Goal: Information Seeking & Learning: Learn about a topic

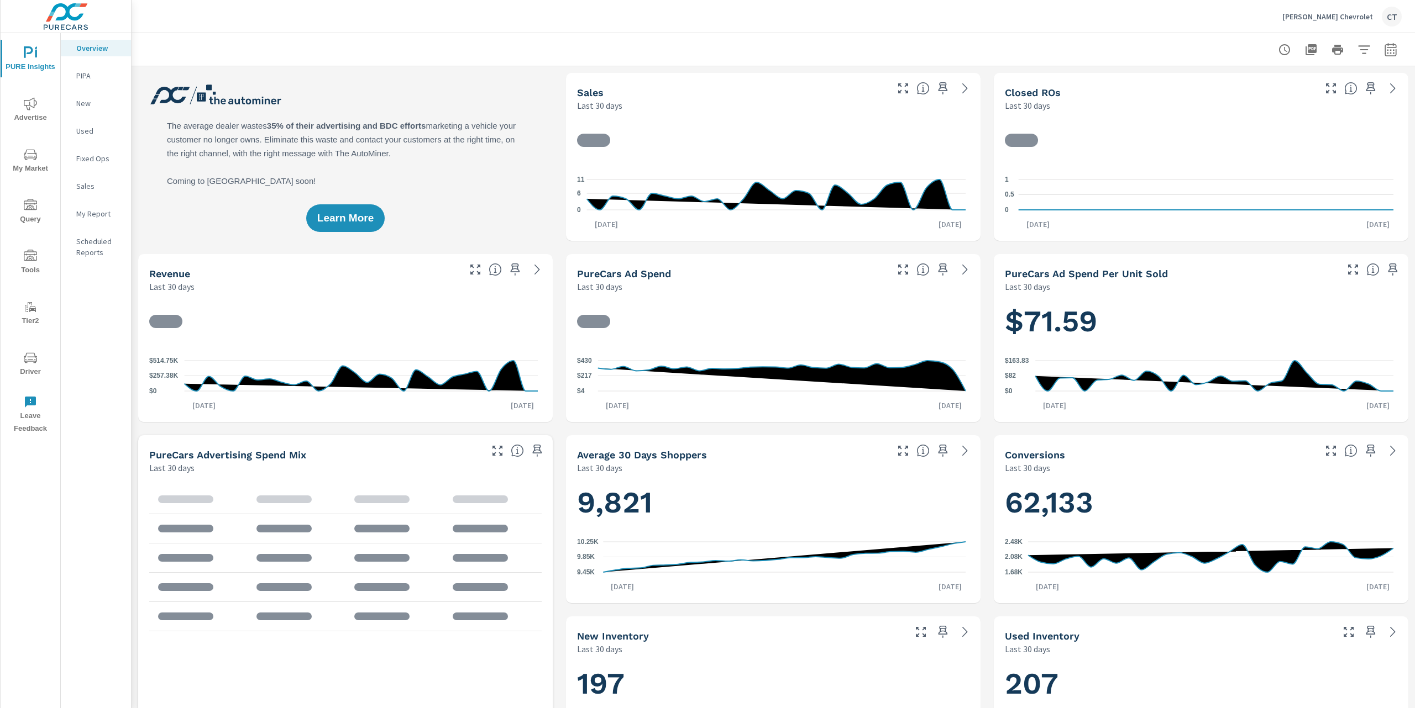
click at [94, 210] on p "My Report" at bounding box center [99, 213] width 46 height 11
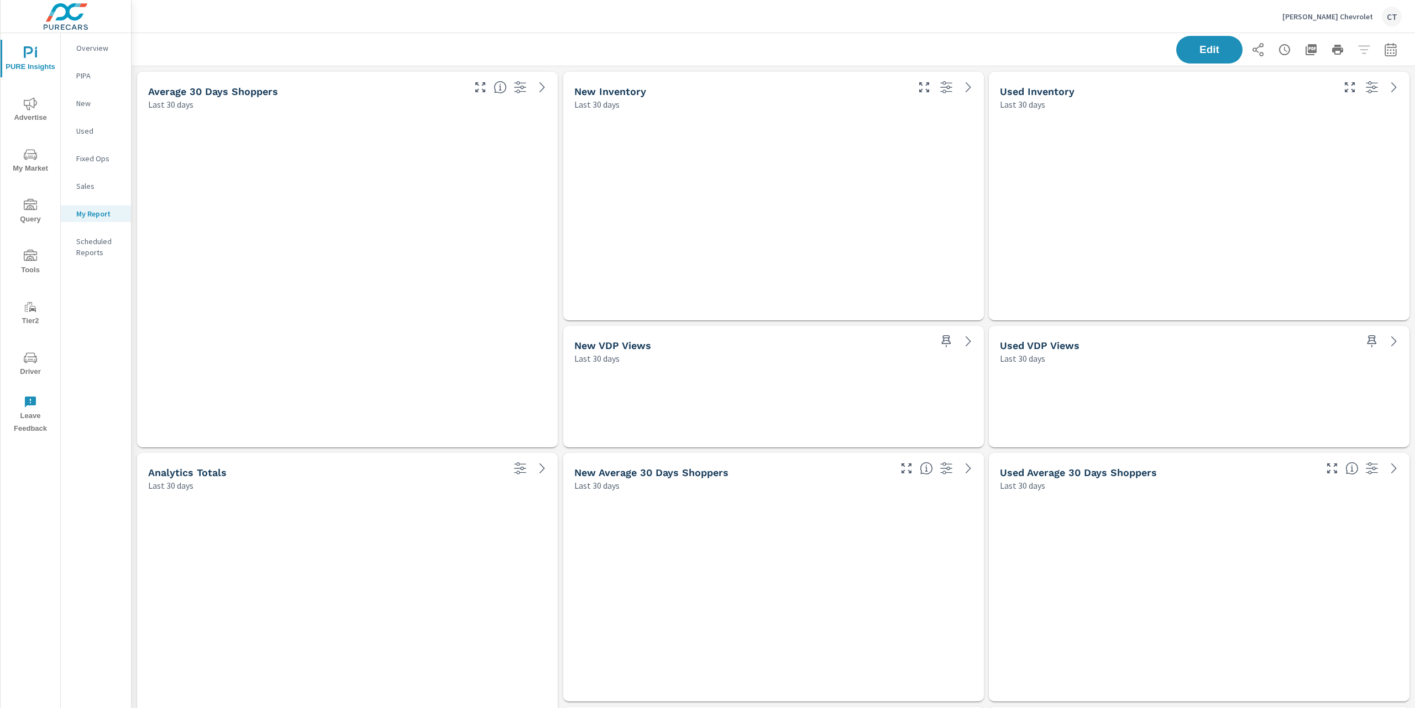
scroll to position [3079, 1295]
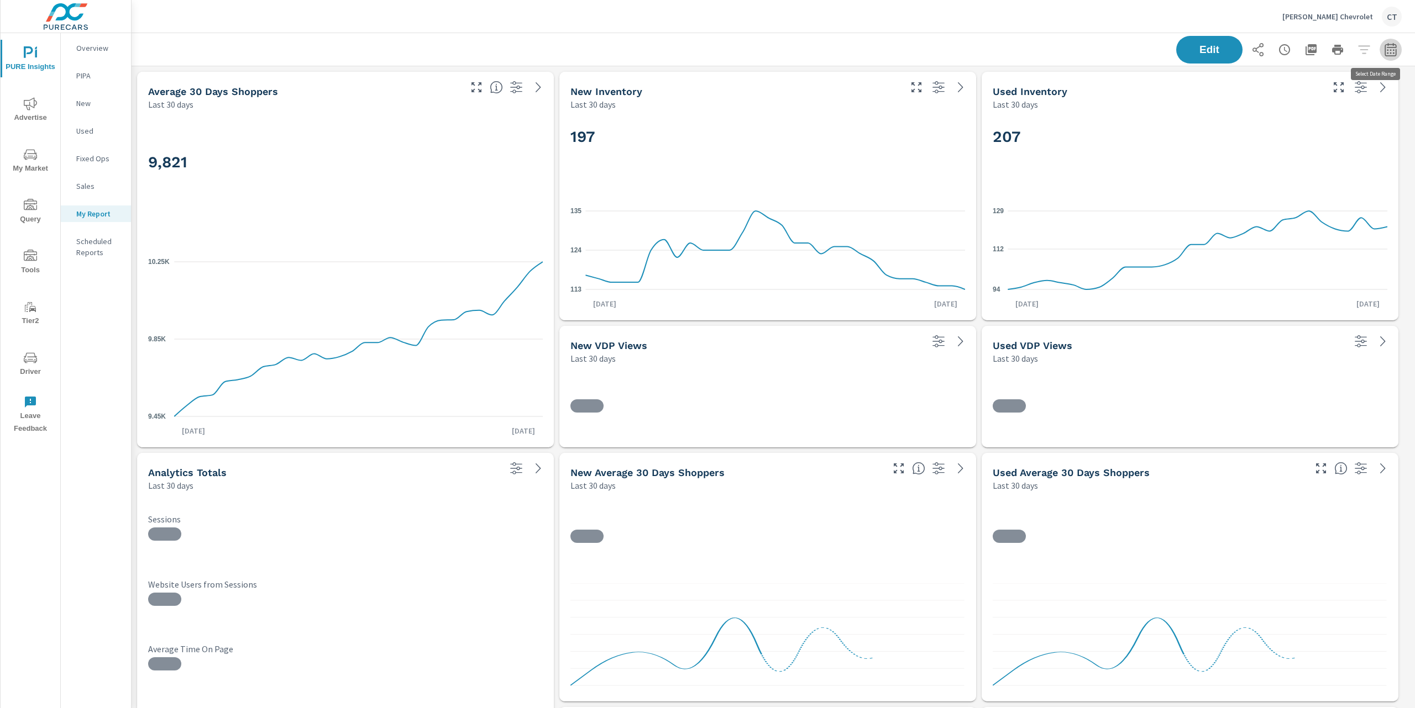
click at [1379, 52] on button "button" at bounding box center [1390, 50] width 22 height 22
click at [1286, 101] on select "Custom [DATE] Last week Last 7 days Last 14 days Last 30 days Last 45 days Last…" at bounding box center [1291, 96] width 111 height 22
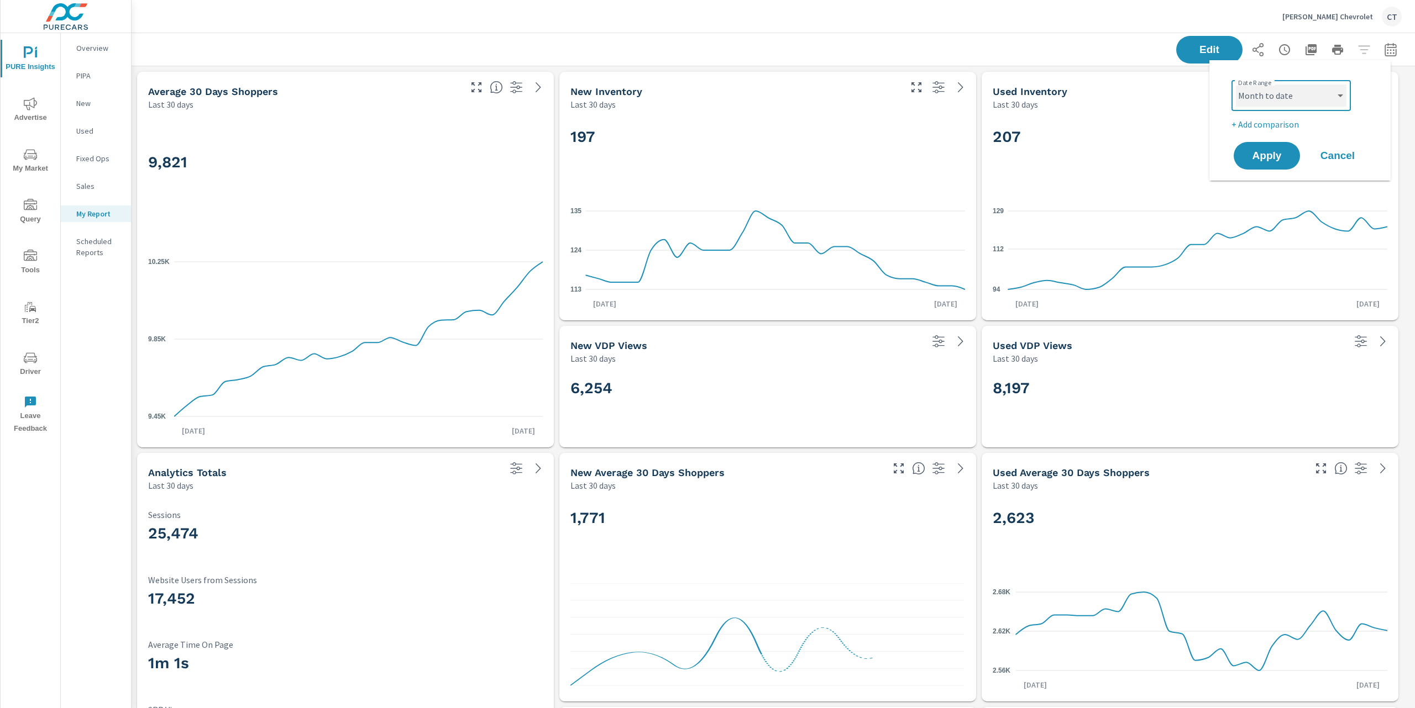
click at [1236, 85] on select "Custom [DATE] Last week Last 7 days Last 14 days Last 30 days Last 45 days Last…" at bounding box center [1291, 96] width 111 height 22
select select "Month to date"
click at [1276, 124] on p "+ Add comparison" at bounding box center [1301, 124] width 141 height 13
select select "Previous period"
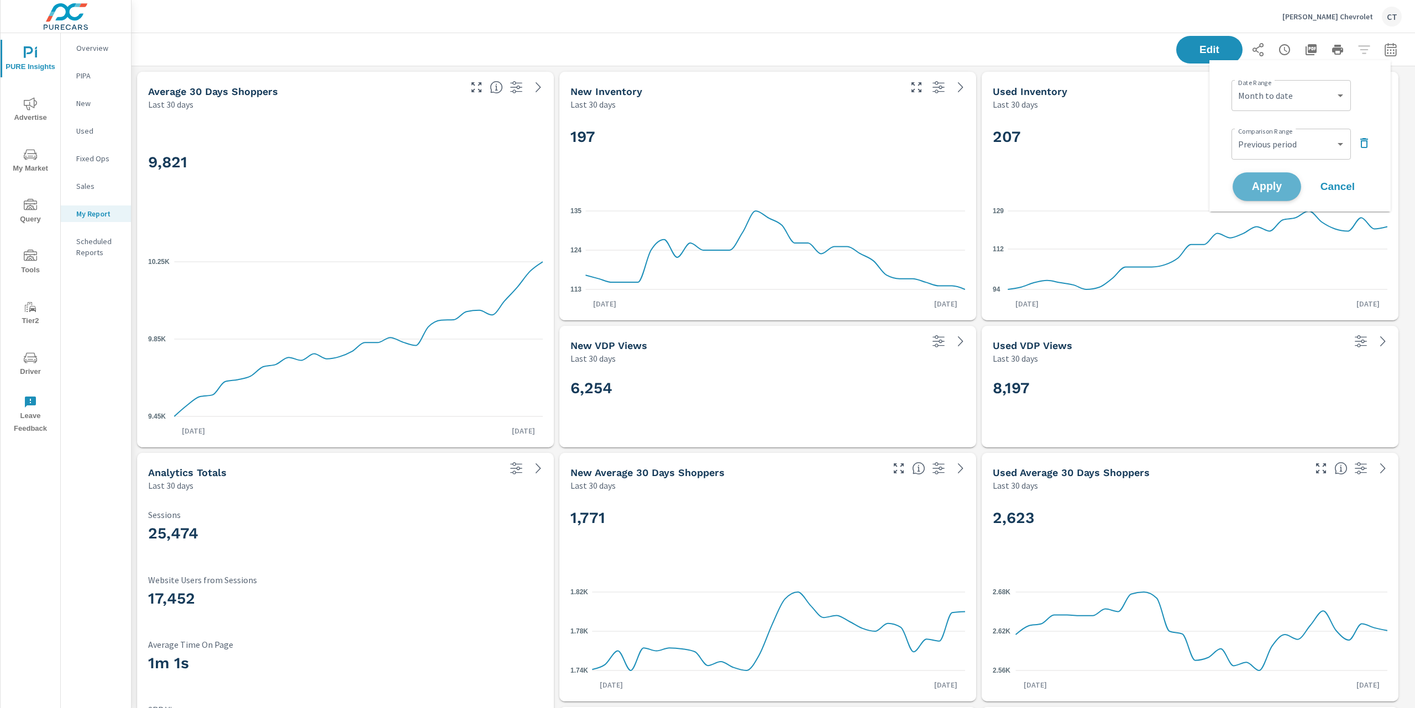
click at [1275, 184] on span "Apply" at bounding box center [1266, 187] width 45 height 10
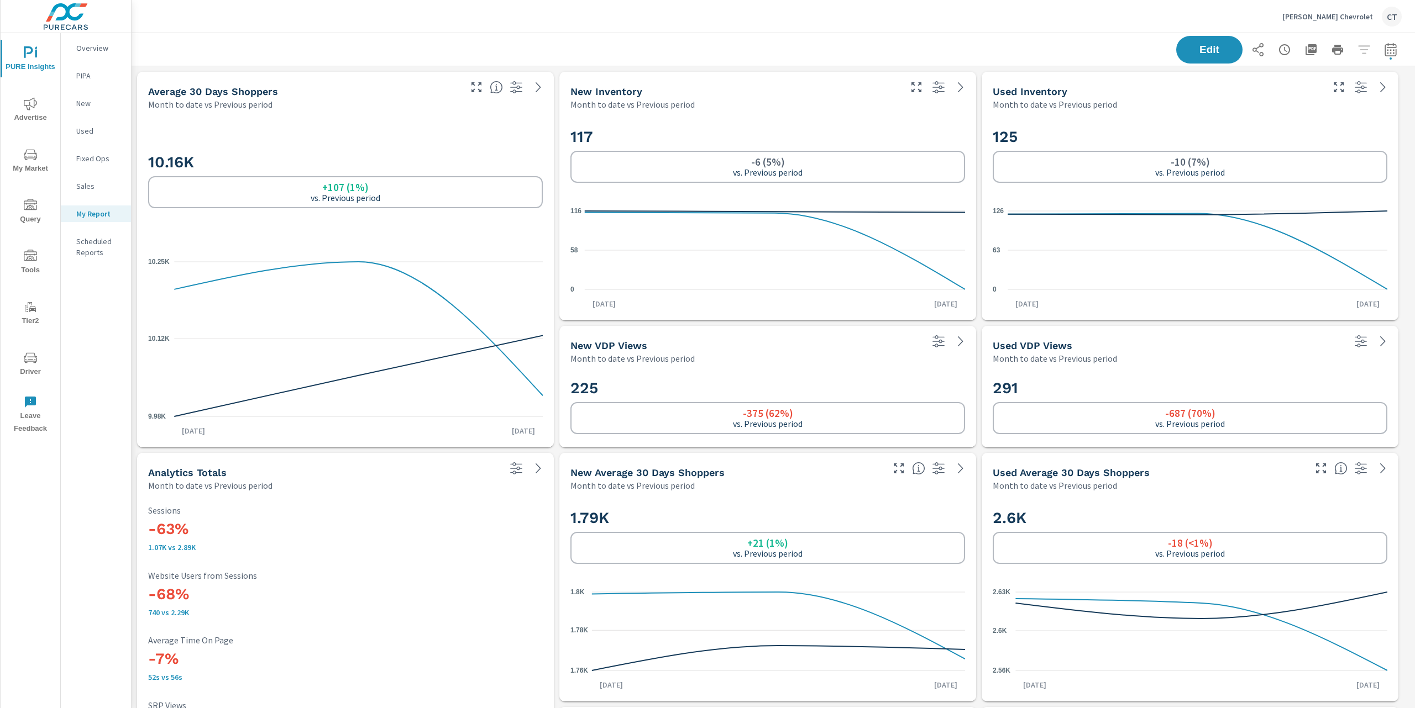
click at [553, 46] on div "Edit" at bounding box center [773, 49] width 1257 height 33
click at [506, 33] on header "DeHaven Chevrolet CT" at bounding box center [773, 16] width 1283 height 33
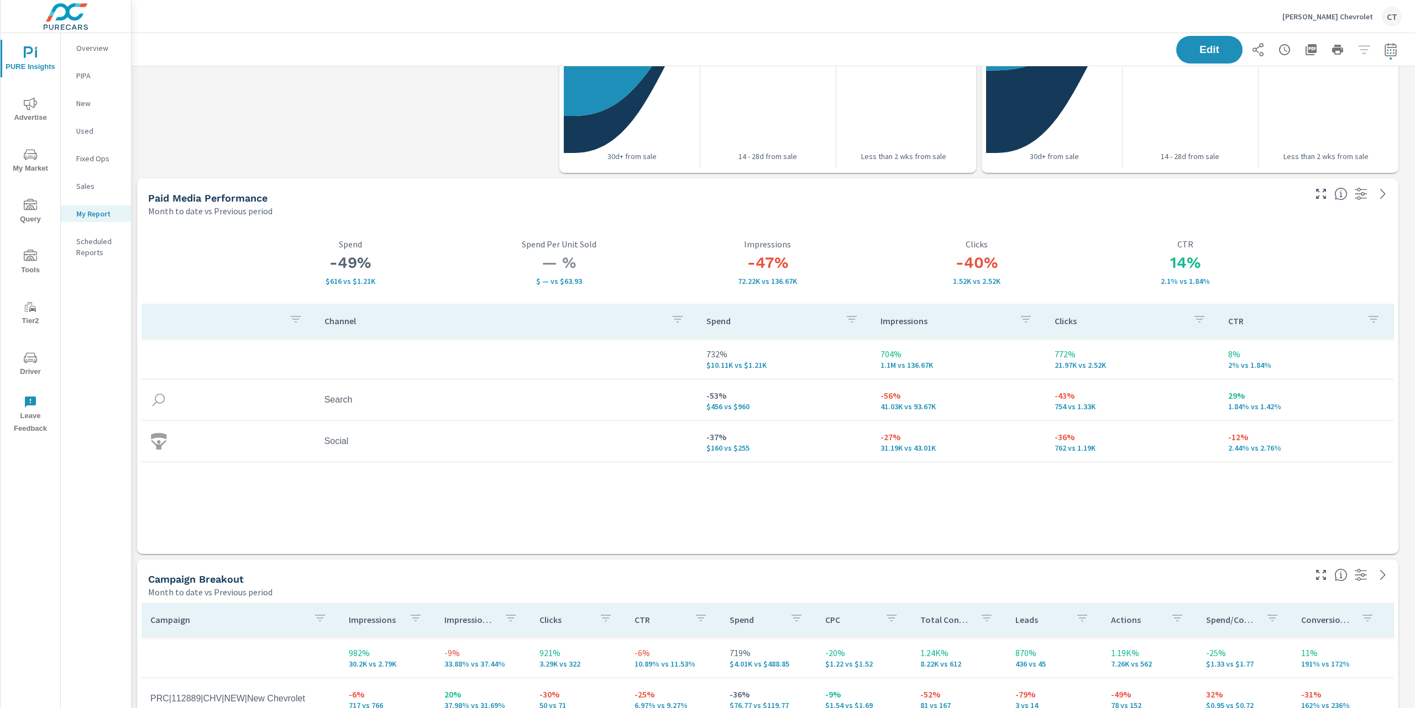
scroll to position [1115, 0]
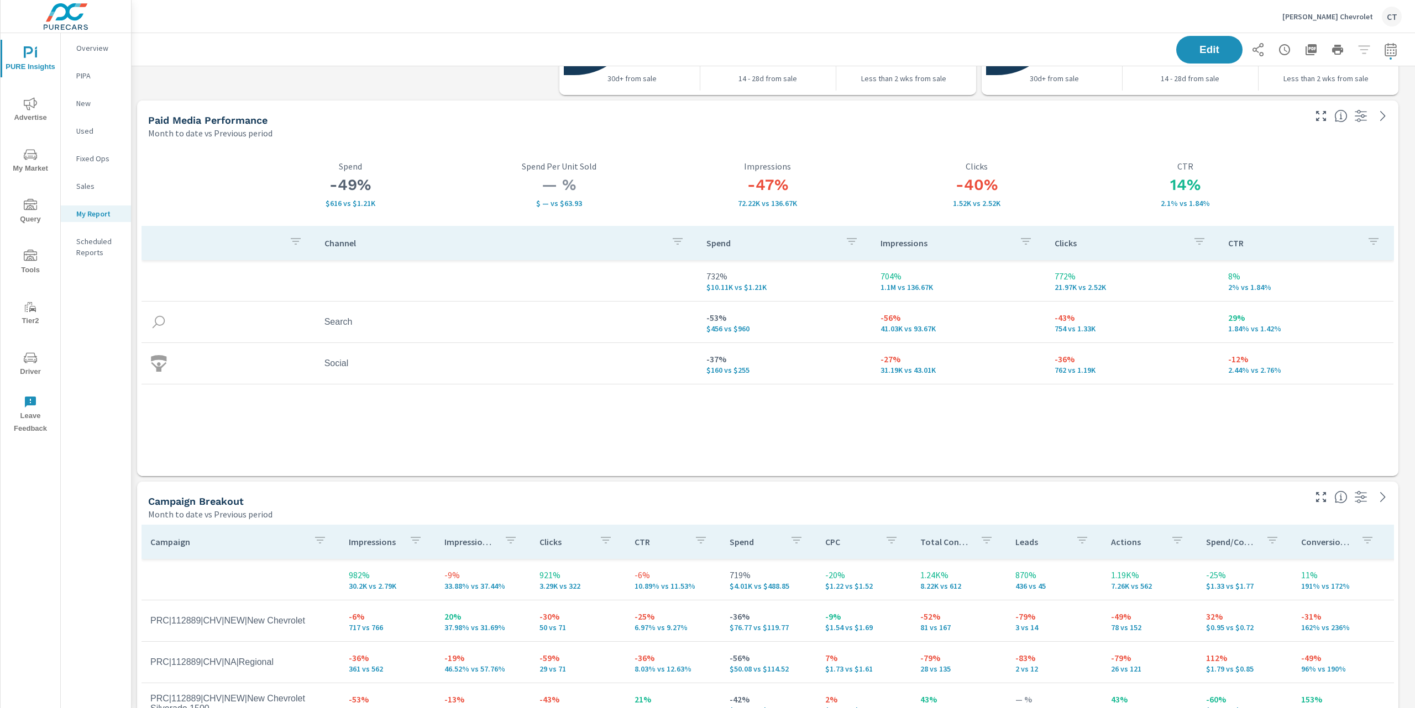
click at [812, 451] on div "Channel Spend Impressions Clicks CTR 732% $10.11K vs $1.21K 704% 1.1M vs 136.67…" at bounding box center [767, 341] width 1252 height 230
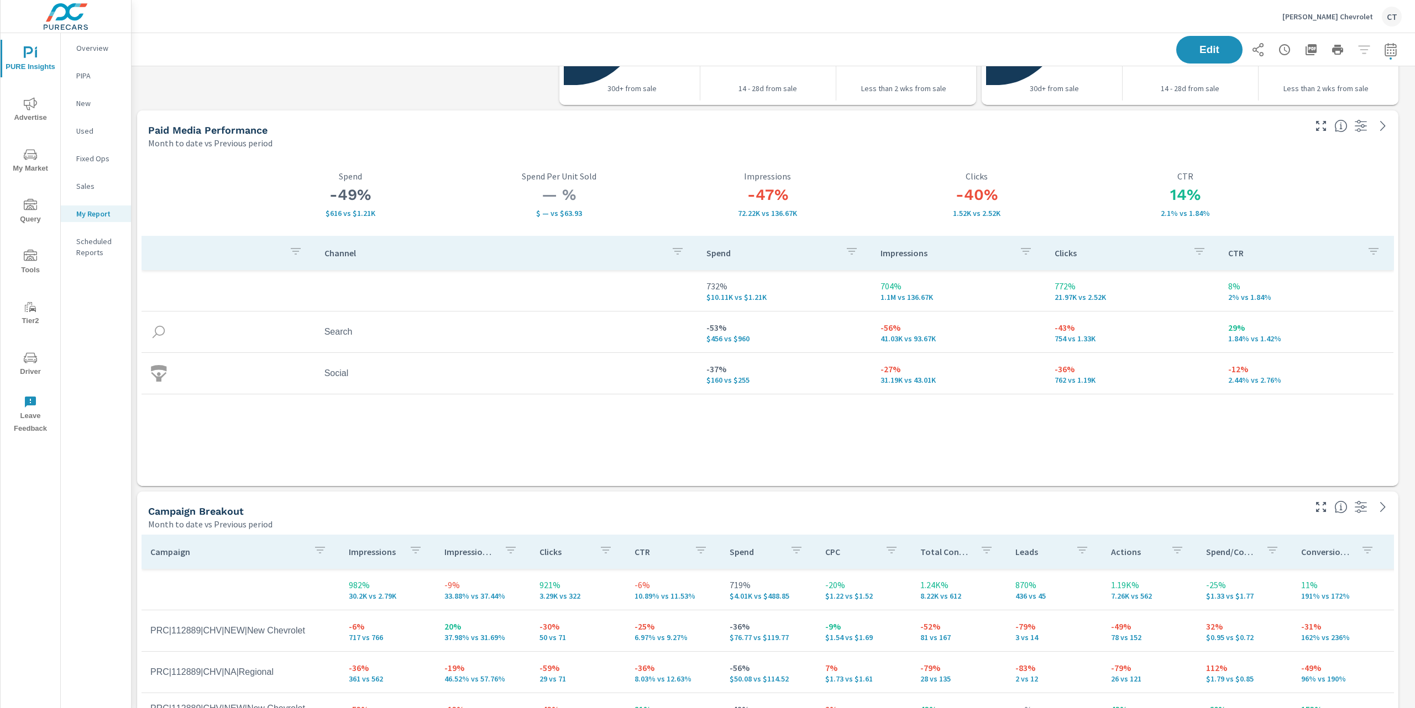
scroll to position [1101, 0]
click at [1379, 41] on button "button" at bounding box center [1390, 50] width 22 height 22
select select "Month to date"
select select "Previous period"
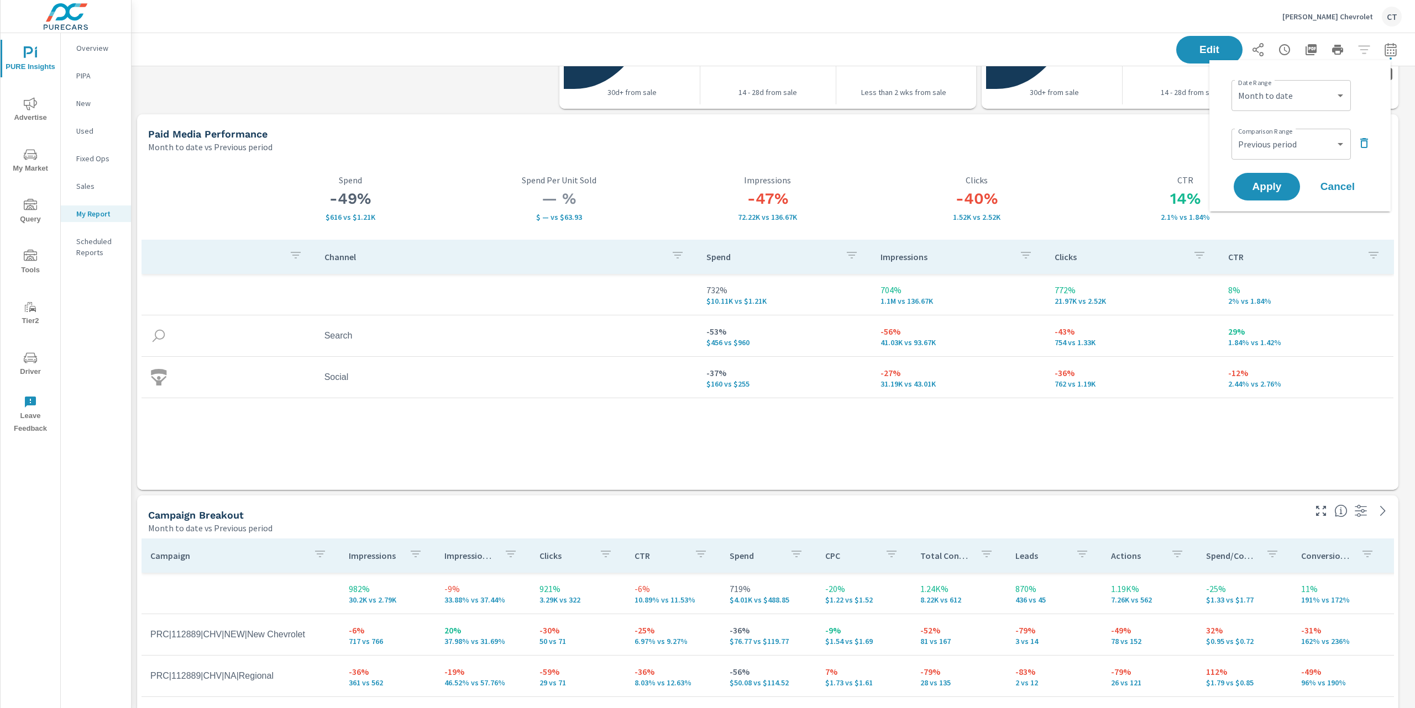
scroll to position [3079, 1295]
click at [1314, 87] on select "Custom Yesterday Last week Last 7 days Last 14 days Last 30 days Last 45 days L…" at bounding box center [1291, 96] width 111 height 22
click at [1236, 85] on select "Custom Yesterday Last week Last 7 days Last 14 days Last 30 days Last 45 days L…" at bounding box center [1291, 96] width 111 height 22
select select "Last month"
click at [1281, 182] on span "Apply" at bounding box center [1266, 187] width 45 height 10
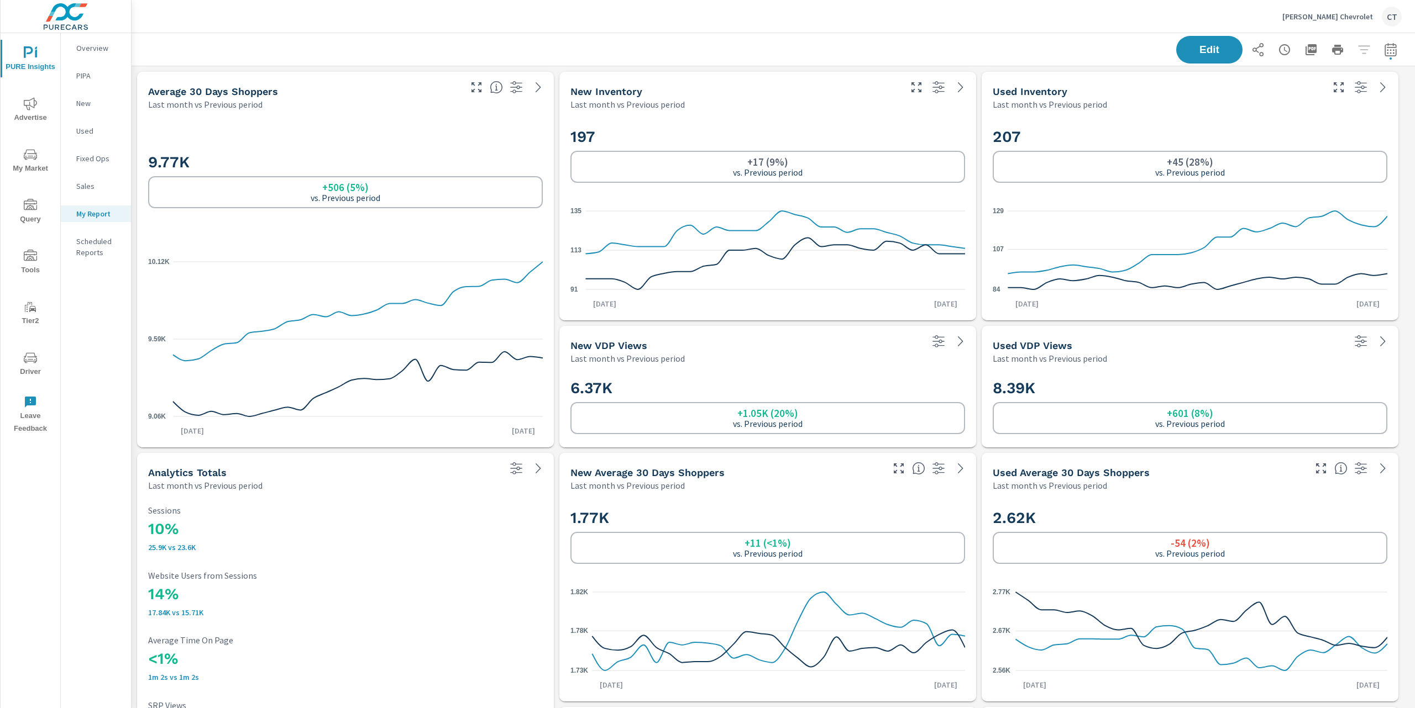
click at [583, 75] on div "New Inventory Last month vs Previous period" at bounding box center [731, 91] width 344 height 39
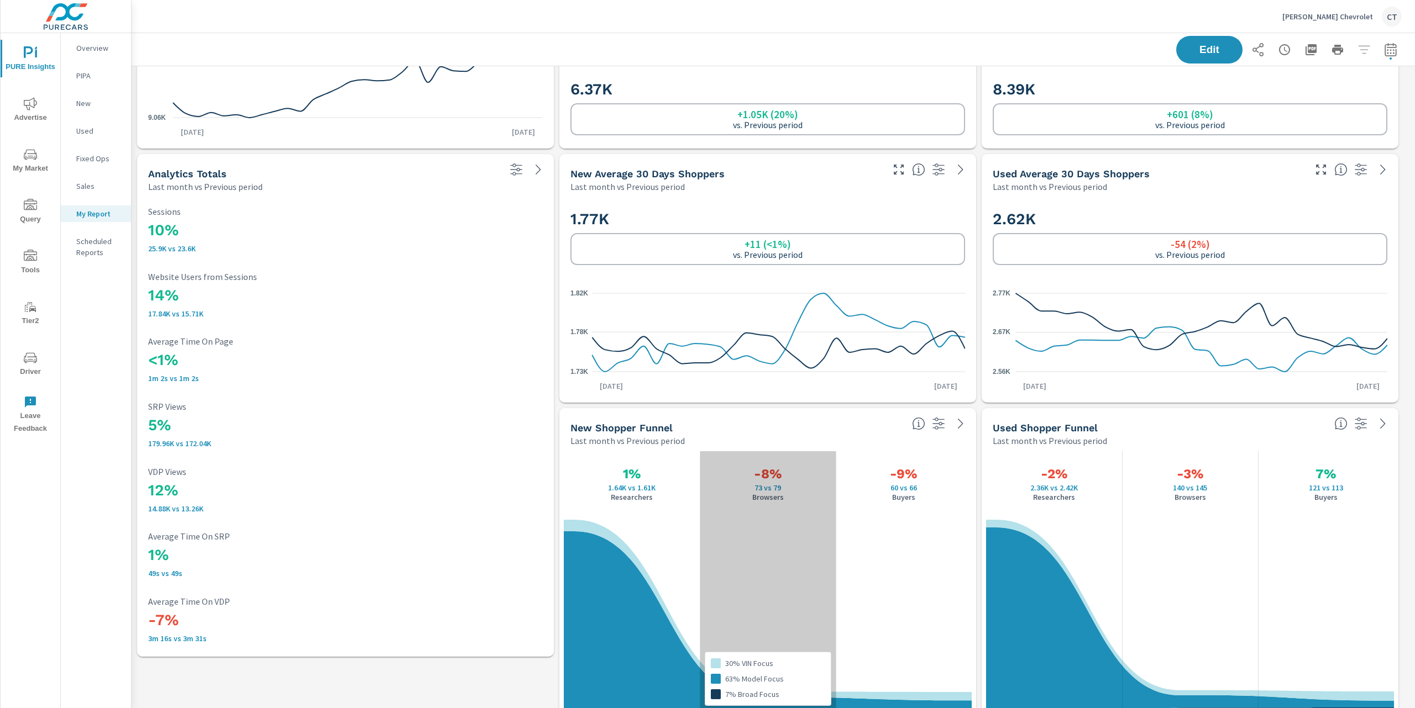
scroll to position [301, 0]
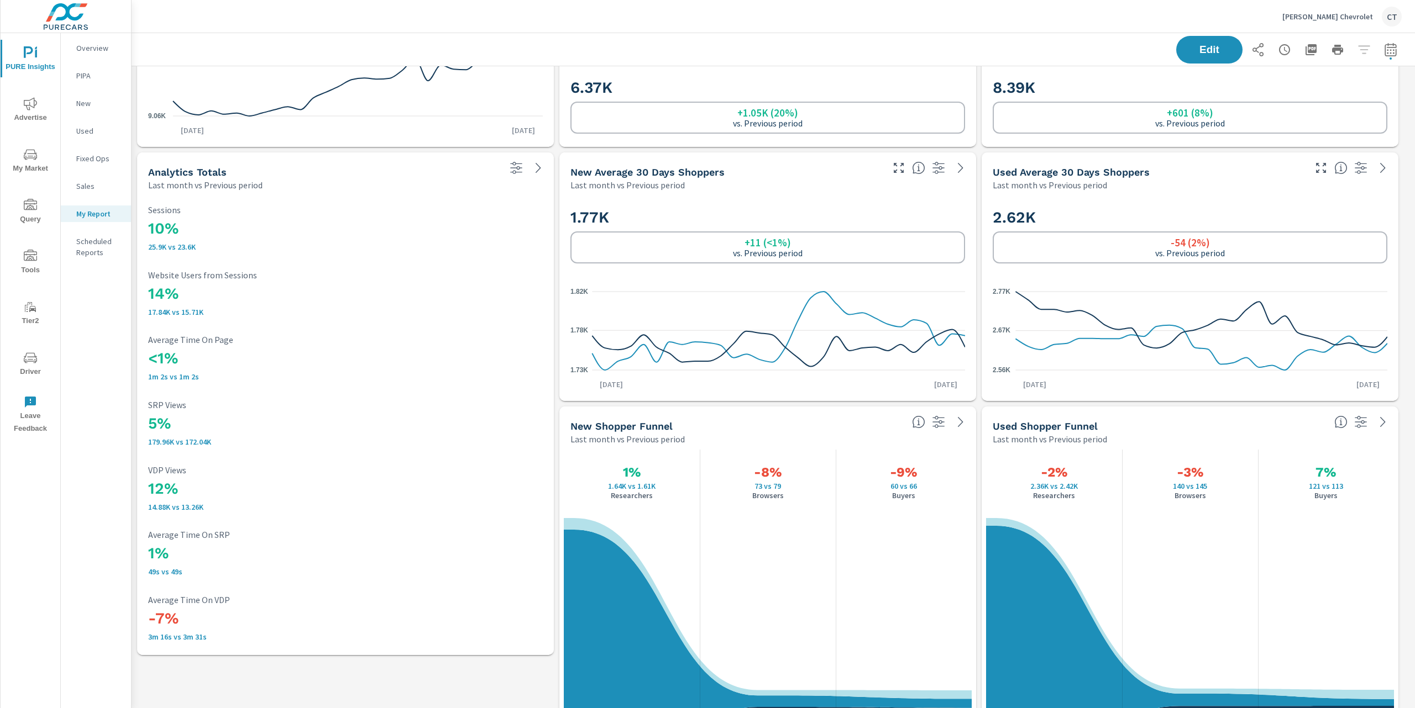
click at [973, 238] on div "1.77K +11 (<1%) vs. Previous period 1.73K 1.78K 1.82K Sep 1st Sep 30th" at bounding box center [767, 296] width 417 height 210
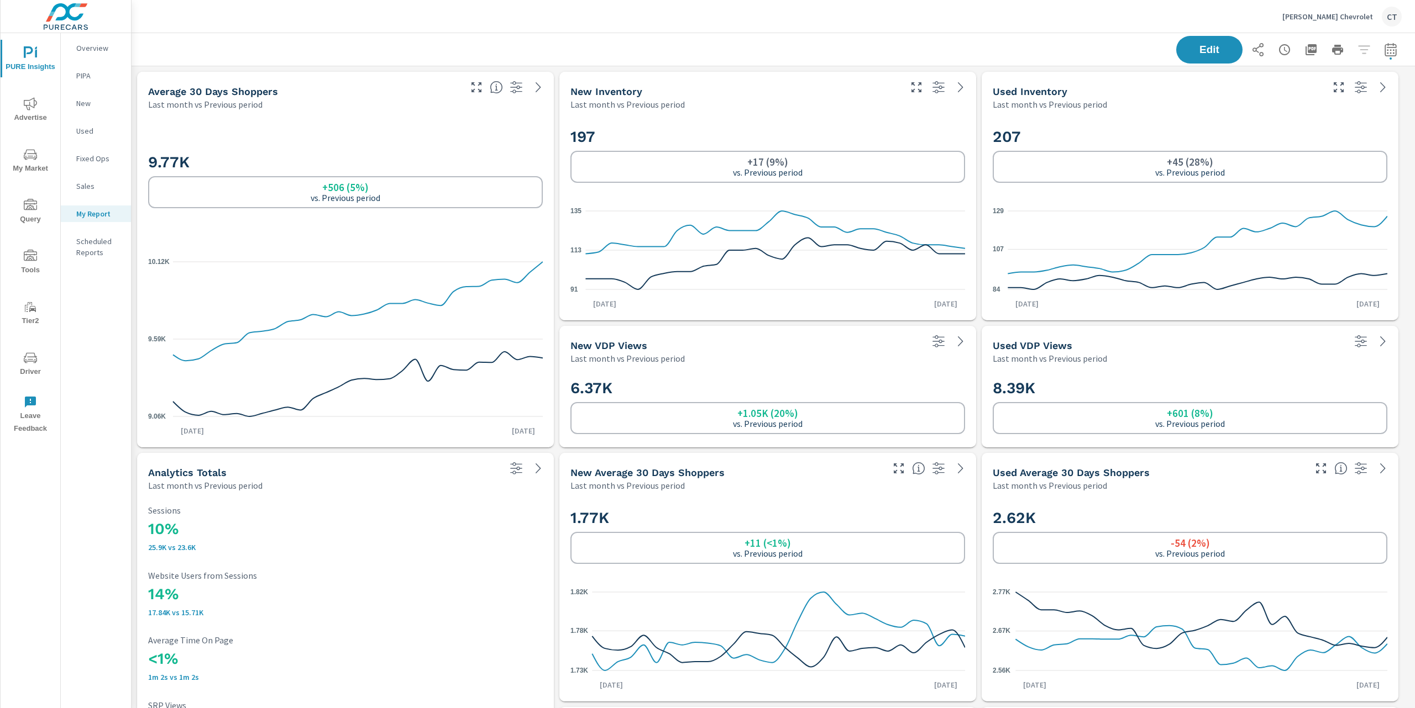
scroll to position [3079, 1295]
click at [635, 55] on div "Edit" at bounding box center [773, 49] width 1257 height 33
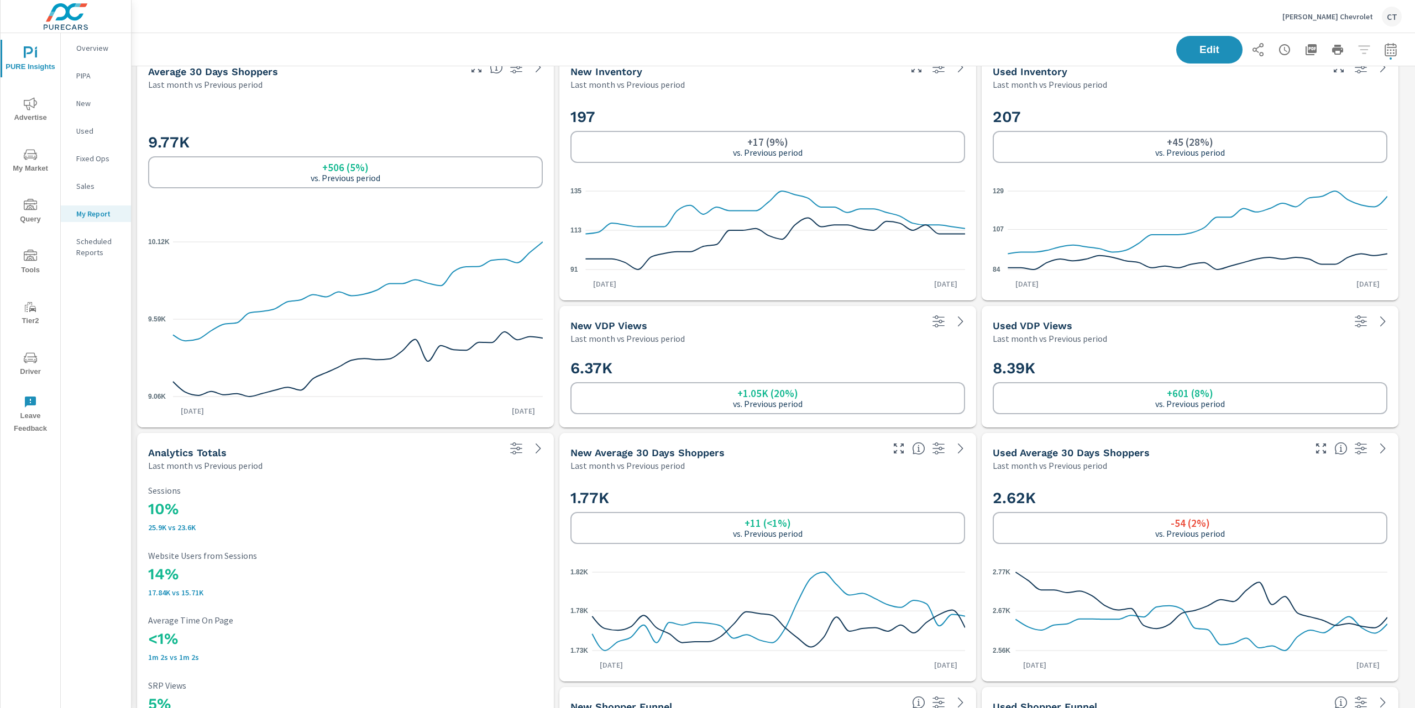
scroll to position [0, 0]
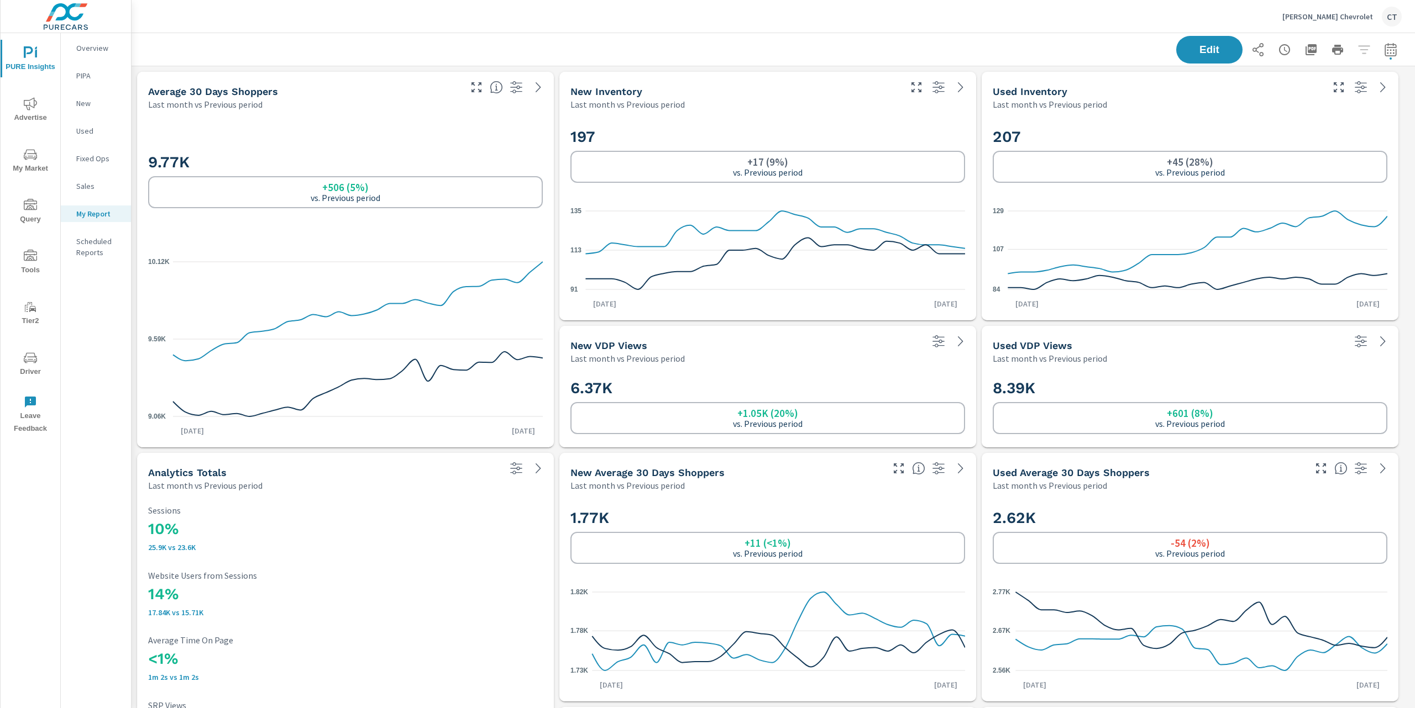
click at [535, 190] on div "+506 (5%) vs. Previous period" at bounding box center [345, 192] width 395 height 32
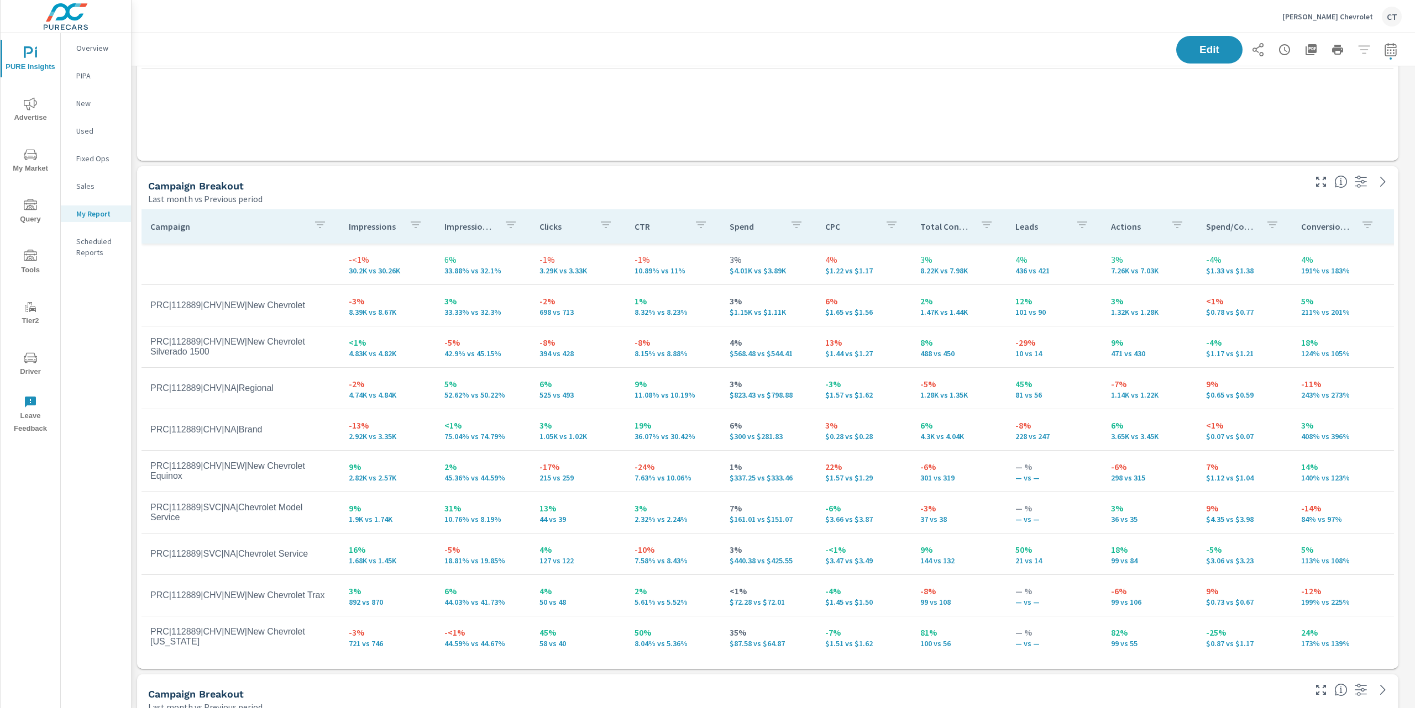
scroll to position [1609, 0]
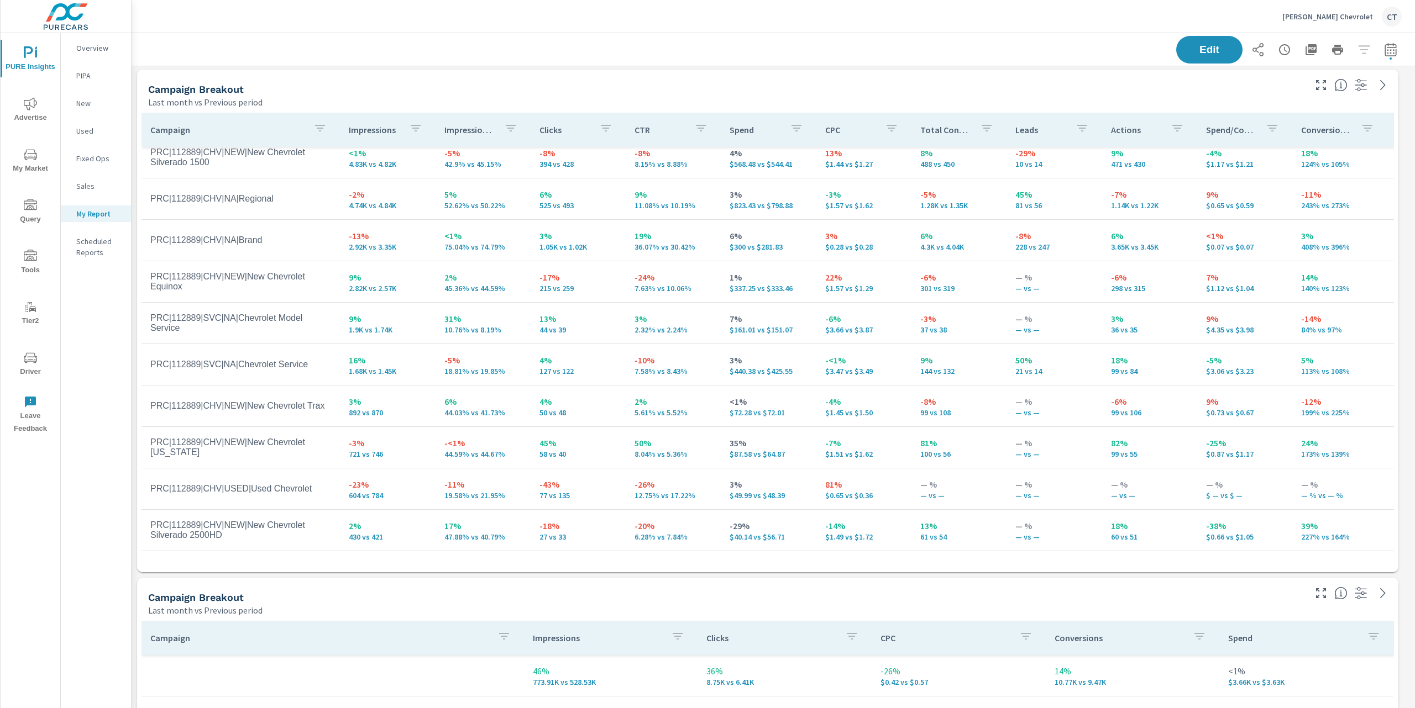
scroll to position [1525, 0]
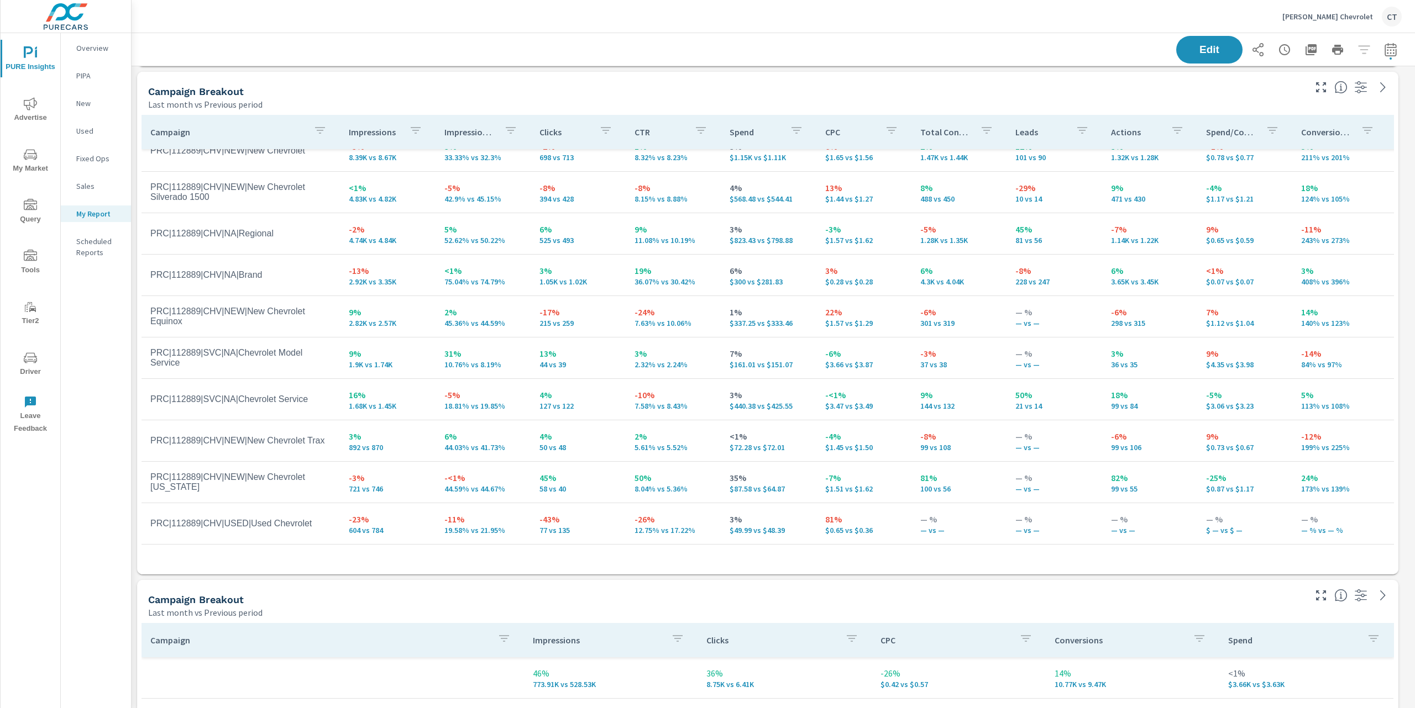
scroll to position [5, 0]
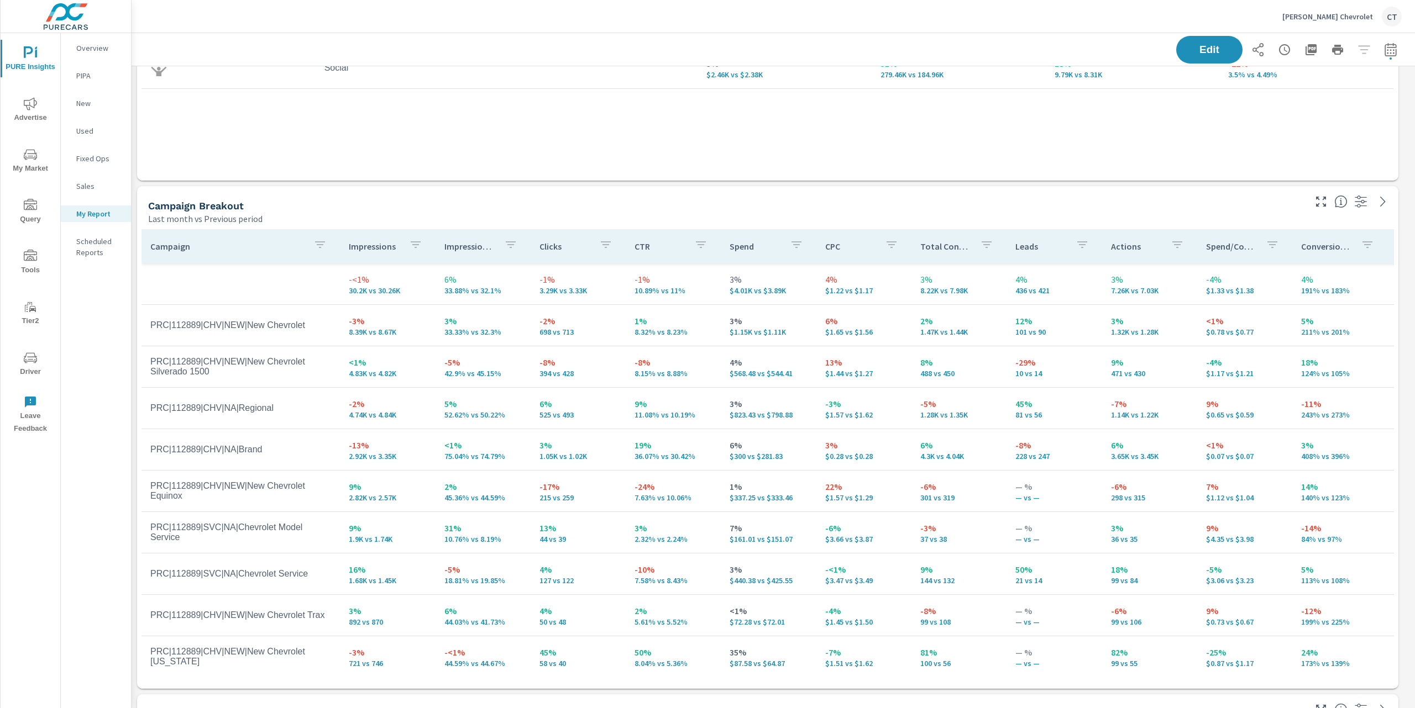
scroll to position [1411, 0]
click at [363, 167] on div "Channel Spend Impressions Clicks CTR 2% $10.11K vs $9.89K 48% 1.1M vs 743.75K 2…" at bounding box center [767, 53] width 1252 height 246
click at [381, 171] on div "Channel Spend Impressions Clicks CTR 2% $10.11K vs $9.89K 48% 1.1M vs 743.75K 2…" at bounding box center [767, 53] width 1252 height 246
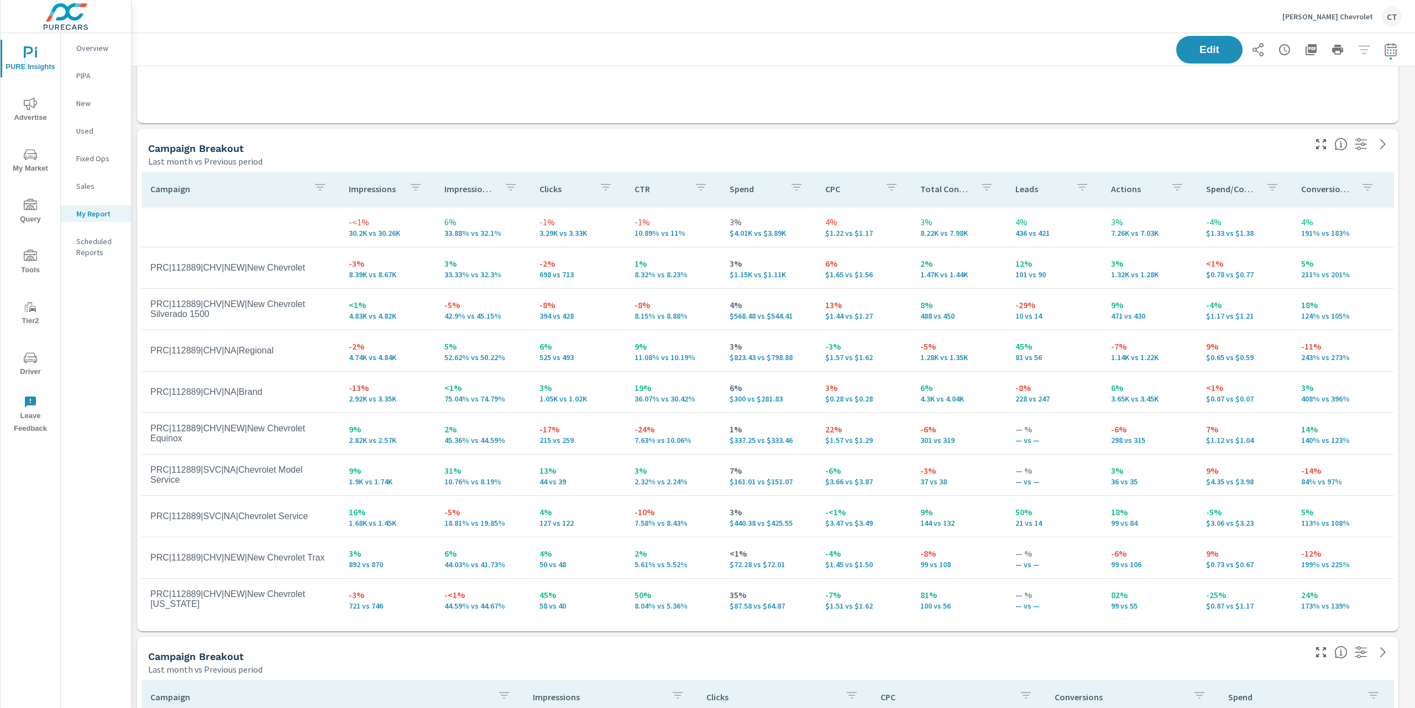
scroll to position [1481, 0]
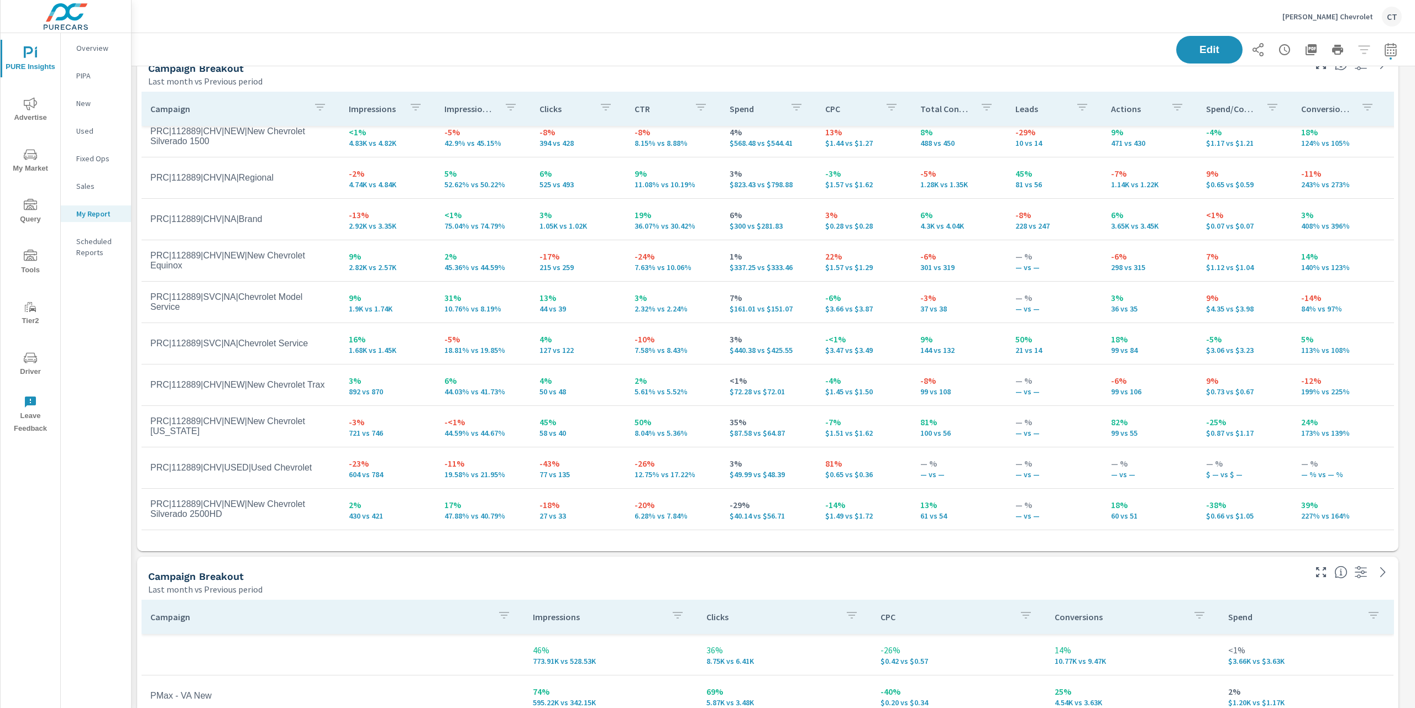
scroll to position [1547, 0]
drag, startPoint x: 503, startPoint y: 468, endPoint x: 442, endPoint y: 450, distance: 64.0
click at [444, 458] on div "-11% 19.58% vs 21.95%" at bounding box center [482, 469] width 77 height 22
click at [518, 456] on td "-11% 19.58% vs 21.95%" at bounding box center [482, 469] width 95 height 40
drag, startPoint x: 871, startPoint y: 467, endPoint x: 828, endPoint y: 472, distance: 43.4
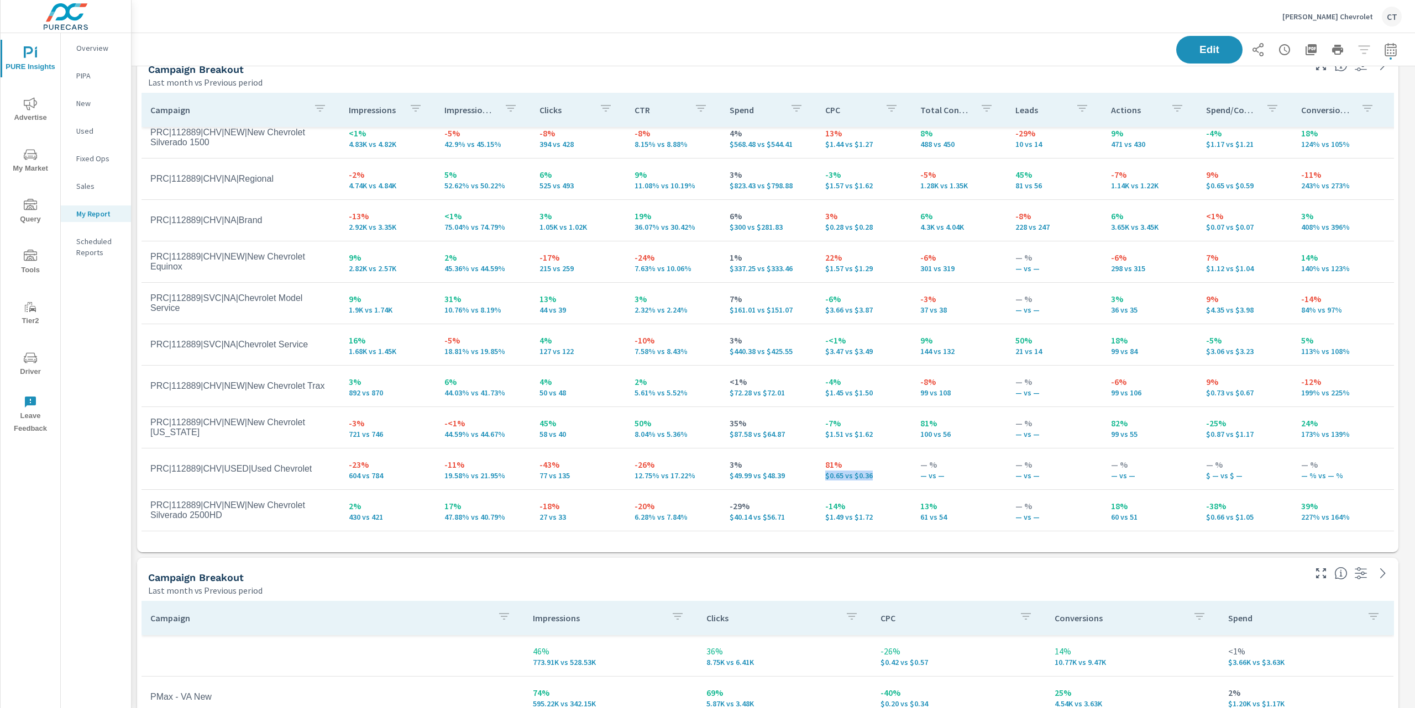
click at [816, 465] on td "81% $0.65 vs $0.36" at bounding box center [863, 469] width 95 height 40
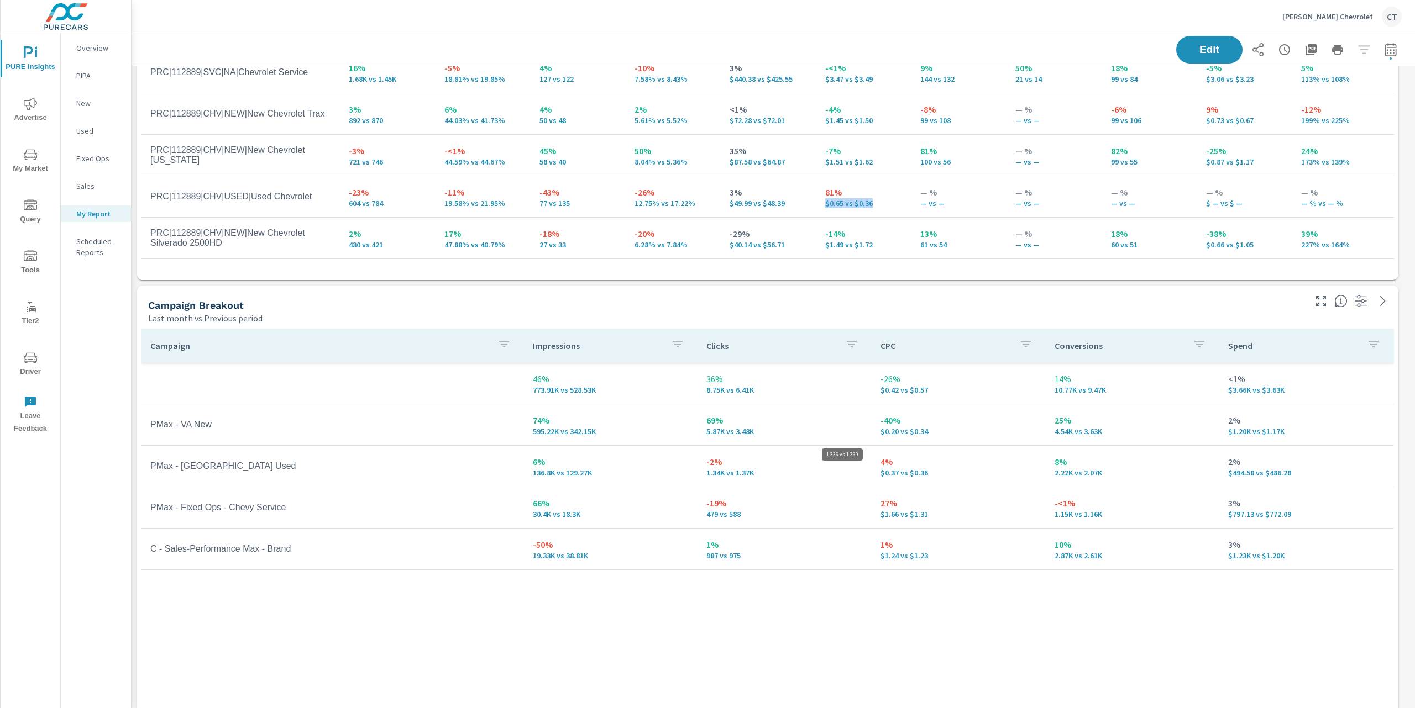
scroll to position [3079, 1295]
drag, startPoint x: 936, startPoint y: 478, endPoint x: 868, endPoint y: 472, distance: 68.7
click at [868, 472] on tr "PMax - VA Used 6% 136.8K vs 129.27K -2% 1.34K vs 1.37K 4% $0.37 vs $0.36 8% 2.2…" at bounding box center [767, 466] width 1252 height 41
click at [911, 589] on div "Campaign Impressions Clicks CPC Conversions Spend 46% 773.91K vs 528.53K 36% 8.…" at bounding box center [767, 548] width 1252 height 439
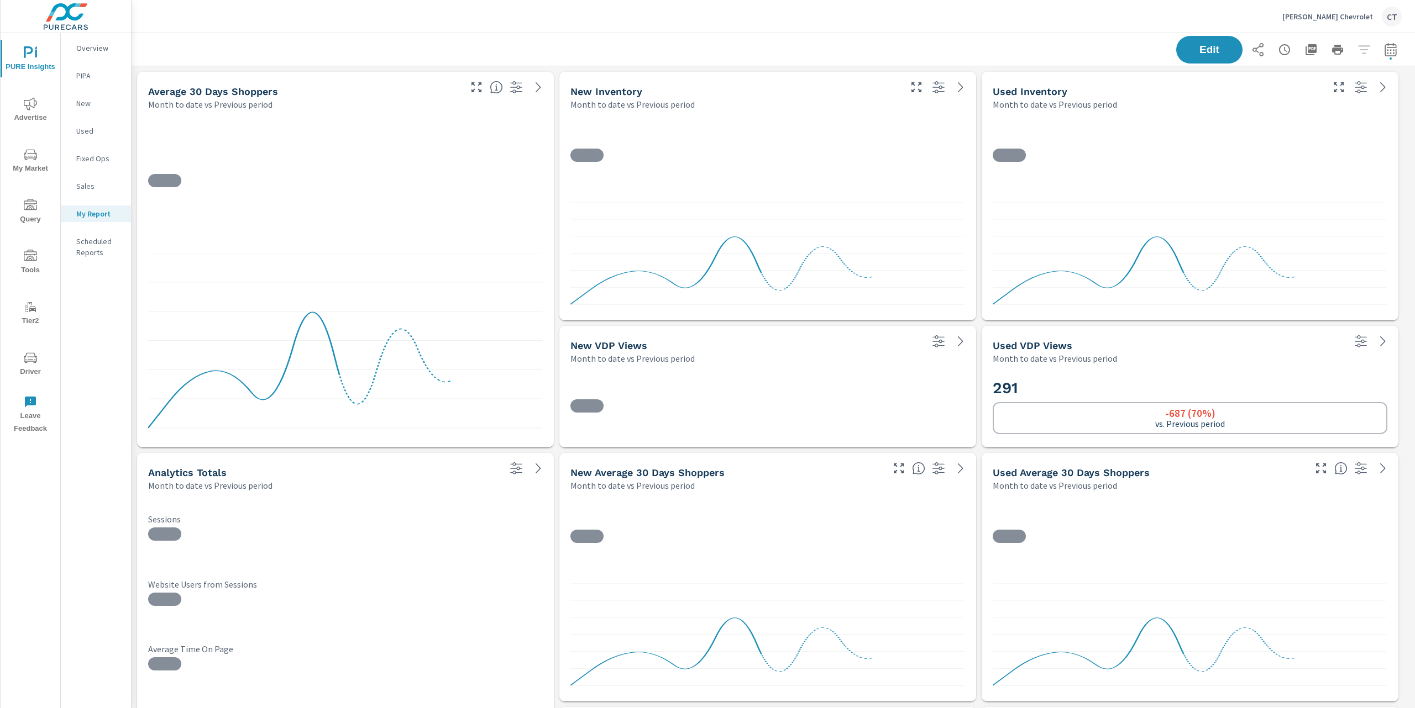
scroll to position [3079, 1295]
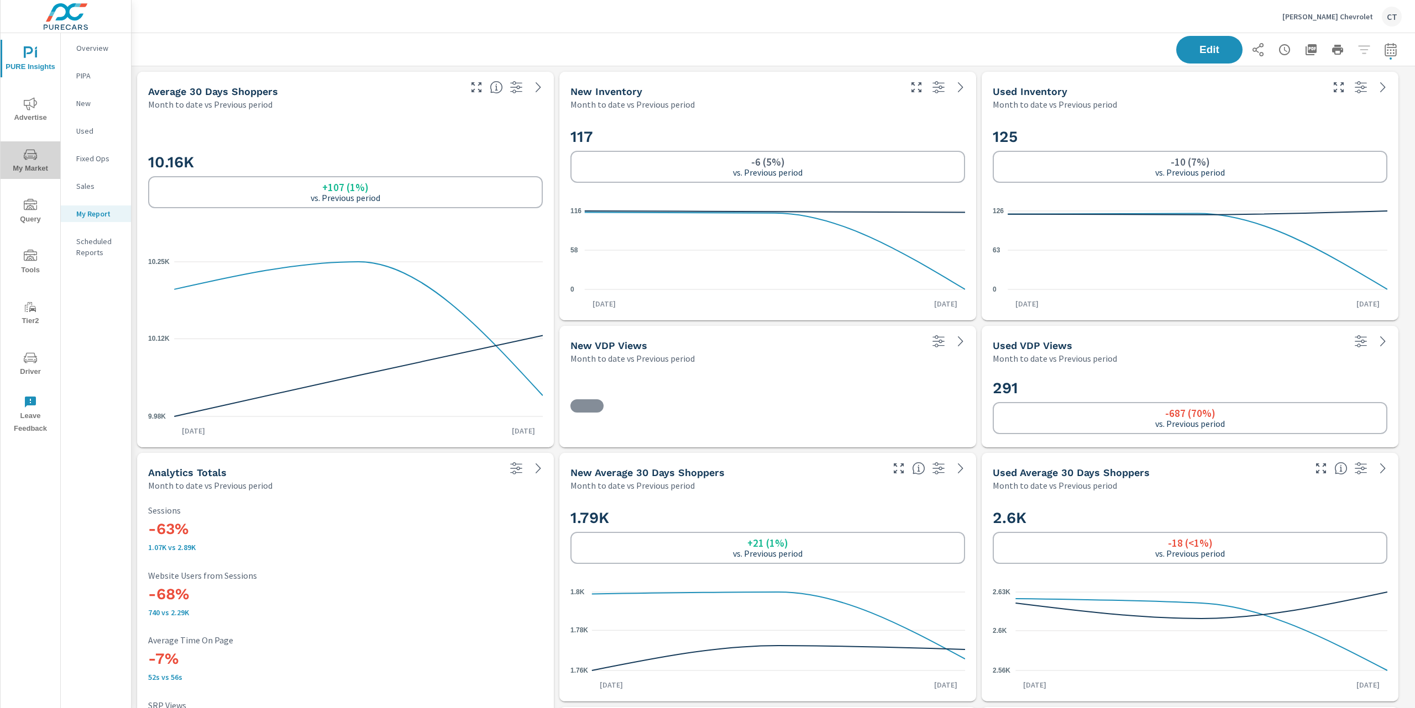
click at [17, 170] on span "My Market" at bounding box center [30, 161] width 53 height 27
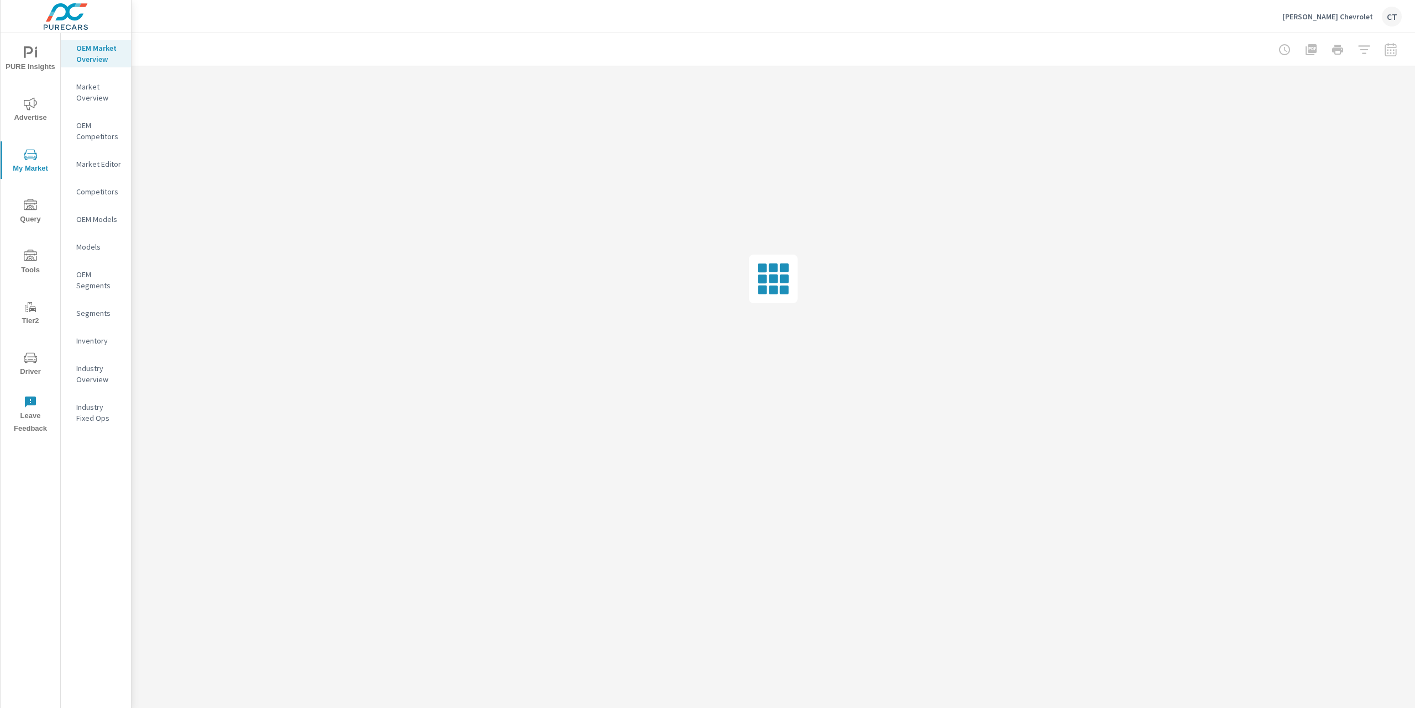
click at [82, 338] on p "Inventory" at bounding box center [99, 340] width 46 height 11
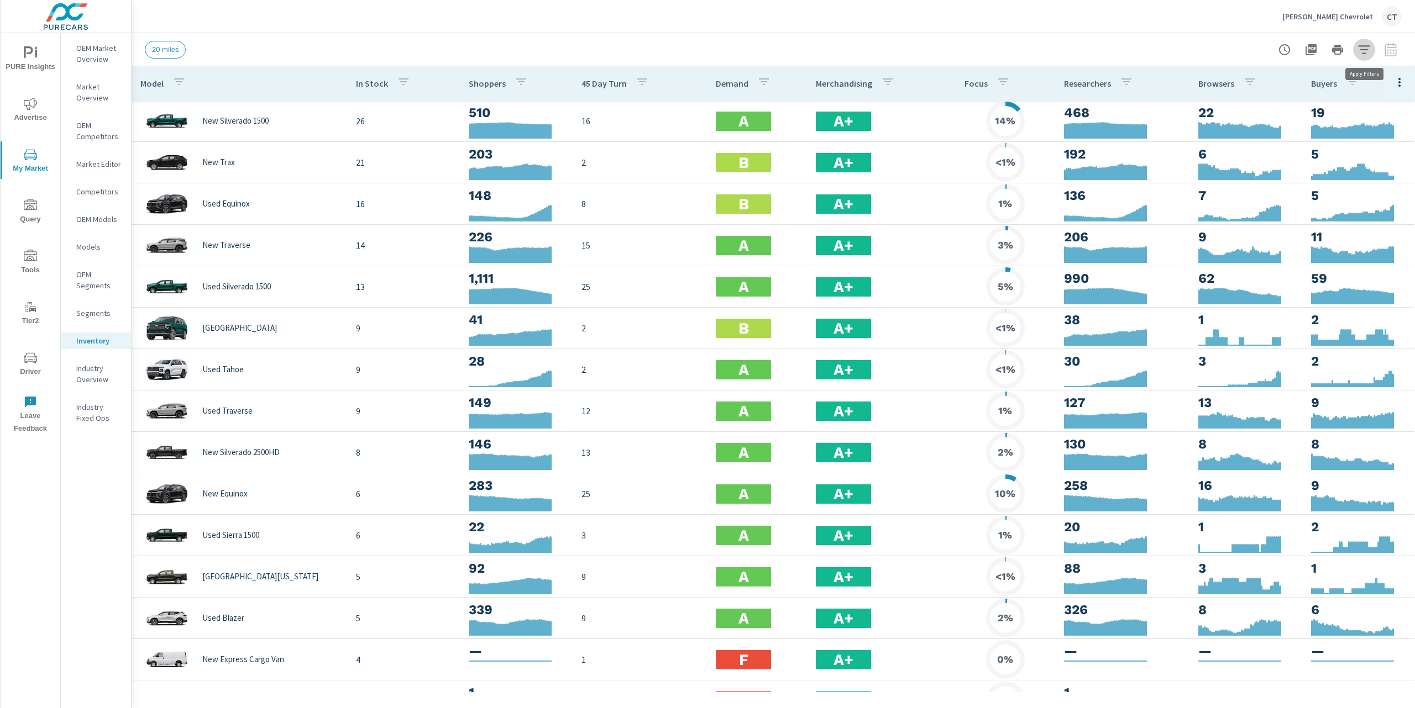
click at [1361, 51] on icon "button" at bounding box center [1363, 49] width 13 height 13
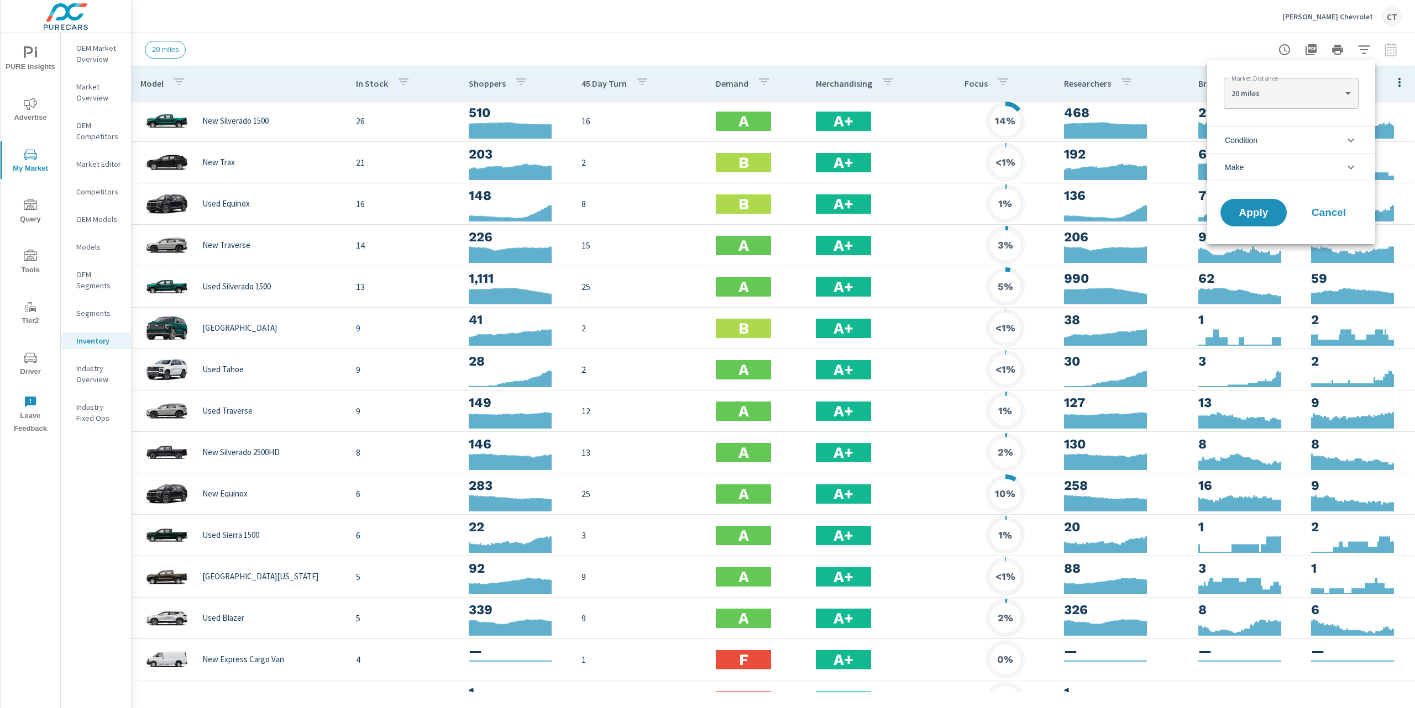
click at [1307, 140] on li "Condition" at bounding box center [1291, 140] width 168 height 27
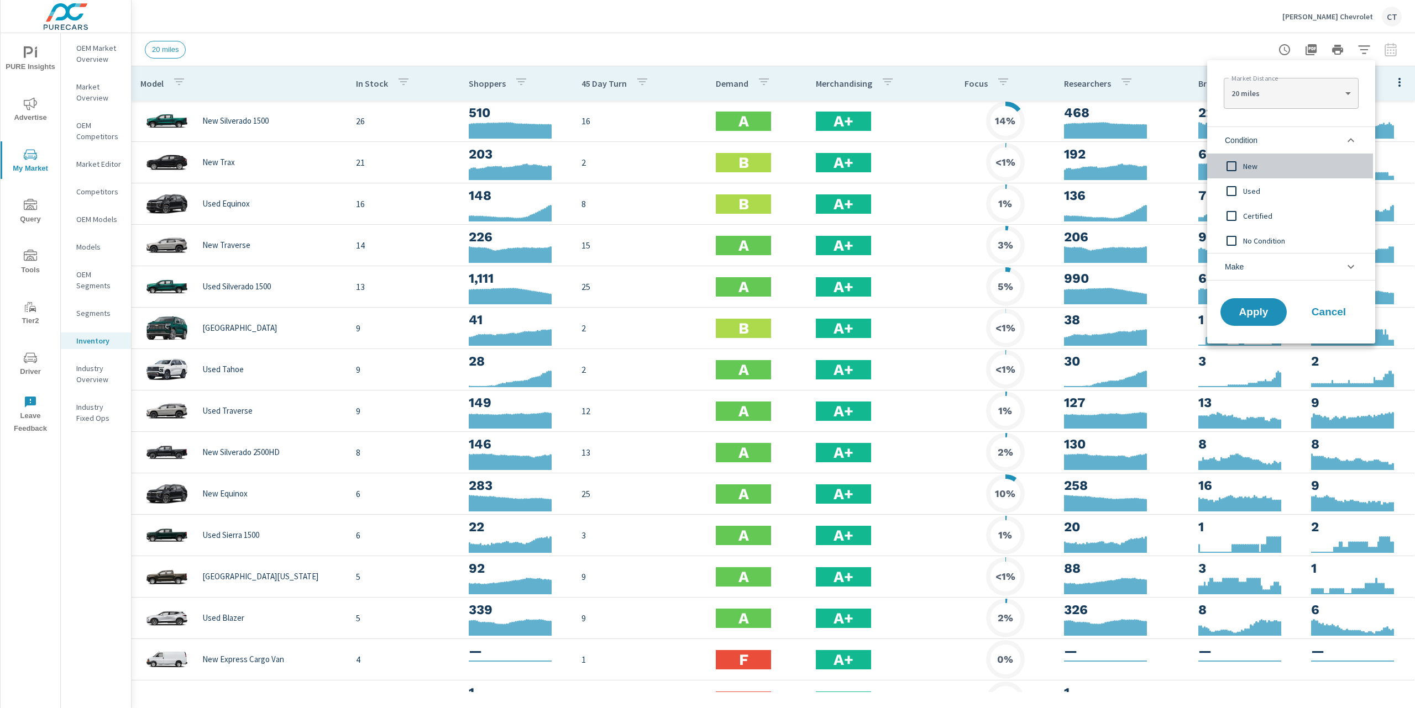
click at [1258, 172] on span "New" at bounding box center [1303, 166] width 121 height 13
drag, startPoint x: 1259, startPoint y: 304, endPoint x: 1250, endPoint y: 302, distance: 9.0
click at [1258, 304] on button "Apply" at bounding box center [1253, 312] width 69 height 29
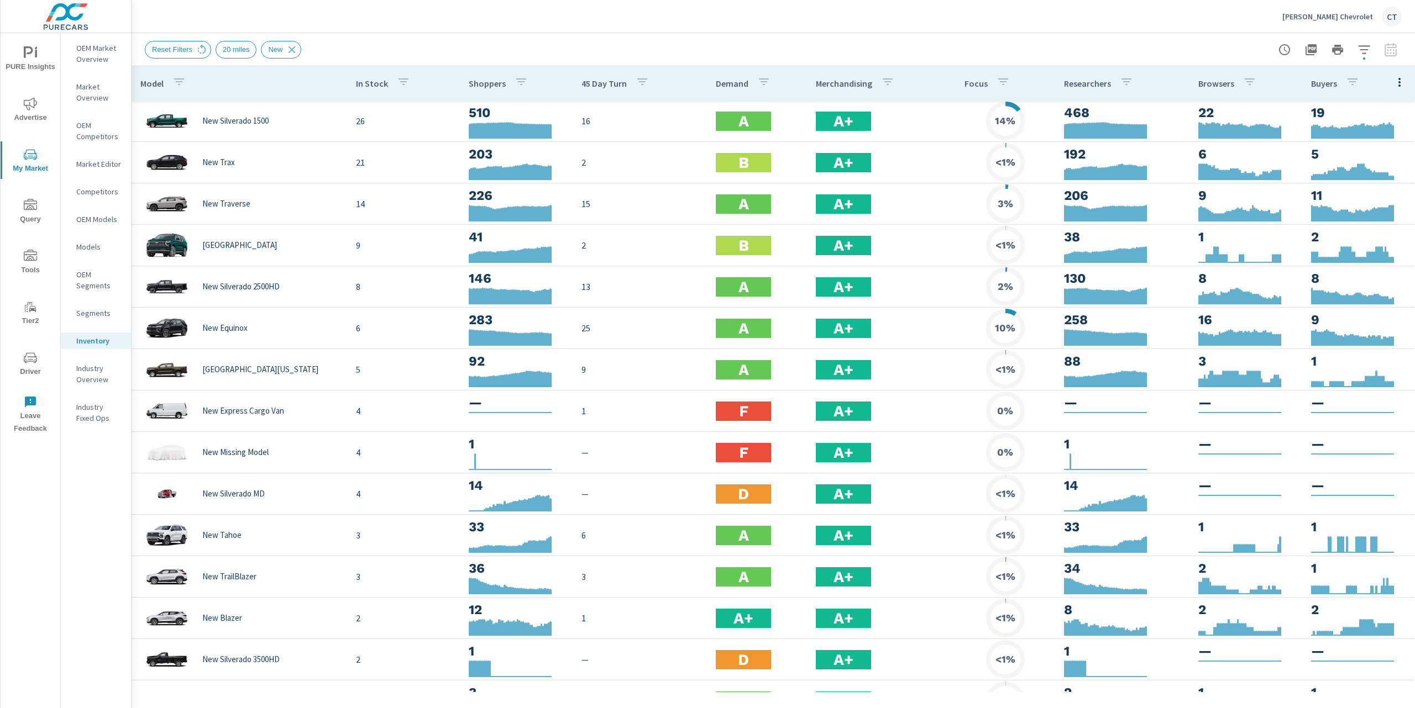
click at [570, 23] on div "DeHaven Chevrolet CT" at bounding box center [773, 16] width 1257 height 33
click at [1392, 85] on icon "button" at bounding box center [1398, 82] width 13 height 13
click at [1370, 168] on span "Market Performance" at bounding box center [1363, 167] width 70 height 11
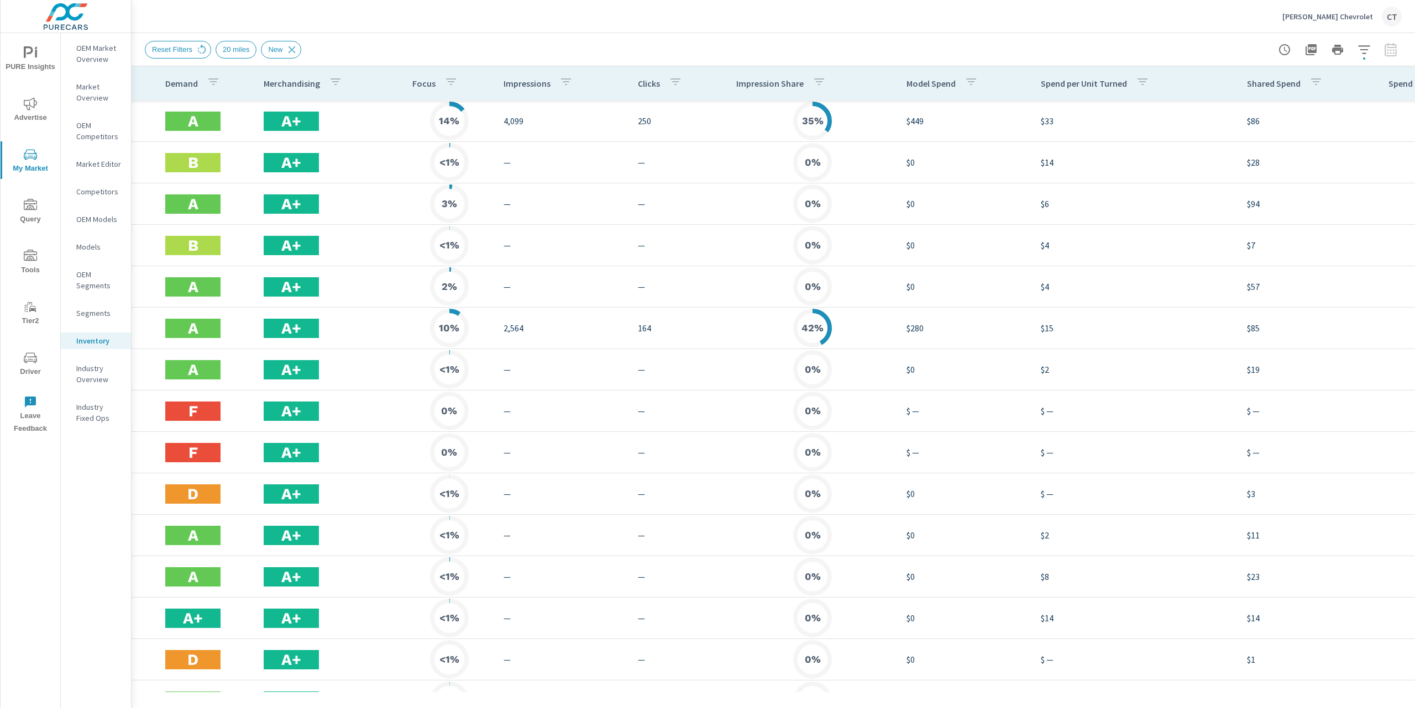
scroll to position [0, 680]
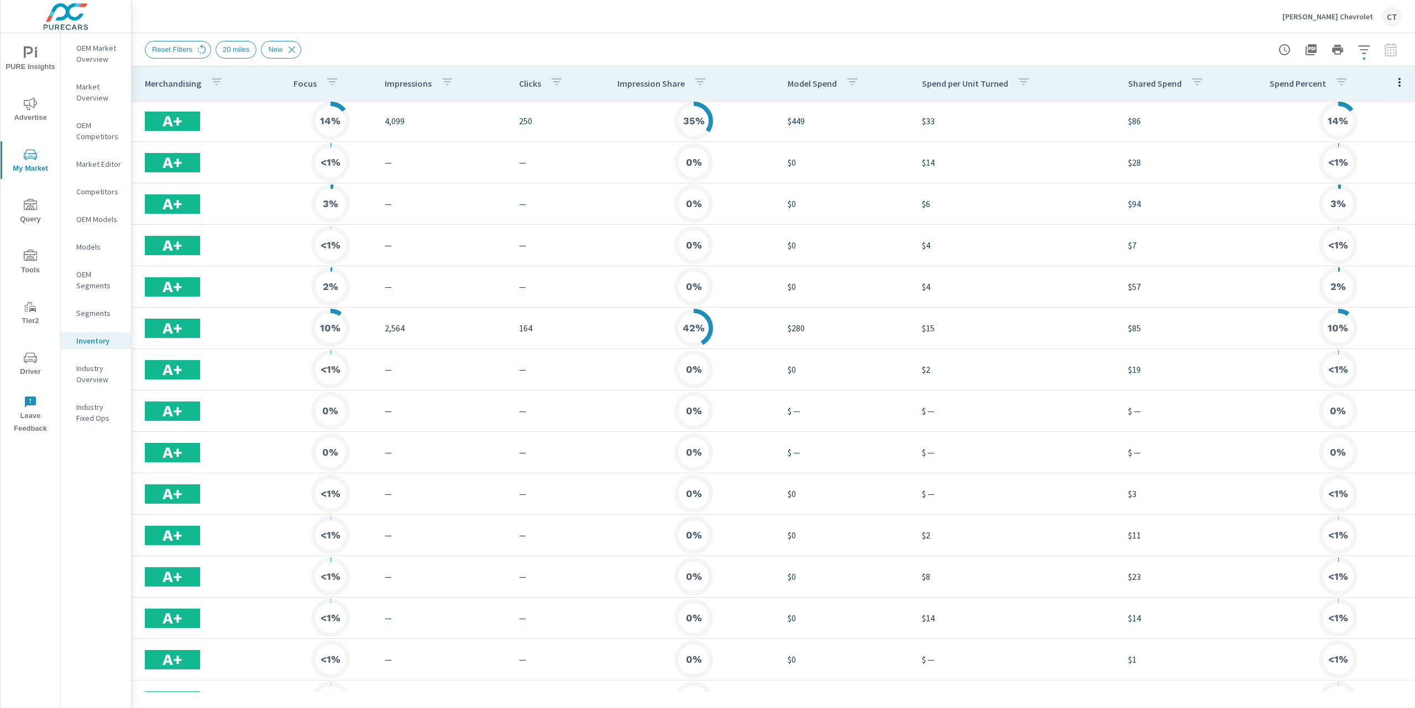
click at [1392, 83] on icon "button" at bounding box center [1398, 82] width 13 height 13
click at [1370, 210] on span "Market Comparison" at bounding box center [1363, 207] width 70 height 11
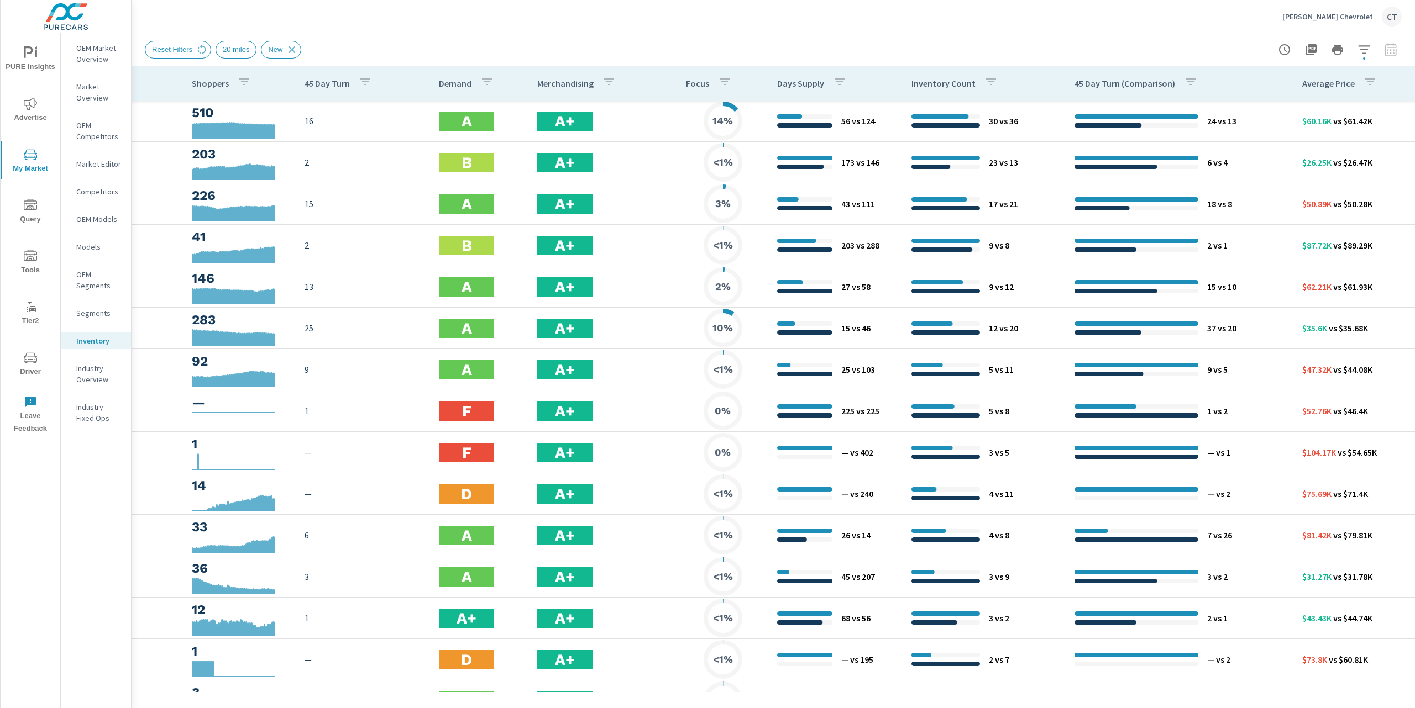
scroll to position [0, 320]
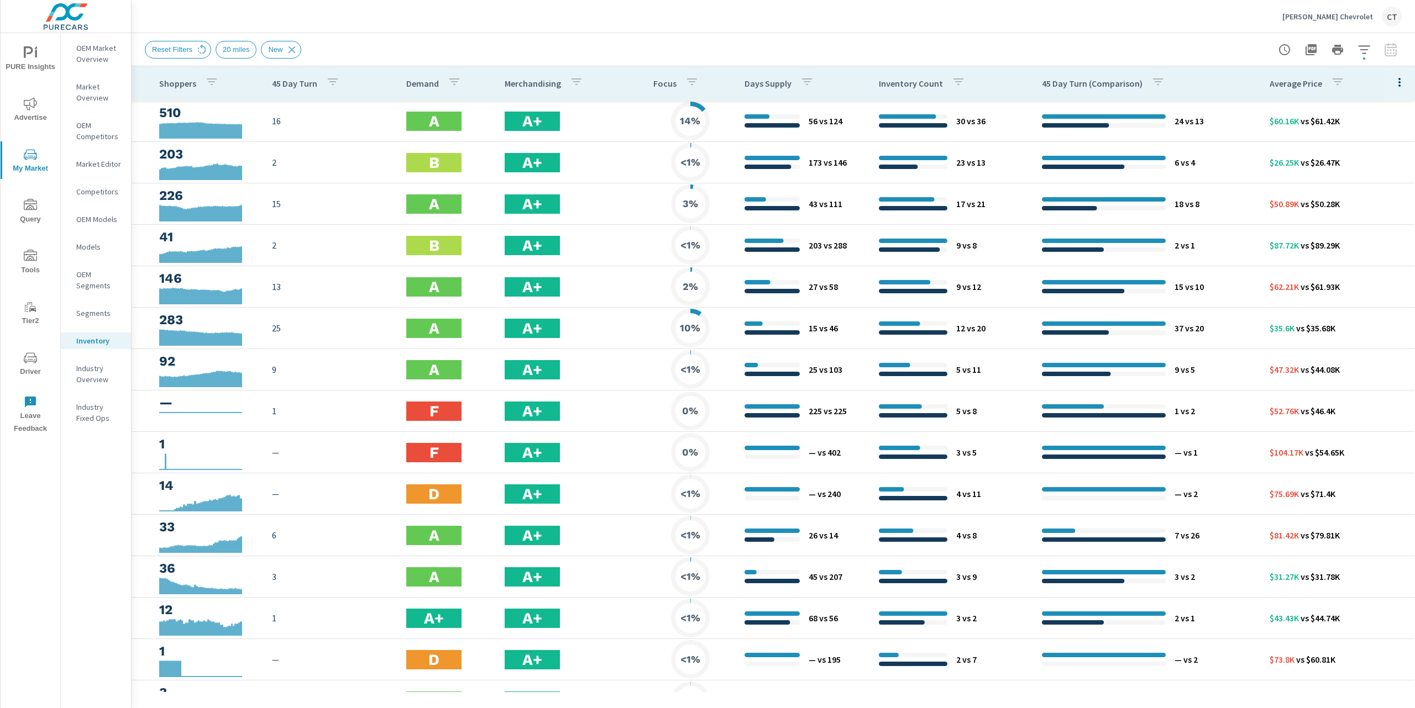
click at [1392, 83] on icon "button" at bounding box center [1398, 82] width 13 height 13
click at [1362, 148] on span "Audience" at bounding box center [1363, 147] width 70 height 11
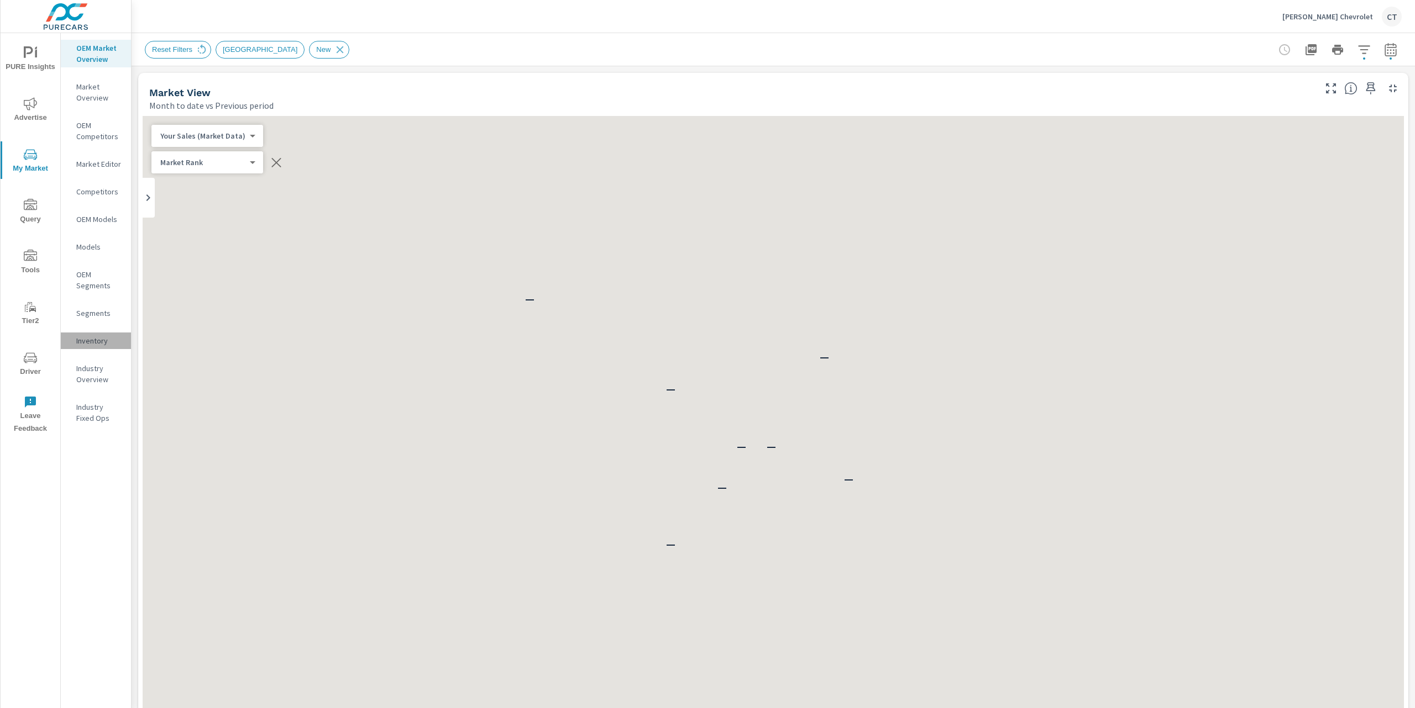
click at [91, 349] on div "Inventory" at bounding box center [96, 341] width 70 height 17
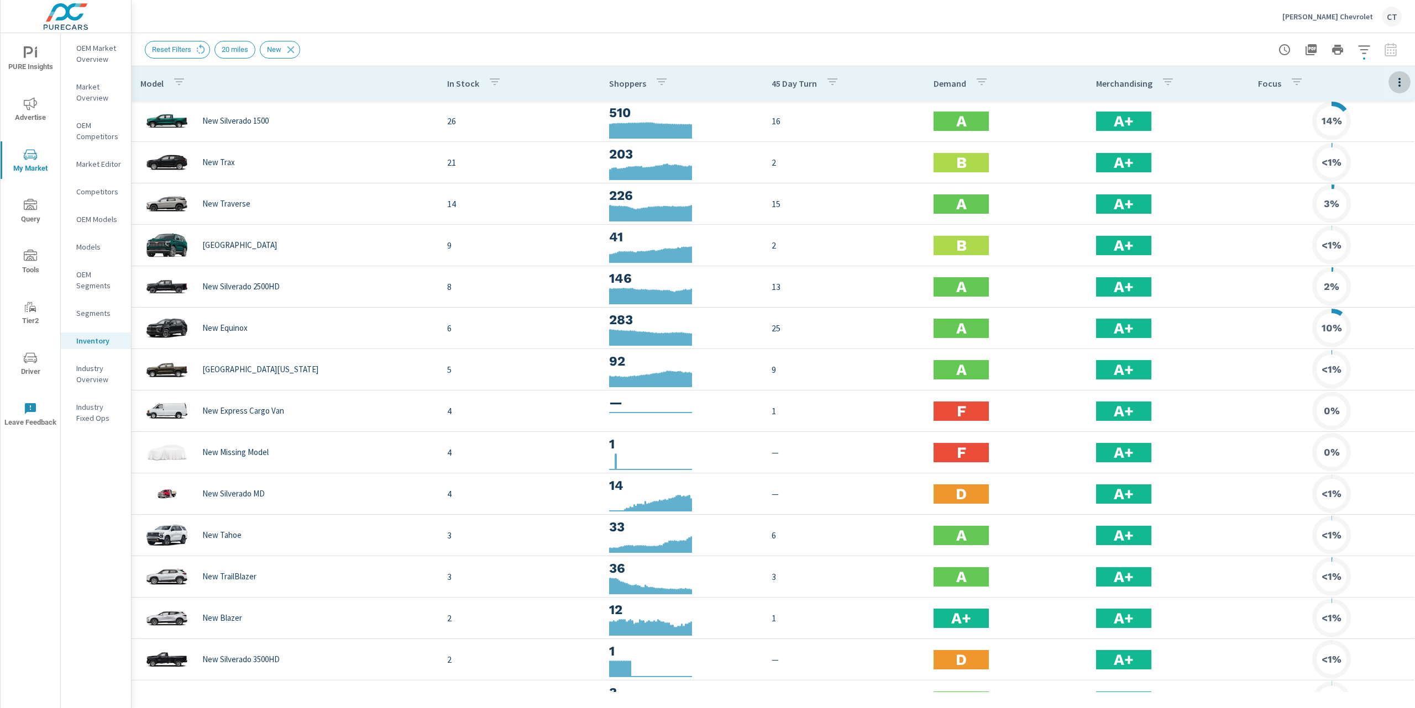
click at [1398, 85] on icon "button" at bounding box center [1399, 82] width 2 height 9
click at [1357, 151] on span "Audience" at bounding box center [1363, 147] width 70 height 11
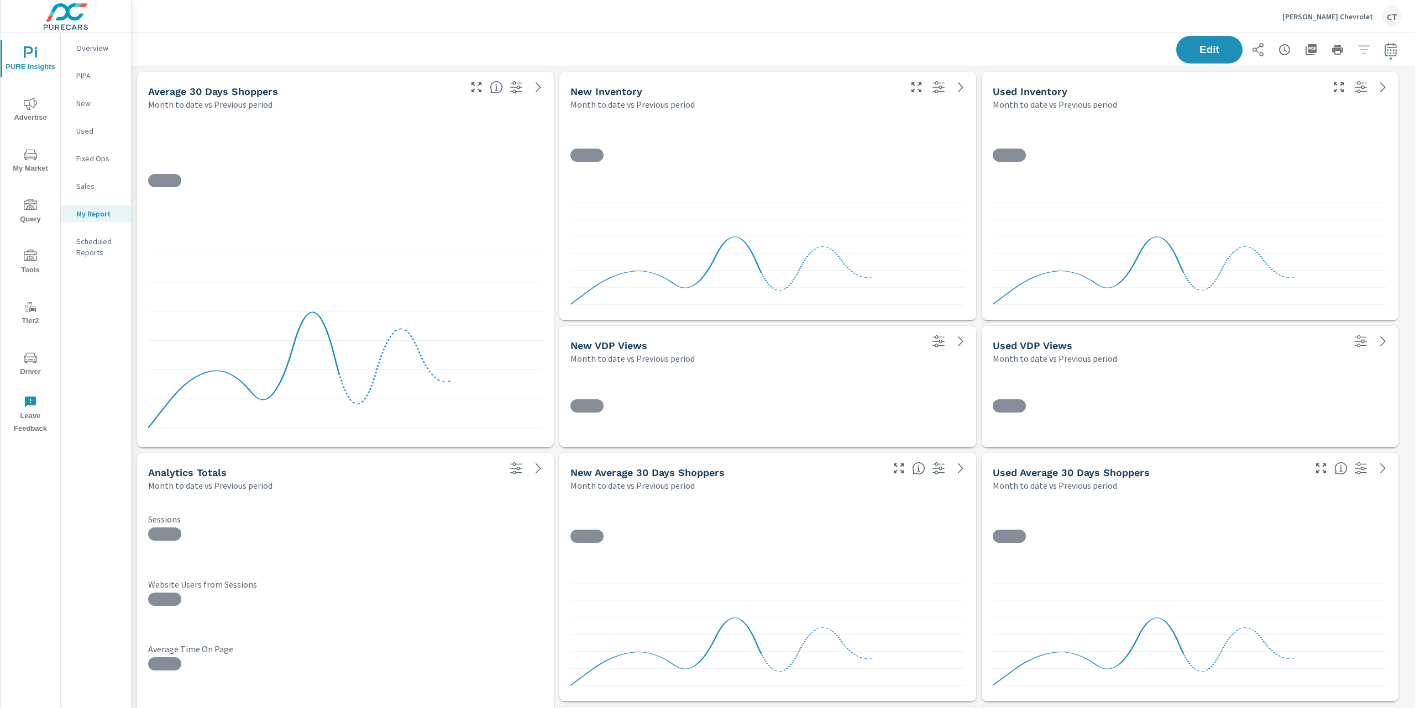
scroll to position [3079, 1295]
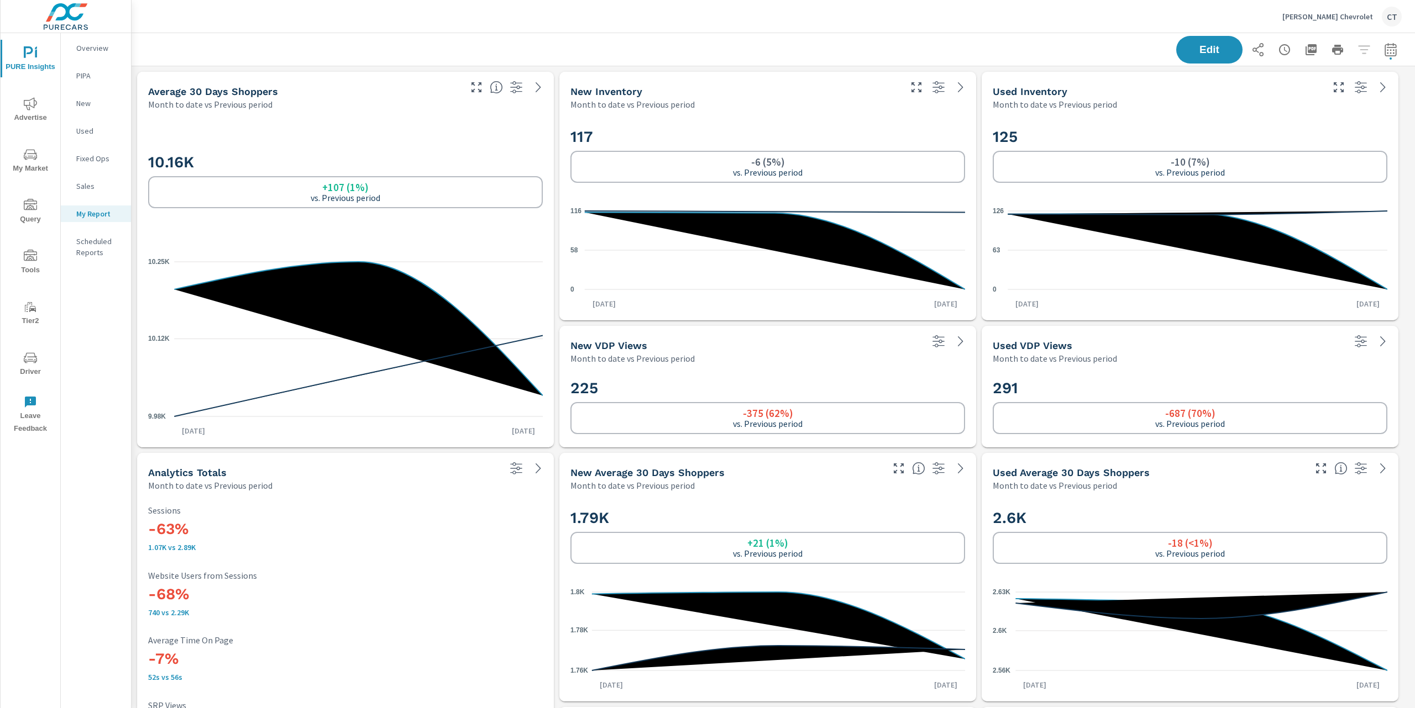
click at [14, 166] on span "My Market" at bounding box center [30, 161] width 53 height 27
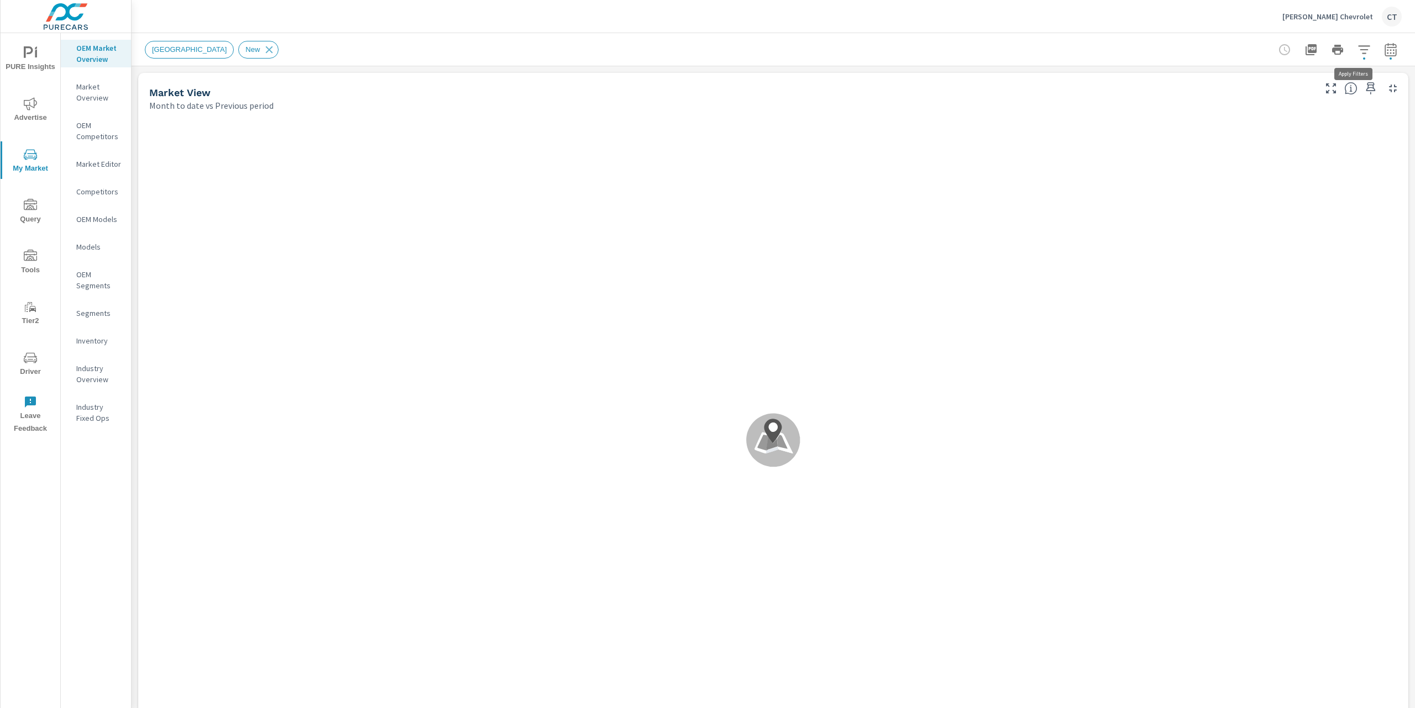
click at [1357, 51] on icon "button" at bounding box center [1363, 49] width 13 height 13
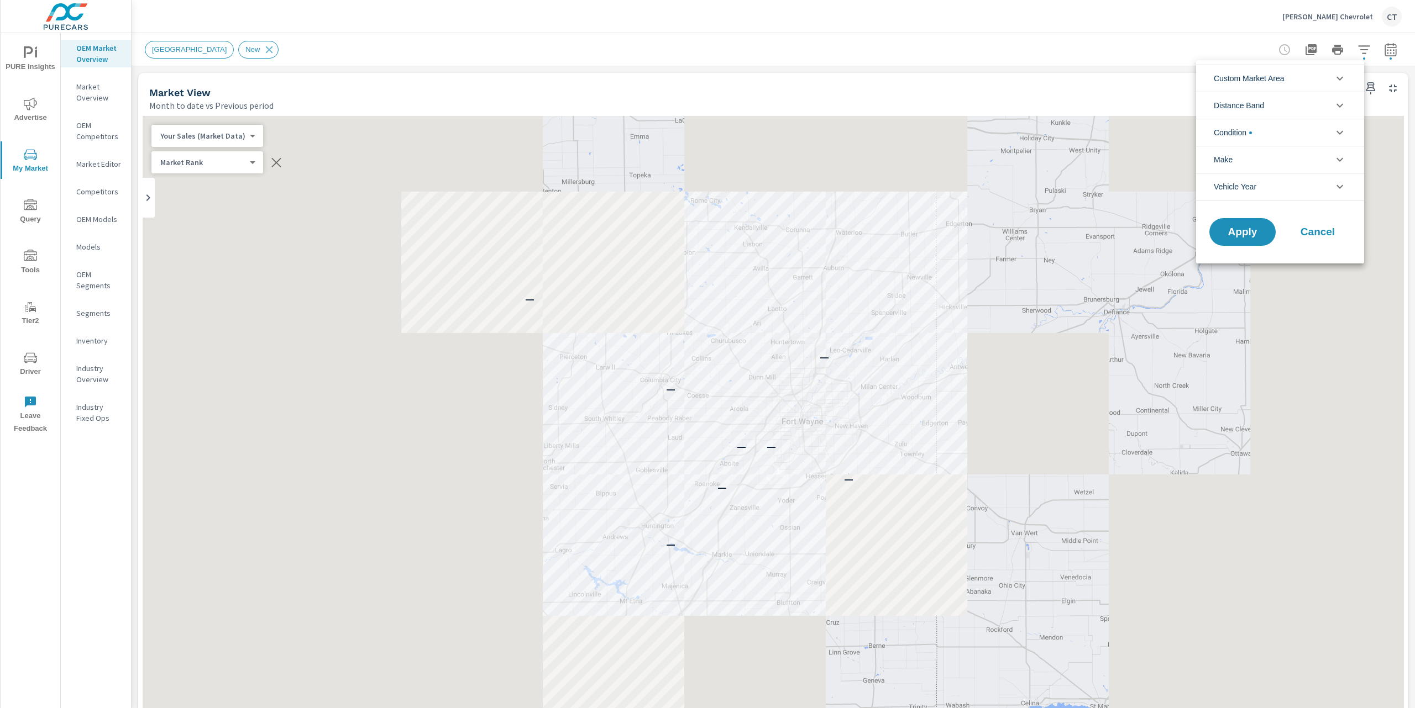
click at [1292, 133] on li "Condition" at bounding box center [1280, 132] width 168 height 27
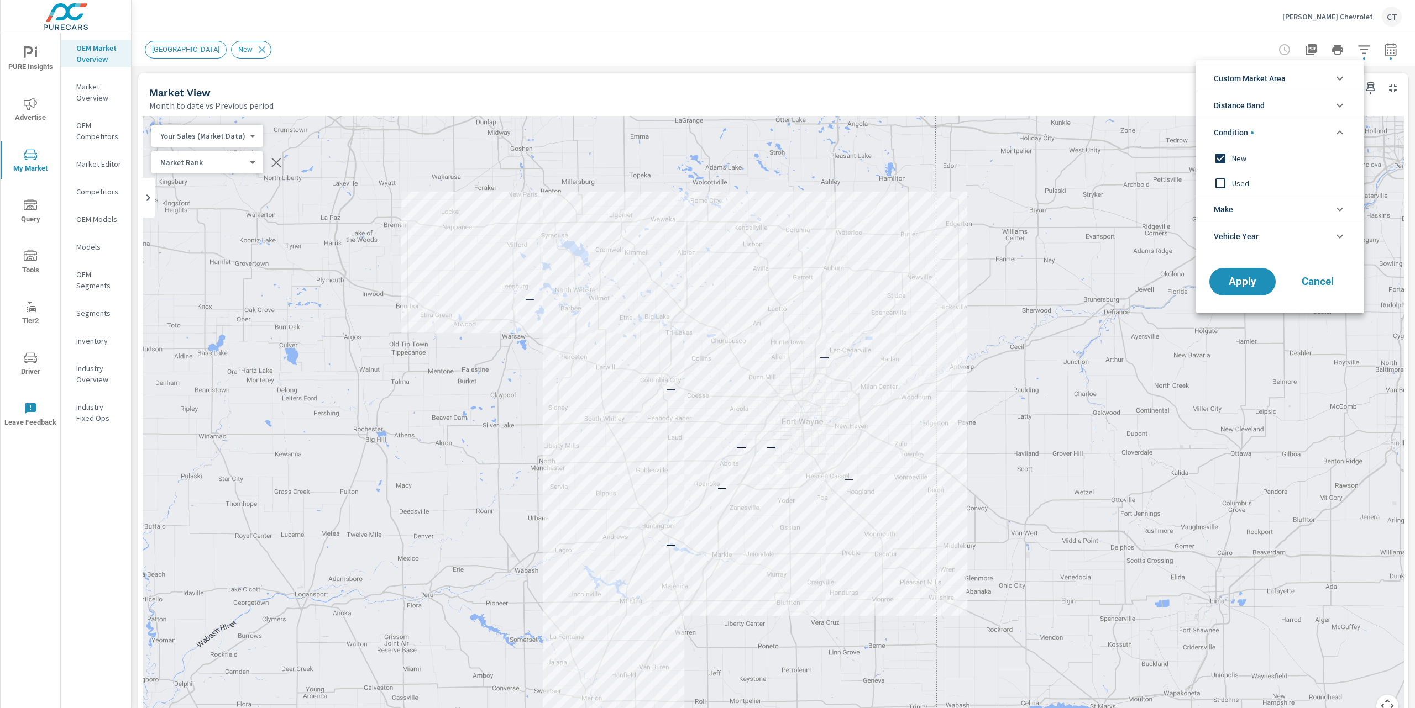
click at [1084, 62] on div at bounding box center [707, 354] width 1415 height 708
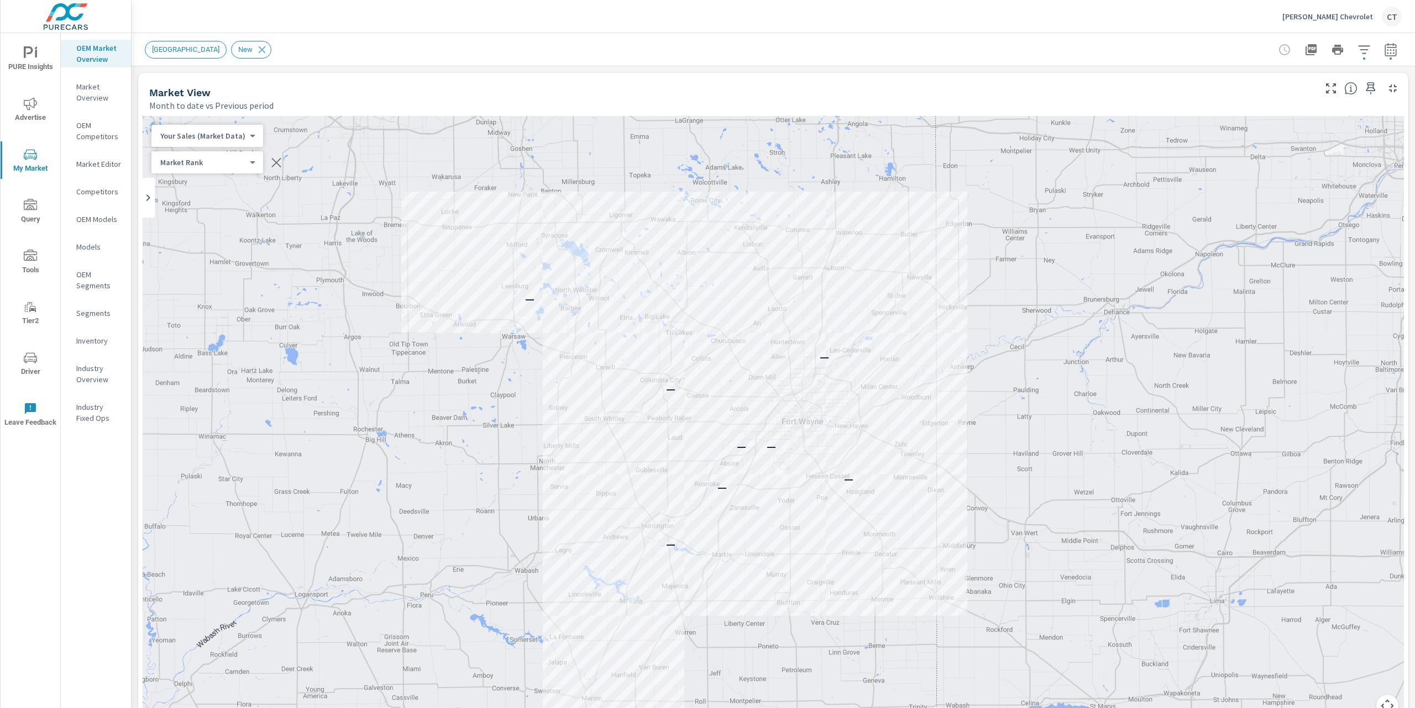
click at [102, 166] on p "Market Editor" at bounding box center [99, 164] width 46 height 11
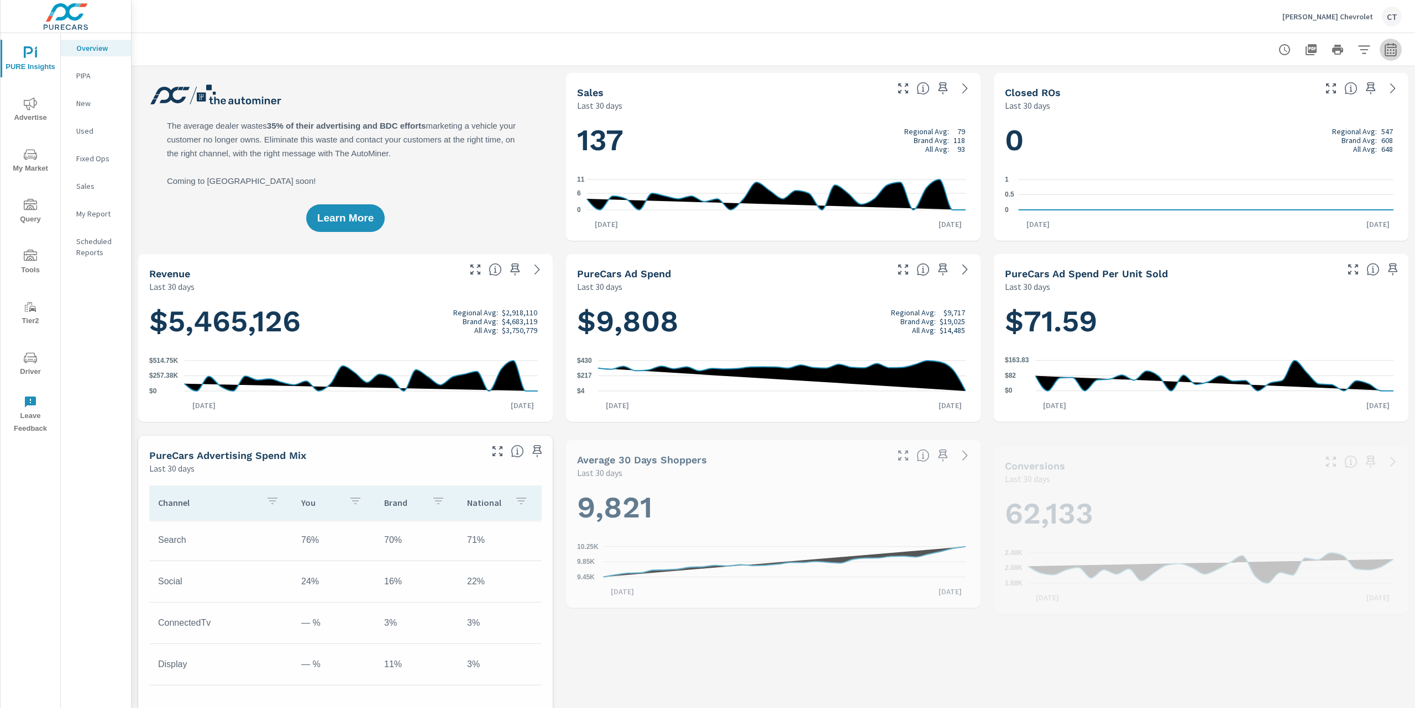
click at [1385, 50] on icon "button" at bounding box center [1390, 49] width 13 height 13
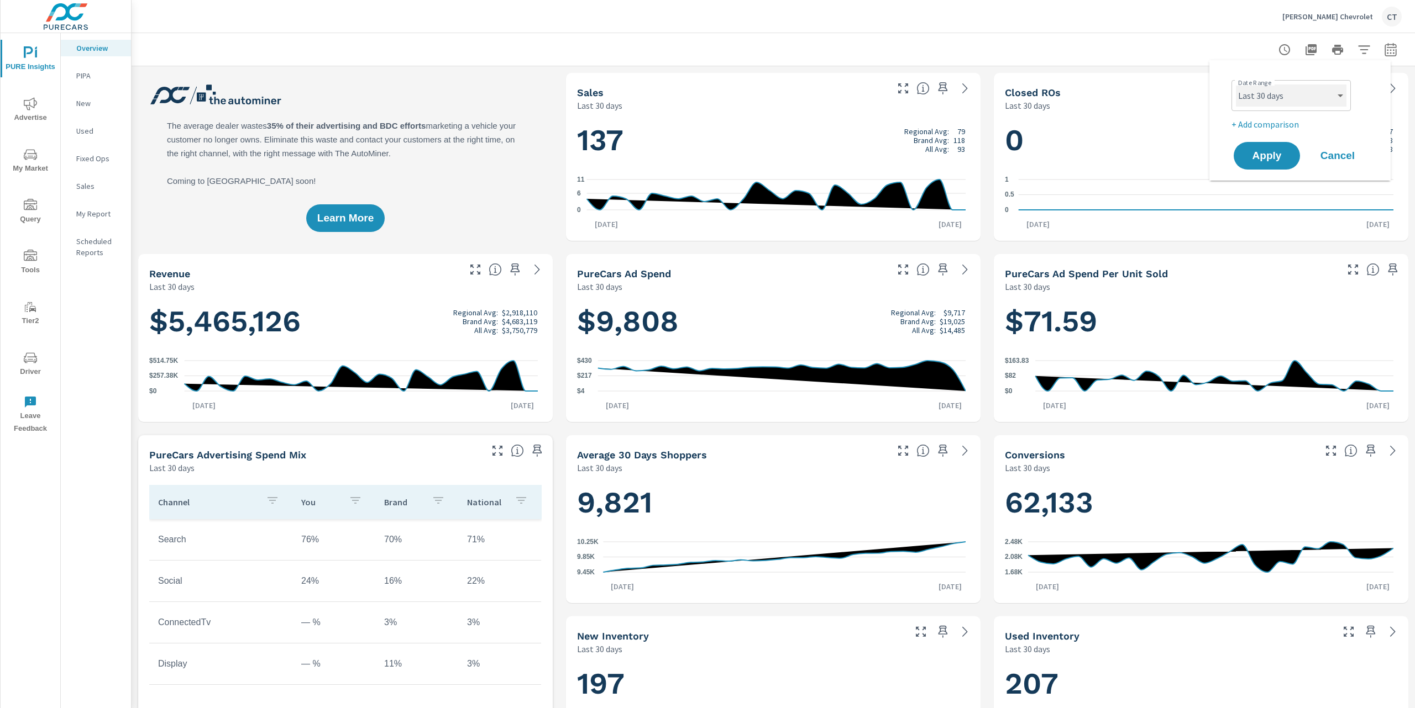
click at [1329, 99] on select "Custom [DATE] Last week Last 7 days Last 14 days Last 30 days Last 45 days Last…" at bounding box center [1291, 96] width 111 height 22
click at [1236, 85] on select "Custom [DATE] Last week Last 7 days Last 14 days Last 30 days Last 45 days Last…" at bounding box center [1291, 96] width 111 height 22
select select "Last 6 months"
click at [1274, 120] on p "+ Add comparison" at bounding box center [1301, 124] width 141 height 13
select select "Previous period"
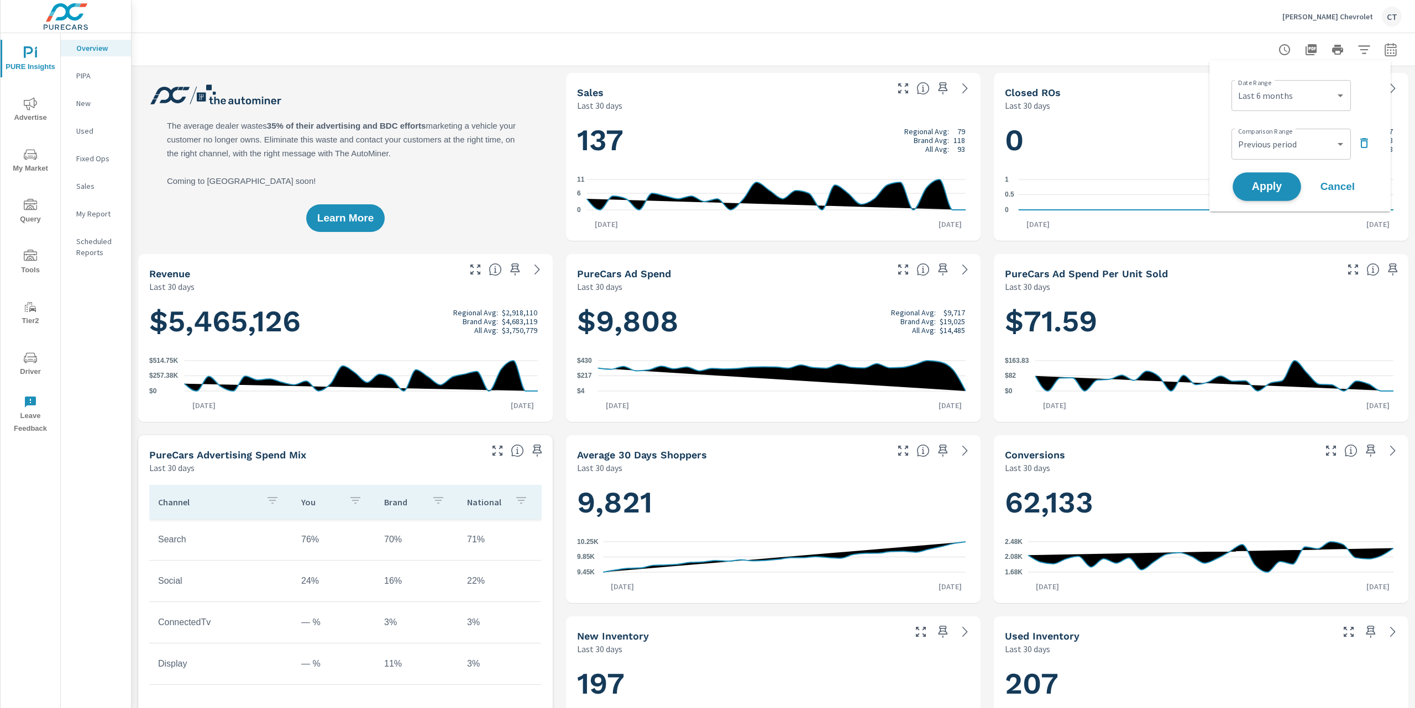
click at [1275, 191] on span "Apply" at bounding box center [1266, 187] width 45 height 10
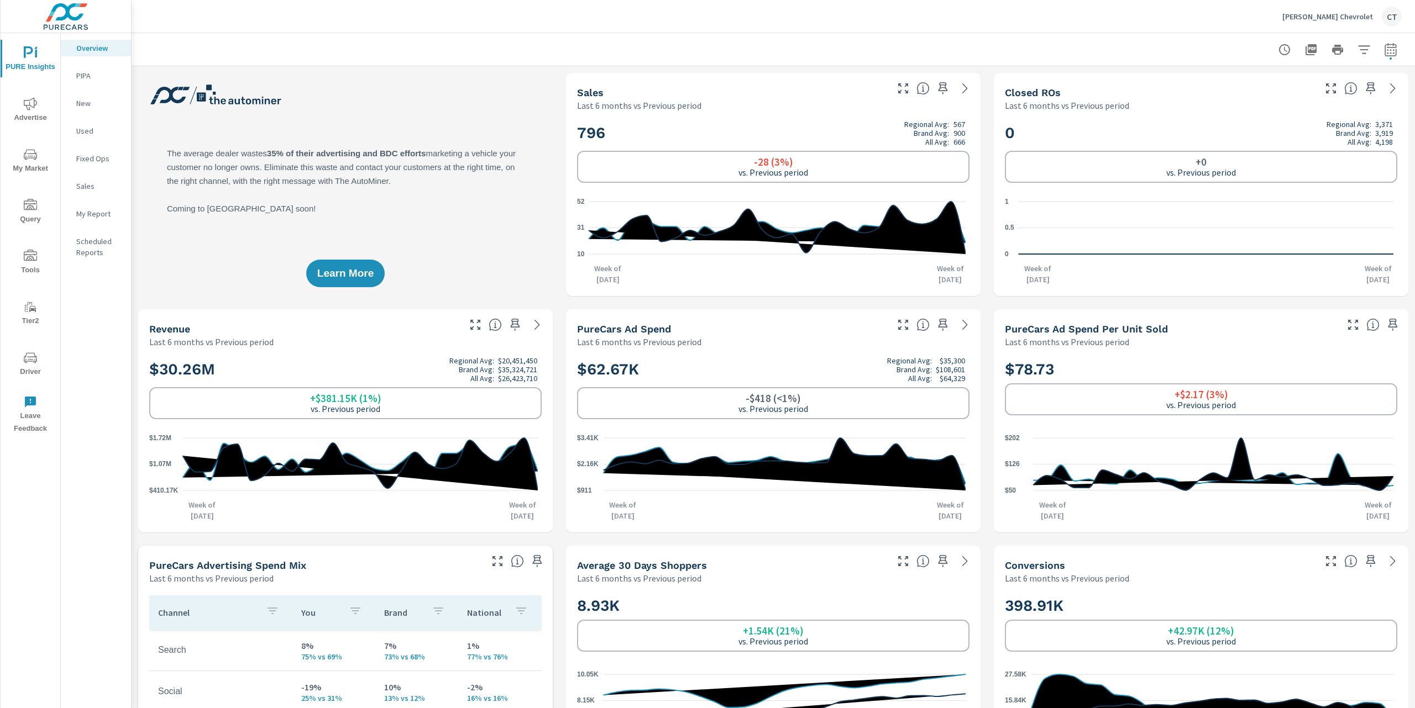
click at [30, 158] on icon "nav menu" at bounding box center [30, 154] width 13 height 13
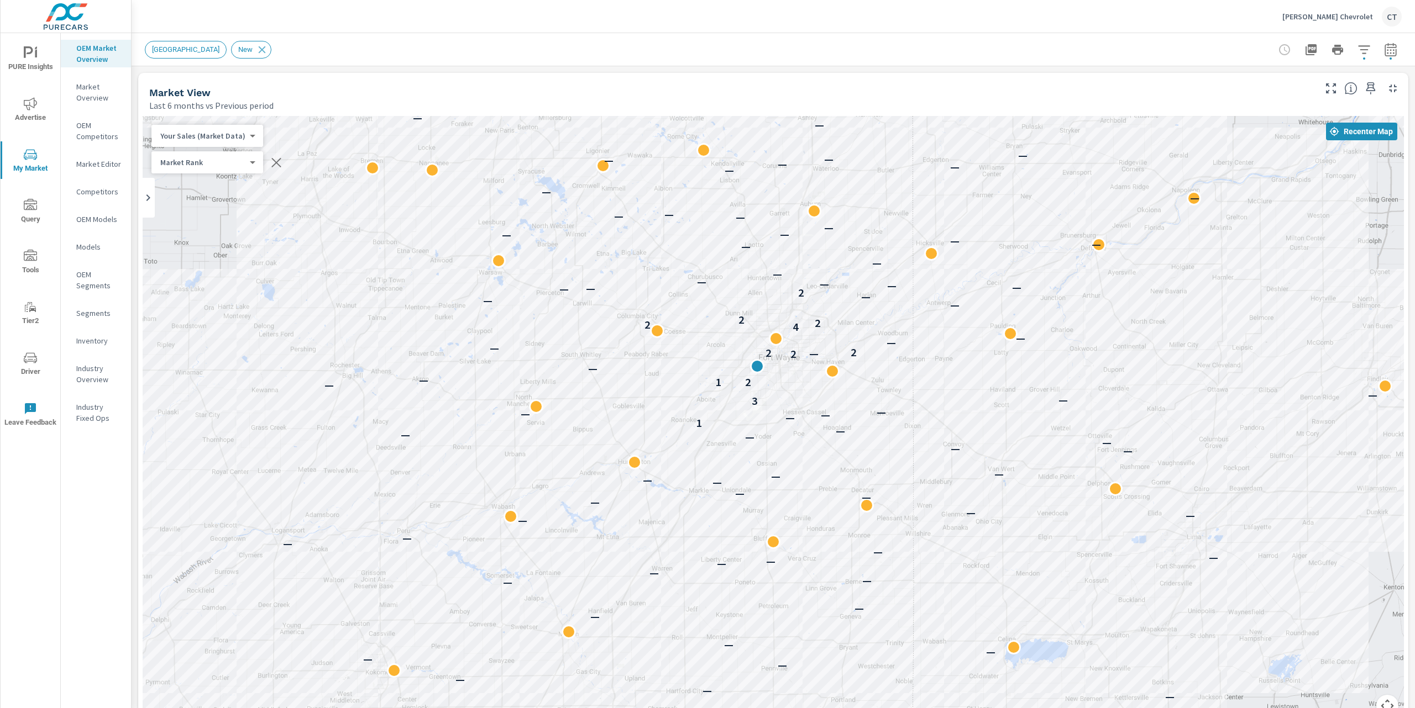
drag, startPoint x: 1018, startPoint y: 342, endPoint x: 998, endPoint y: 320, distance: 29.7
click at [1003, 316] on div "— — — — — — — — — — — — — — — — — — — — — — — — — — — — — — — — — — — — — — — —…" at bounding box center [773, 423] width 1261 height 614
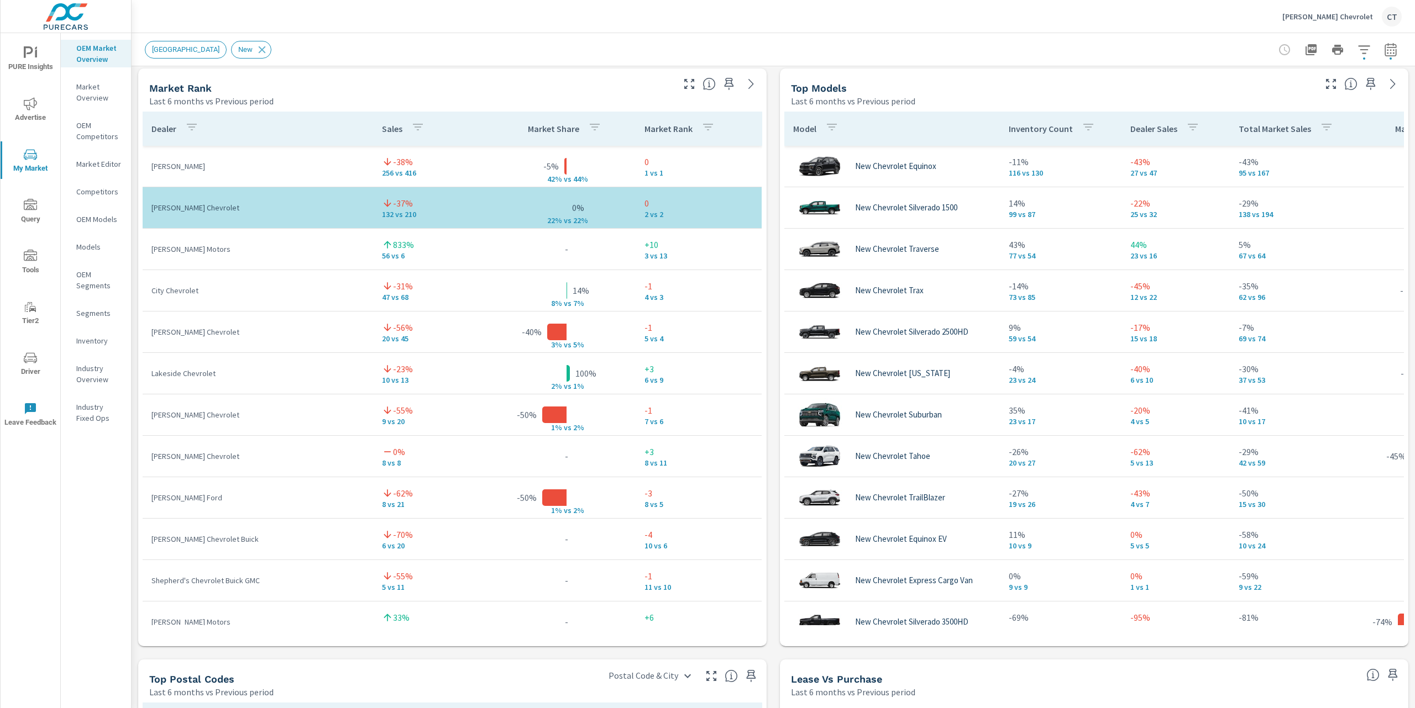
scroll to position [714, 0]
click at [723, 55] on div "New Market Area New" at bounding box center [773, 49] width 1257 height 33
click at [550, 34] on div "New Market Area New" at bounding box center [773, 49] width 1257 height 33
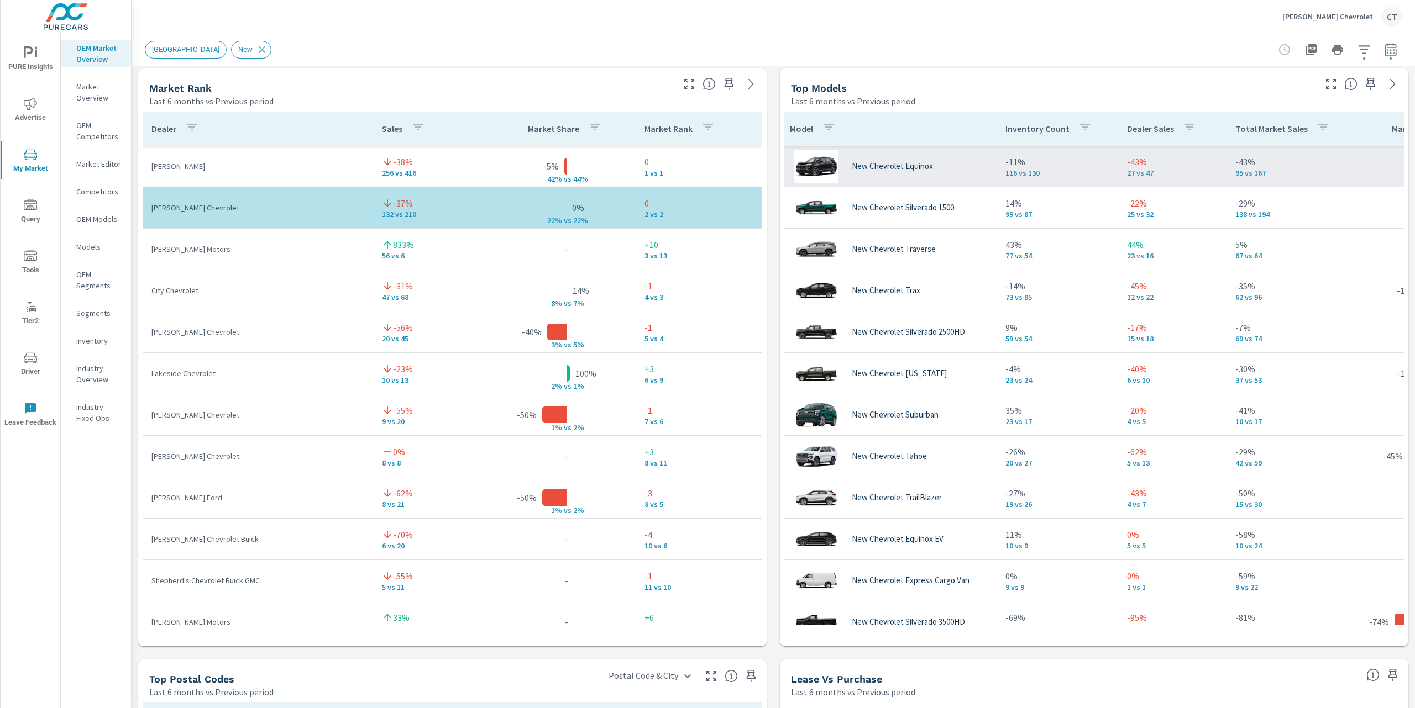
scroll to position [0, 0]
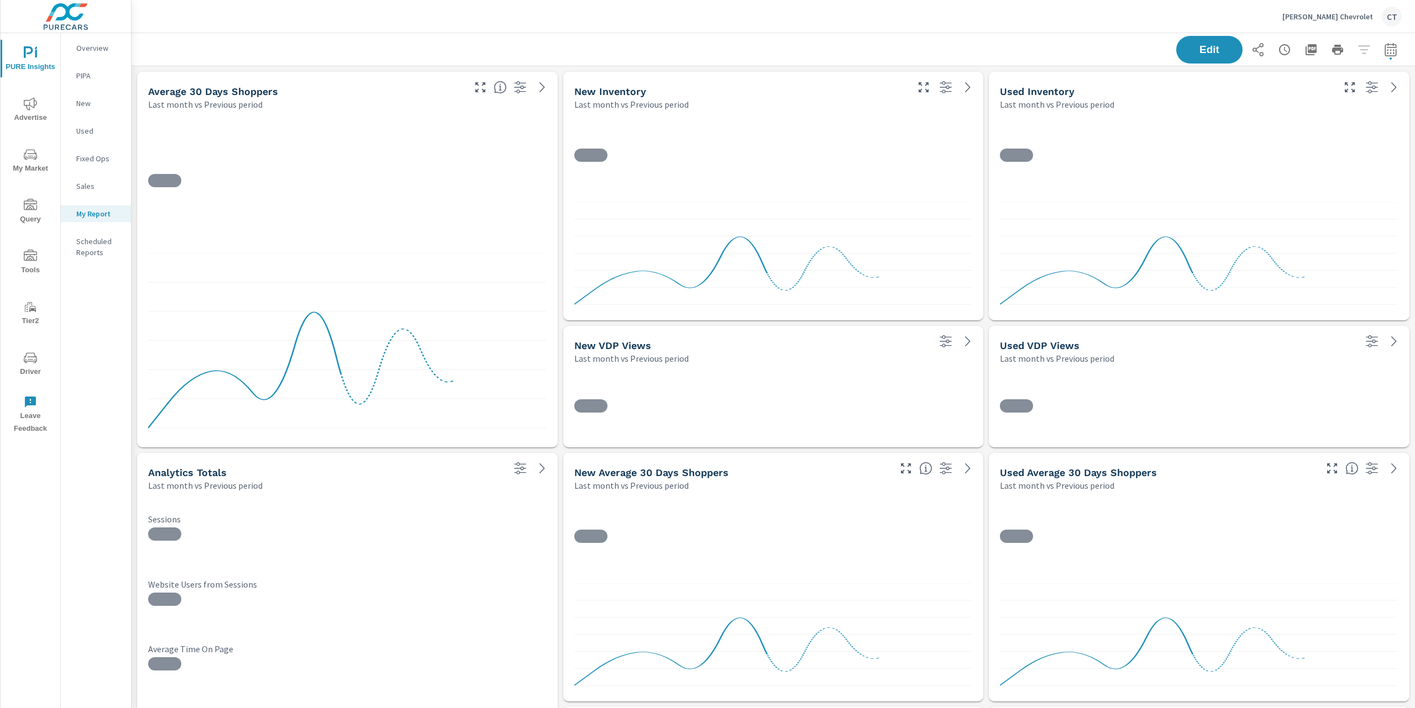
scroll to position [3079, 1295]
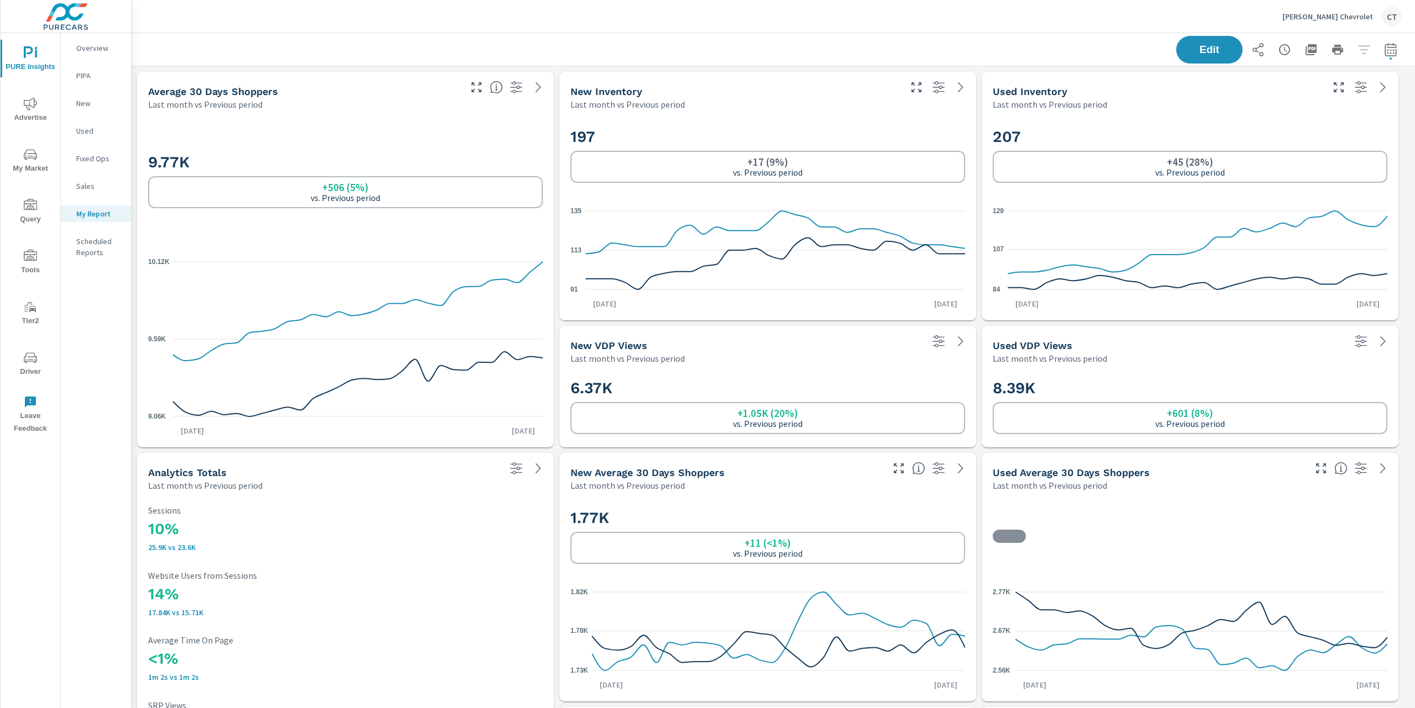
click at [31, 364] on icon "nav menu" at bounding box center [30, 357] width 13 height 13
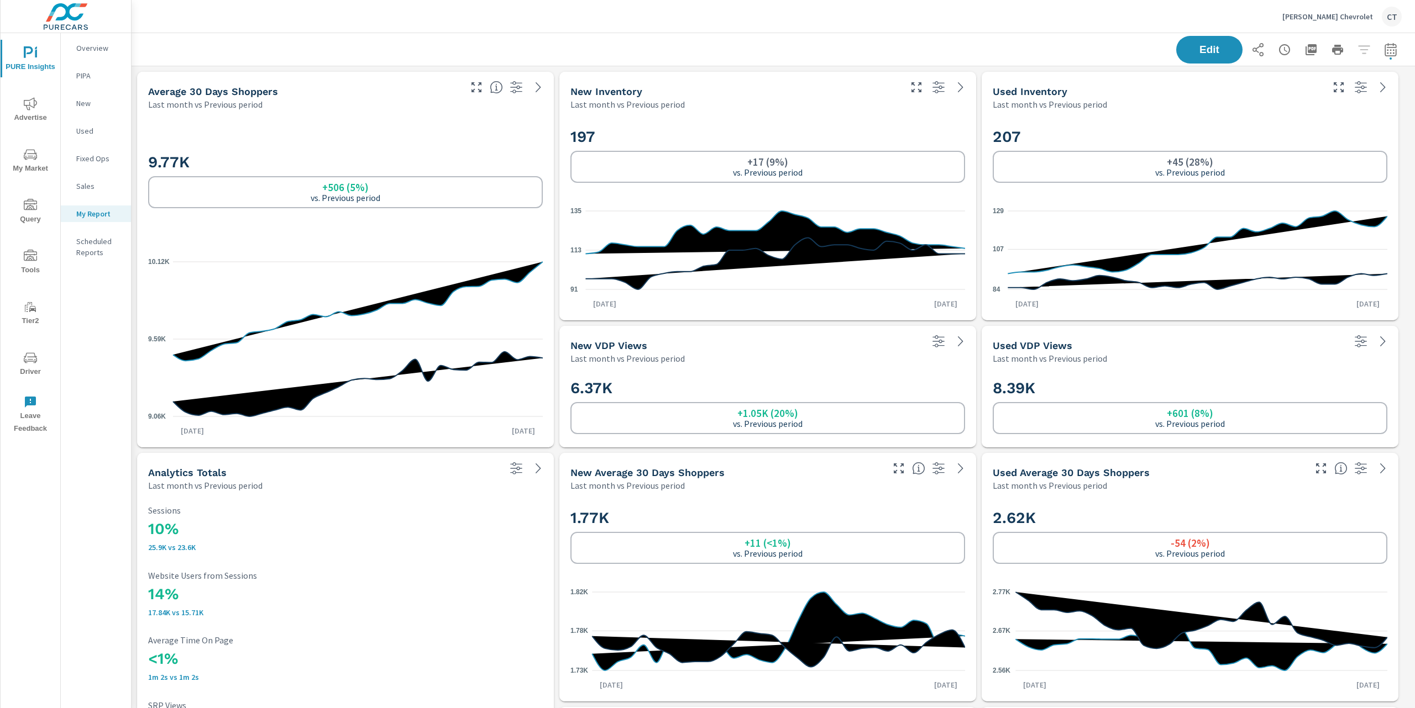
scroll to position [83, 0]
click at [25, 99] on icon "nav menu" at bounding box center [30, 103] width 13 height 13
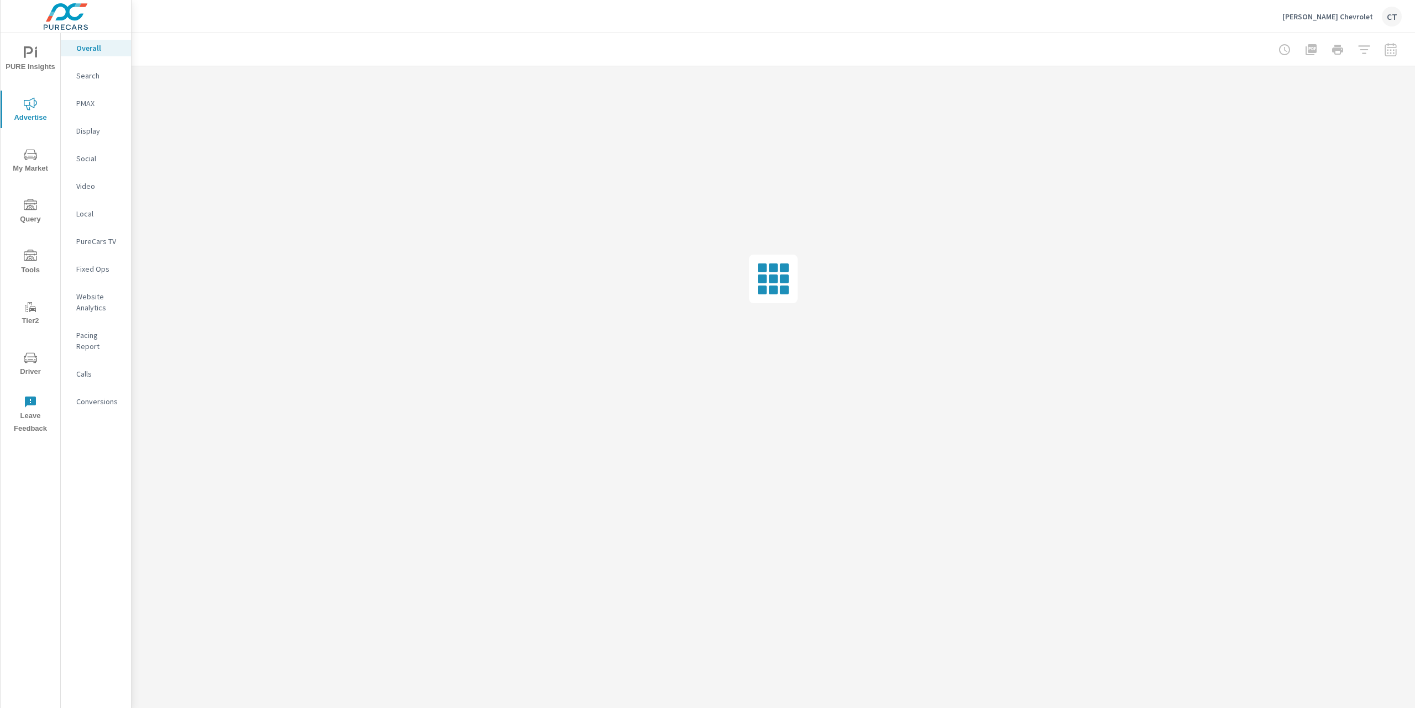
click at [93, 71] on p "Search" at bounding box center [99, 75] width 46 height 11
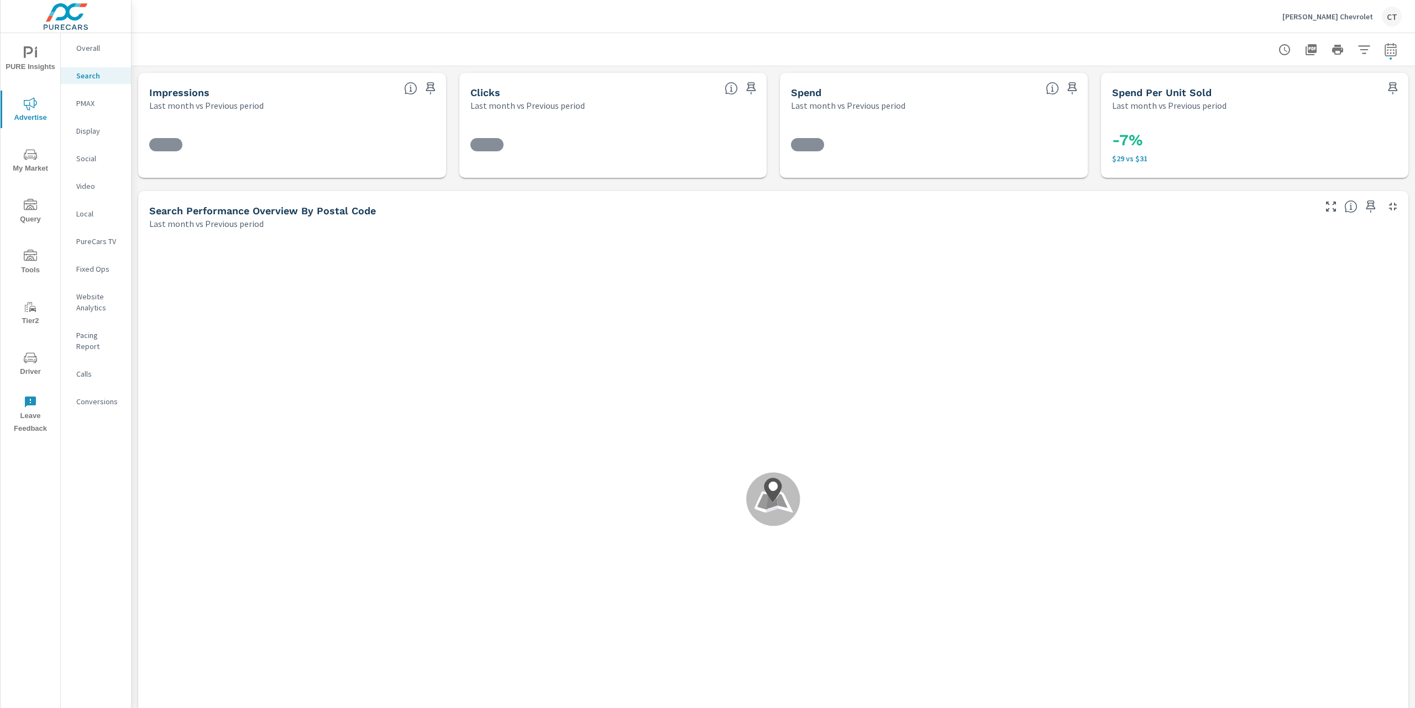
click at [1357, 48] on icon "button" at bounding box center [1363, 49] width 13 height 13
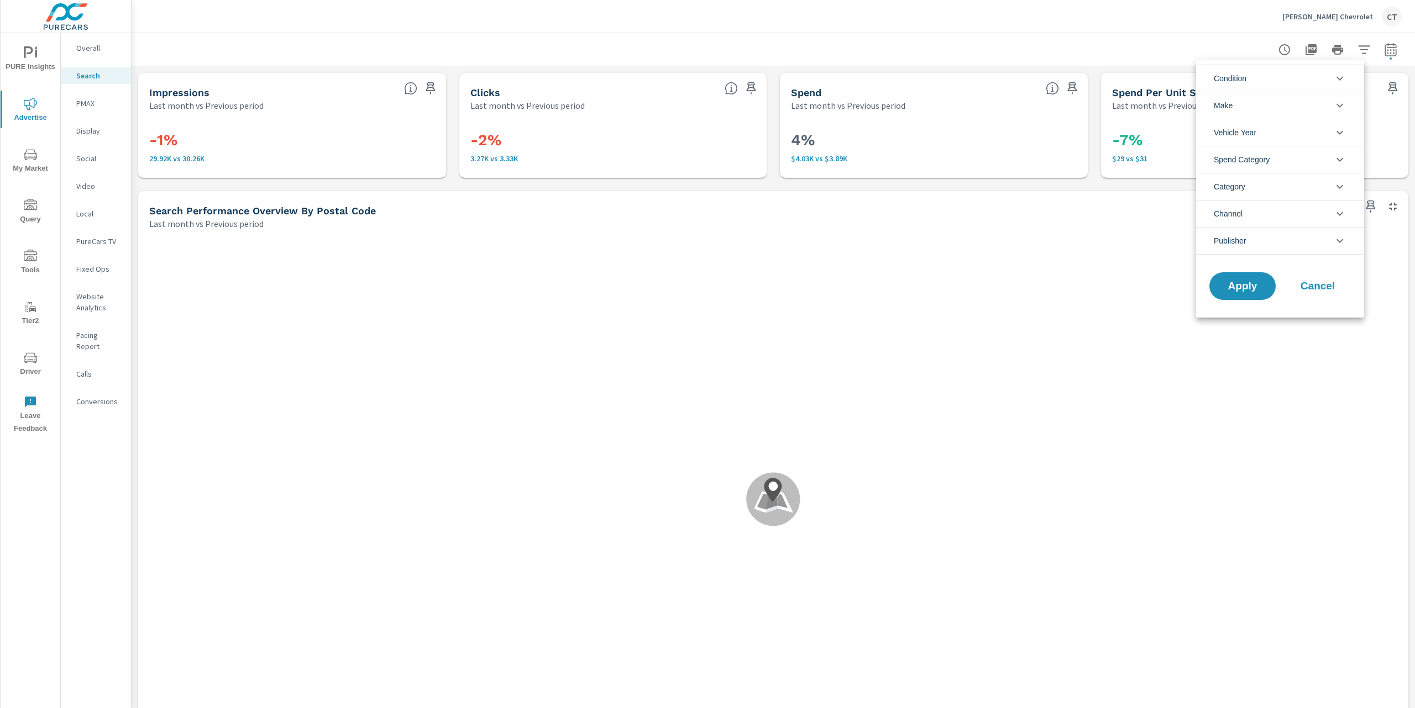
click at [1291, 218] on li "Channel" at bounding box center [1280, 213] width 168 height 27
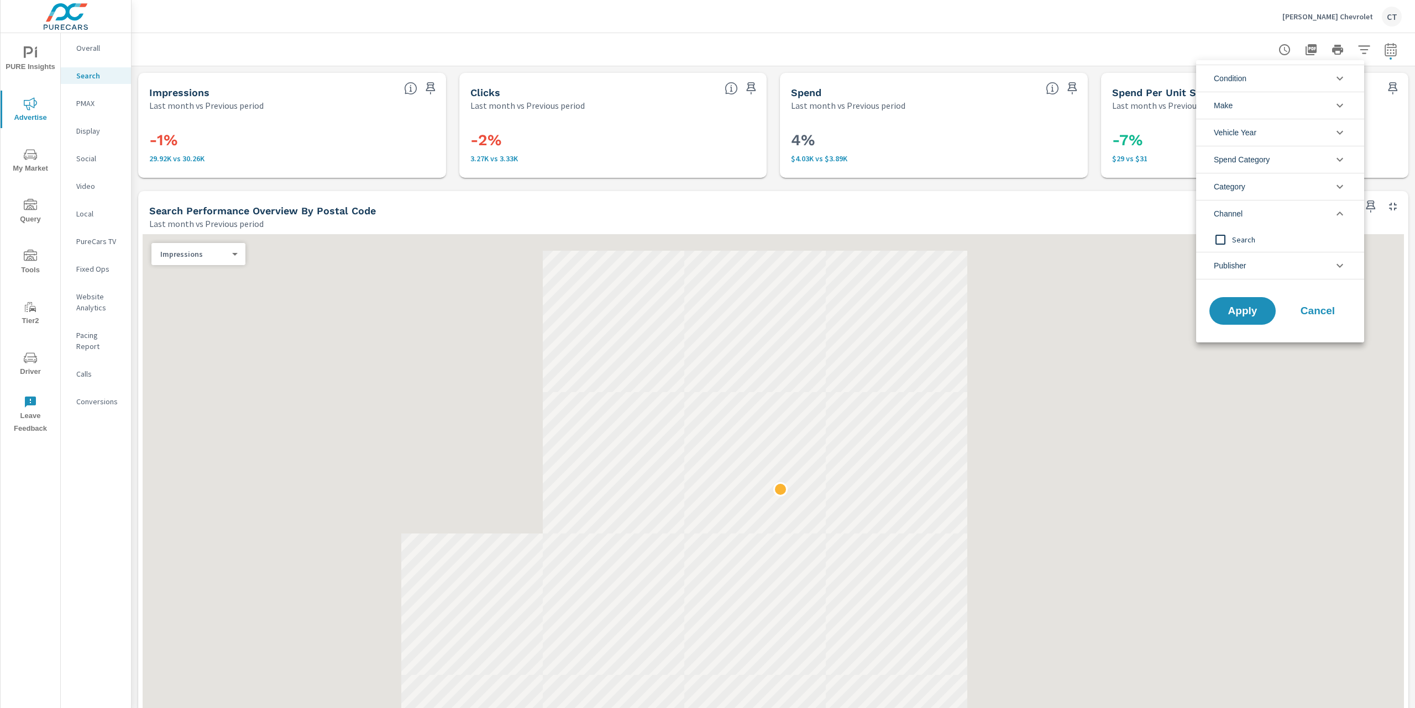
click at [1293, 216] on li "Channel" at bounding box center [1280, 213] width 168 height 27
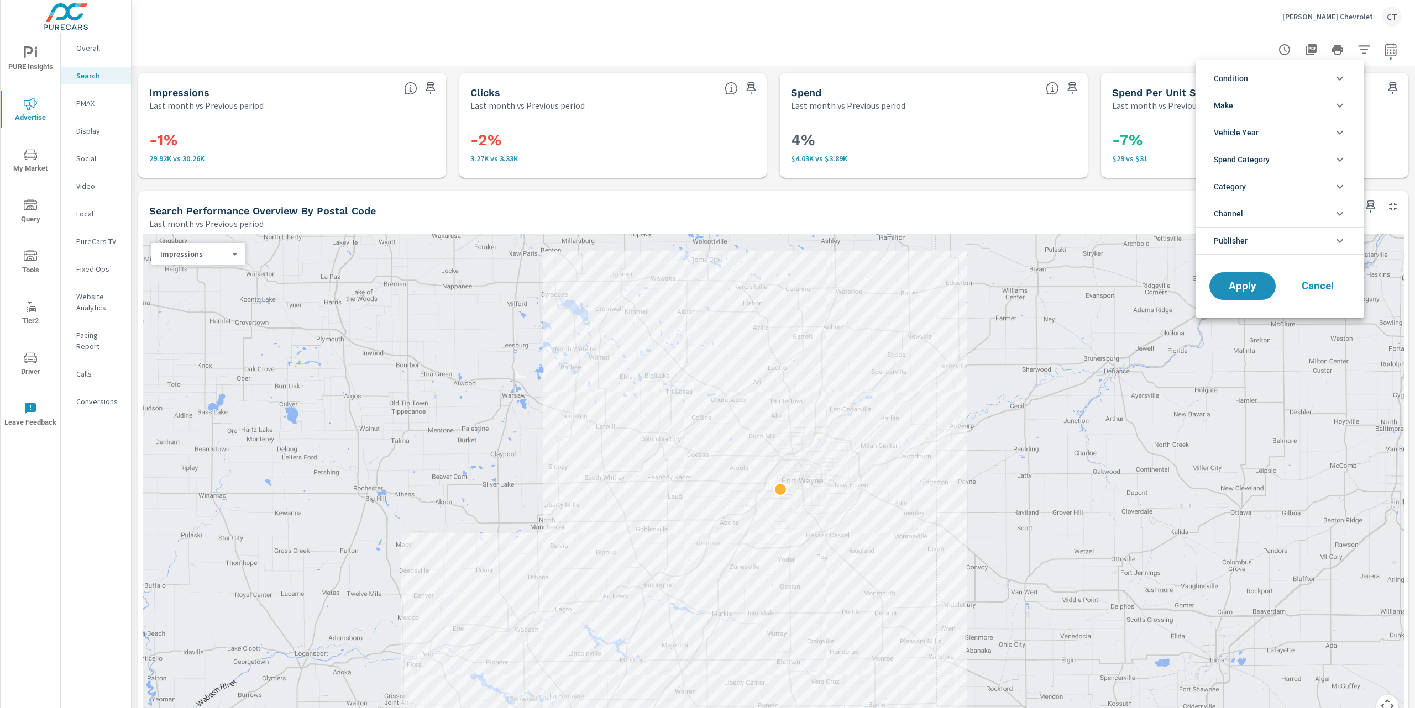
click at [1303, 191] on li "Category" at bounding box center [1280, 186] width 168 height 27
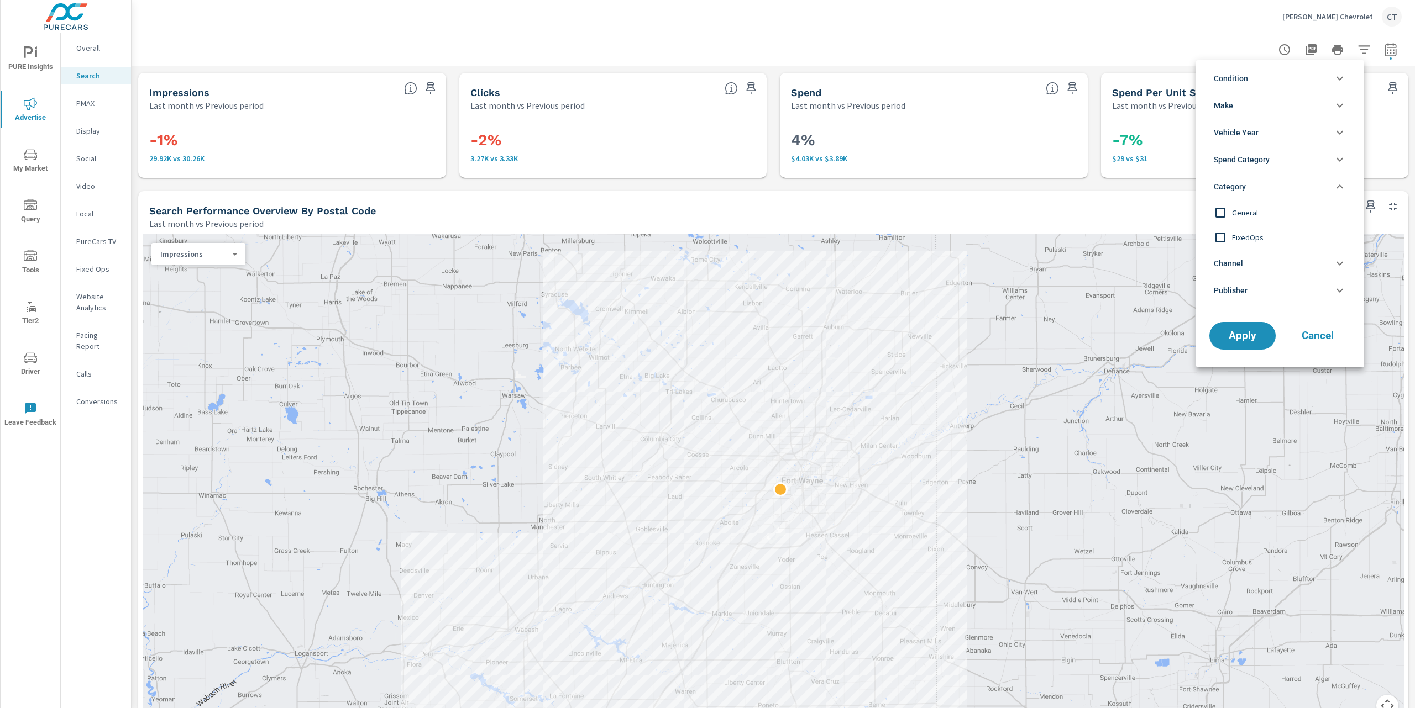
click at [1306, 188] on li "Category" at bounding box center [1280, 186] width 168 height 27
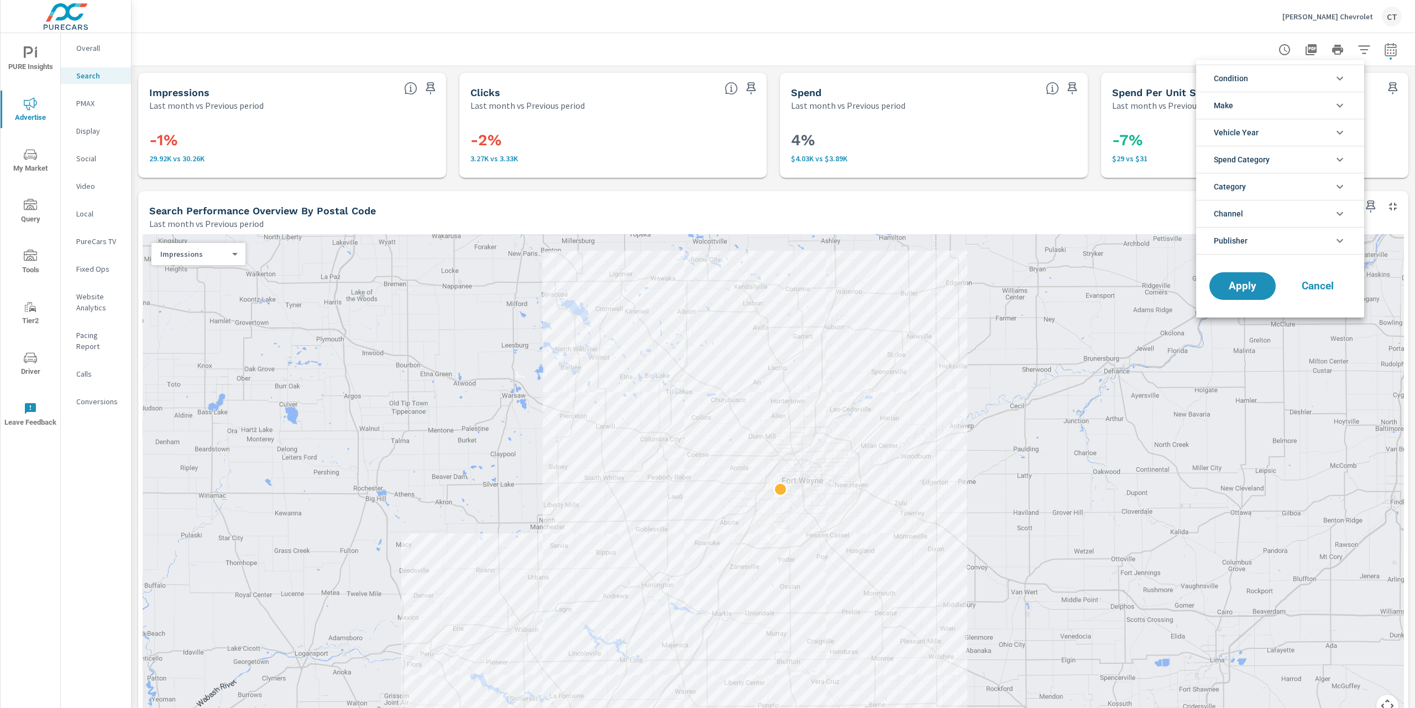
click at [1297, 241] on li "Publisher" at bounding box center [1280, 241] width 168 height 28
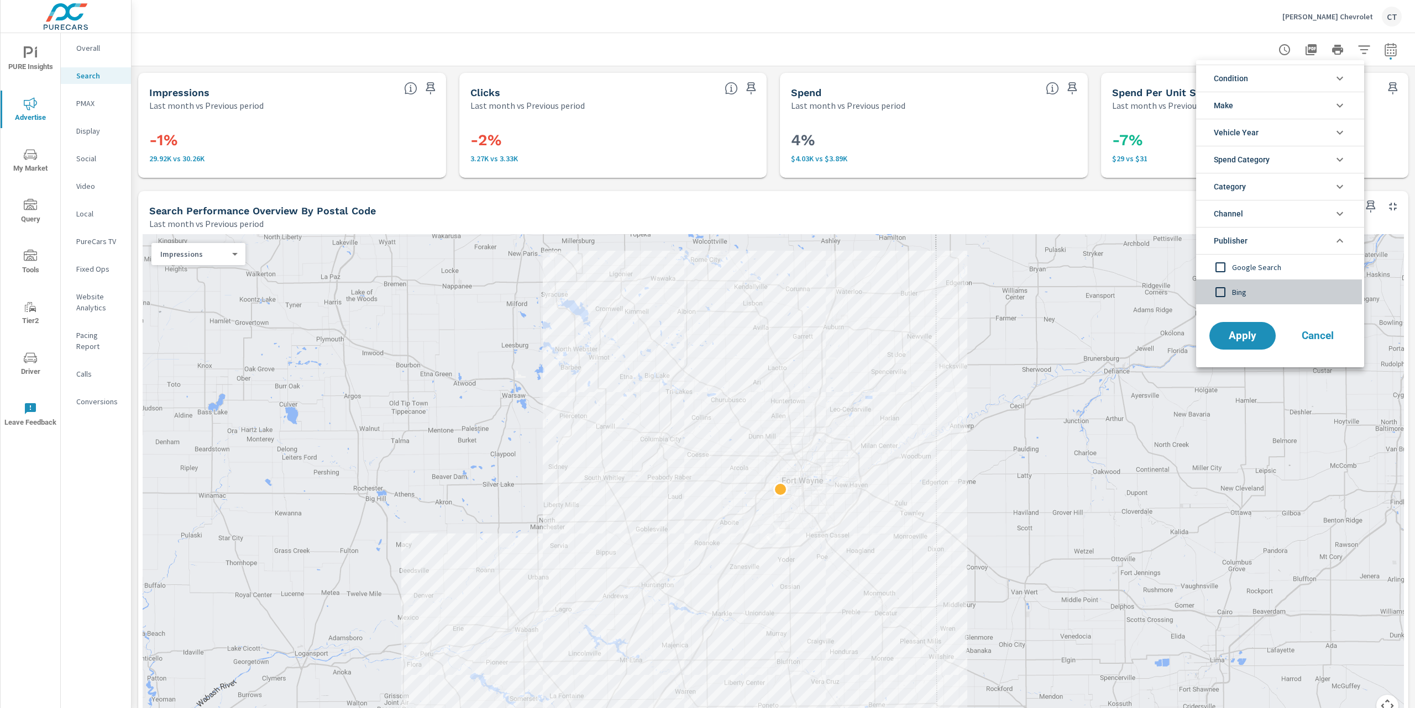
click at [1221, 295] on input "filter options" at bounding box center [1219, 292] width 23 height 23
click at [1248, 340] on span "Apply" at bounding box center [1242, 336] width 45 height 10
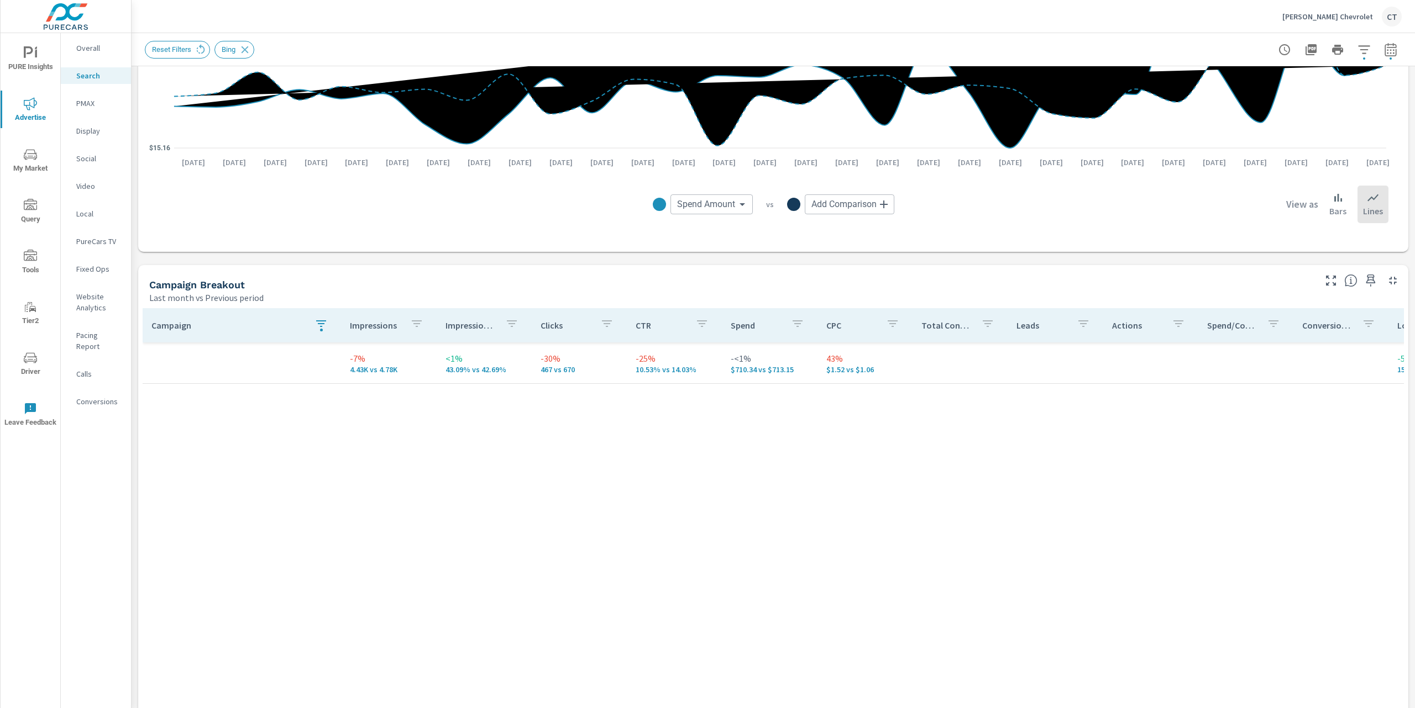
scroll to position [877, 0]
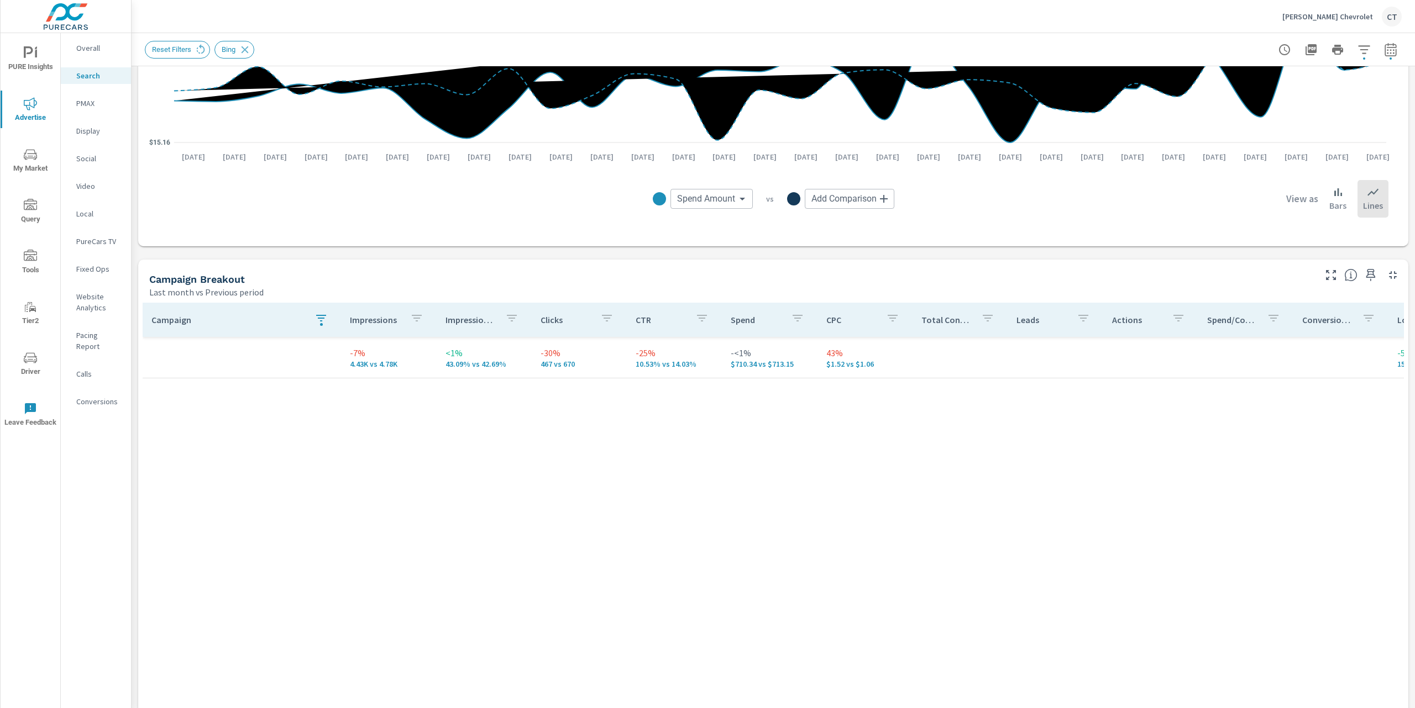
click at [310, 320] on button "button" at bounding box center [321, 319] width 22 height 25
click at [317, 422] on button "Clear" at bounding box center [321, 428] width 127 height 22
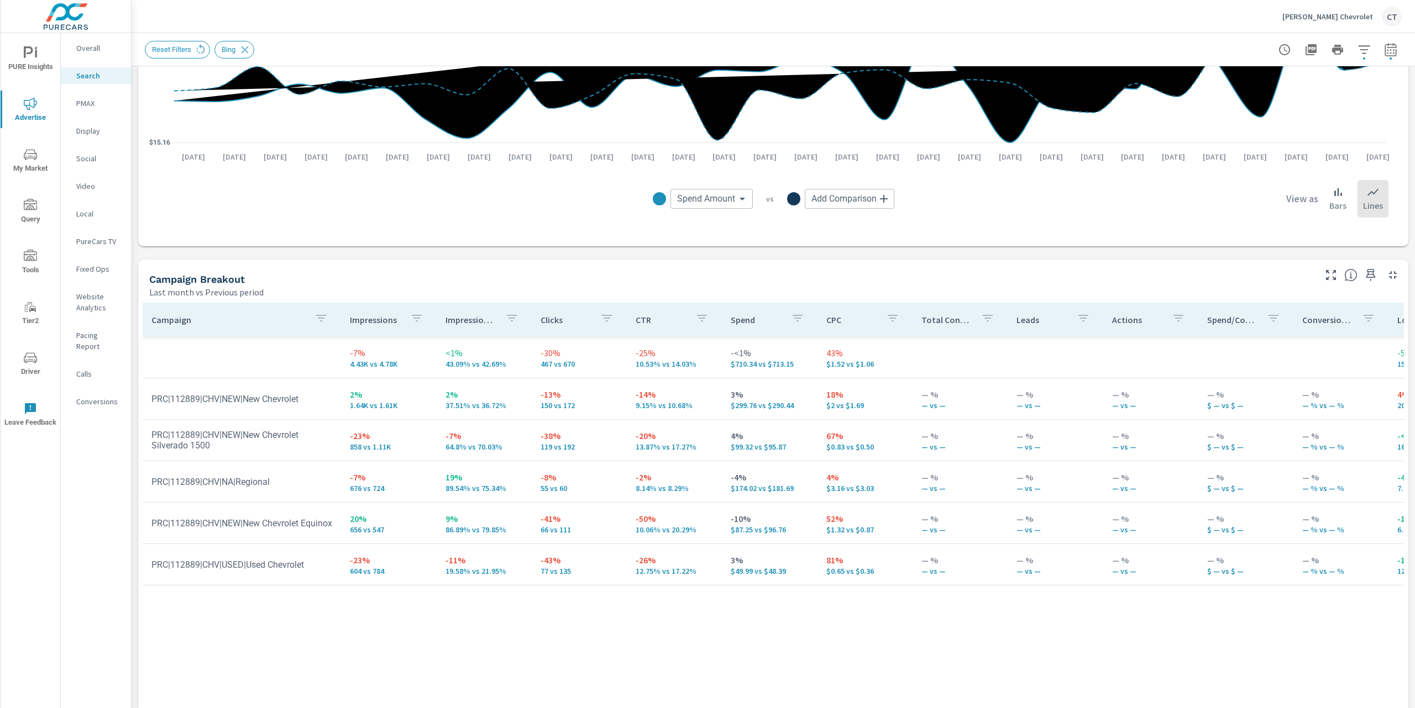
click at [419, 276] on div "Campaign Breakout" at bounding box center [731, 279] width 1164 height 13
click at [829, 366] on p "$1.52 vs $1.06" at bounding box center [864, 364] width 77 height 9
click at [828, 366] on p "$1.52 vs $1.06" at bounding box center [864, 364] width 77 height 9
click at [458, 628] on div "Campaign Impressions Impression Share Clicks CTR Spend CPC Total Conversions Le…" at bounding box center [773, 501] width 1261 height 396
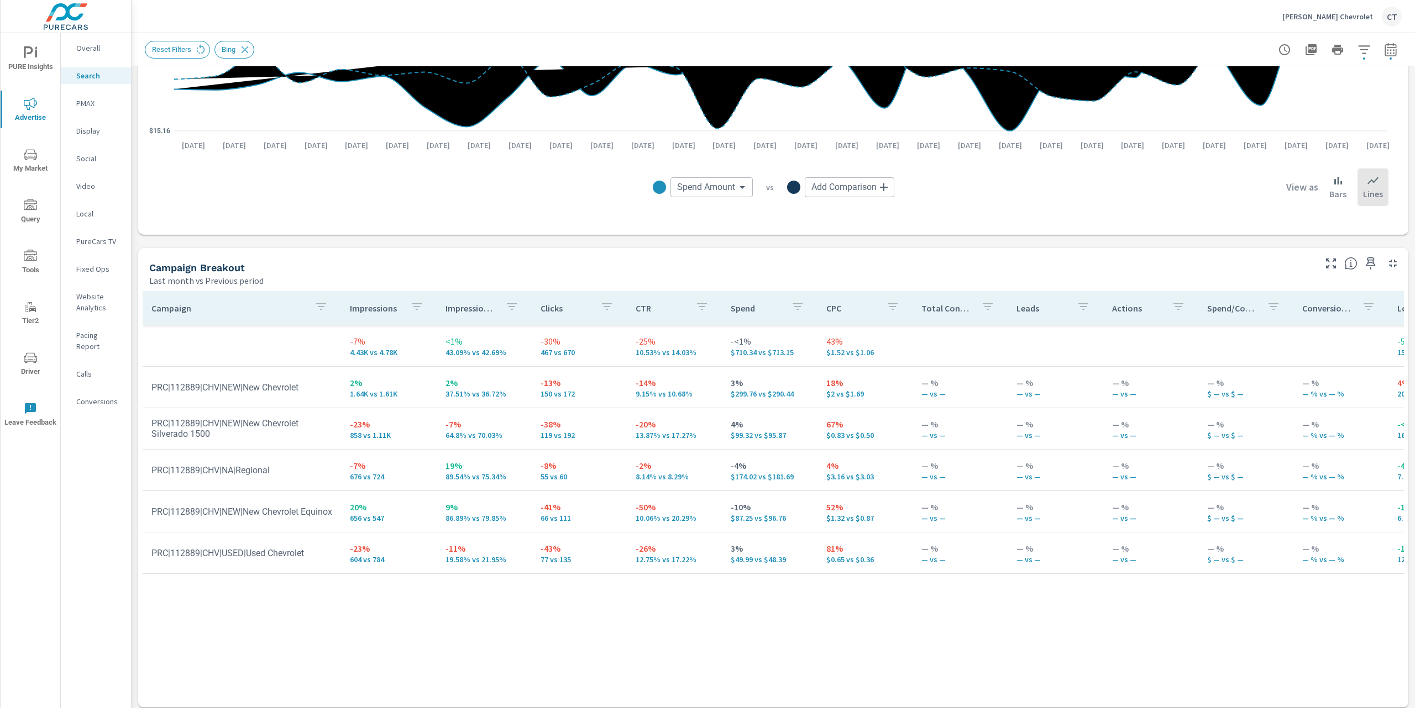
scroll to position [882, 0]
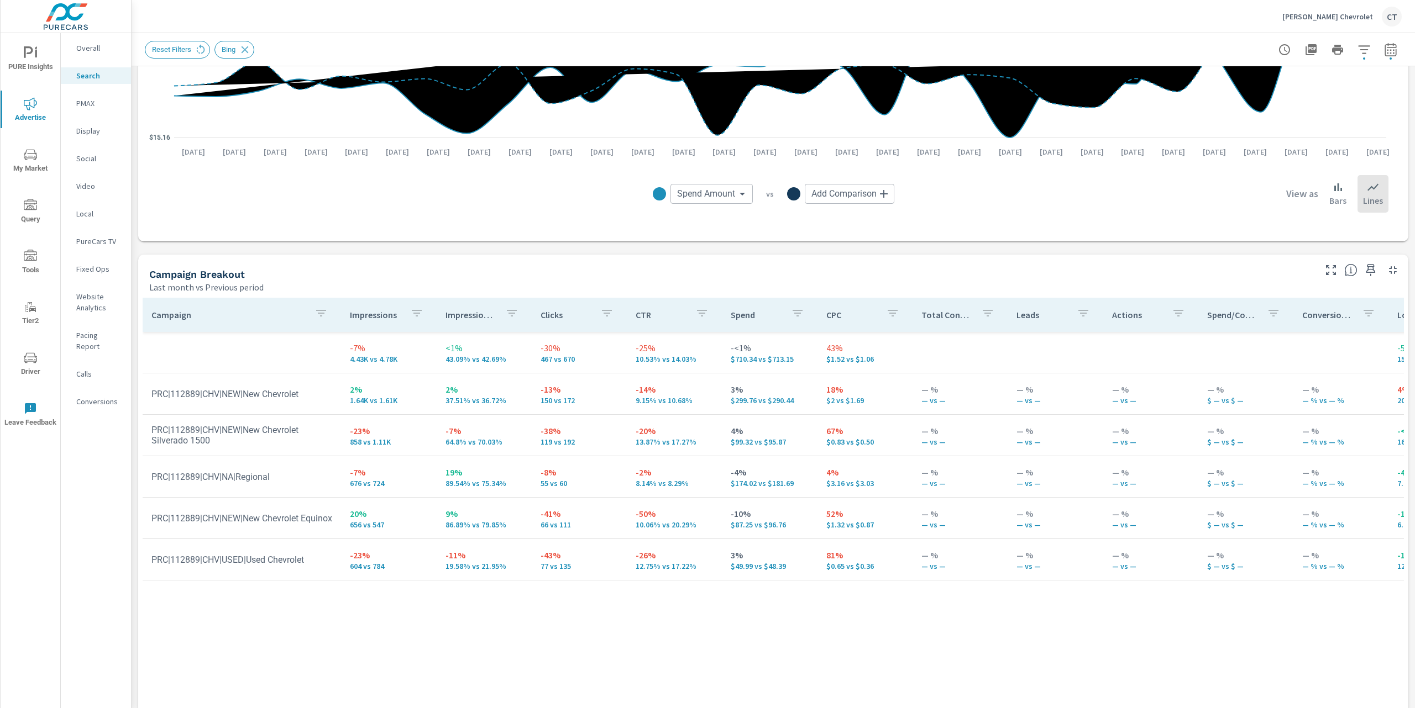
click at [579, 275] on div "Campaign Breakout" at bounding box center [731, 274] width 1164 height 13
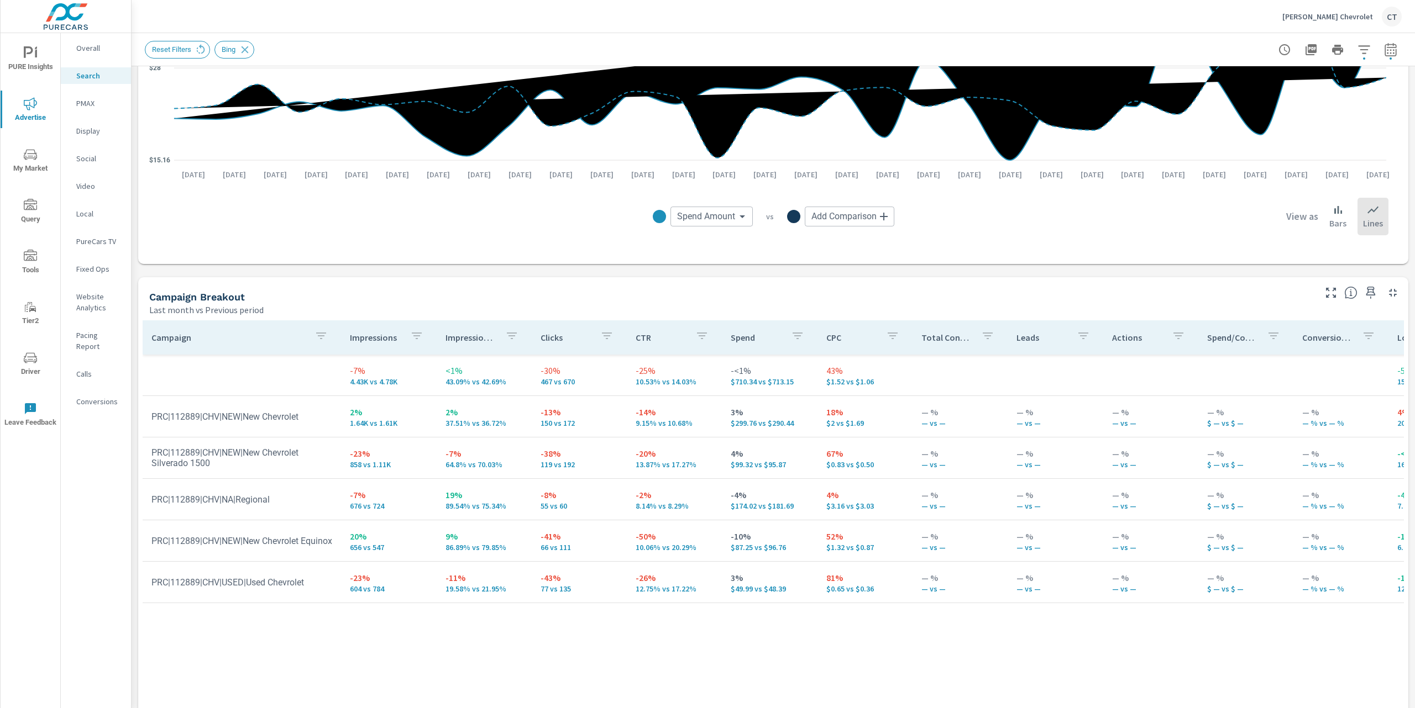
scroll to position [858, 0]
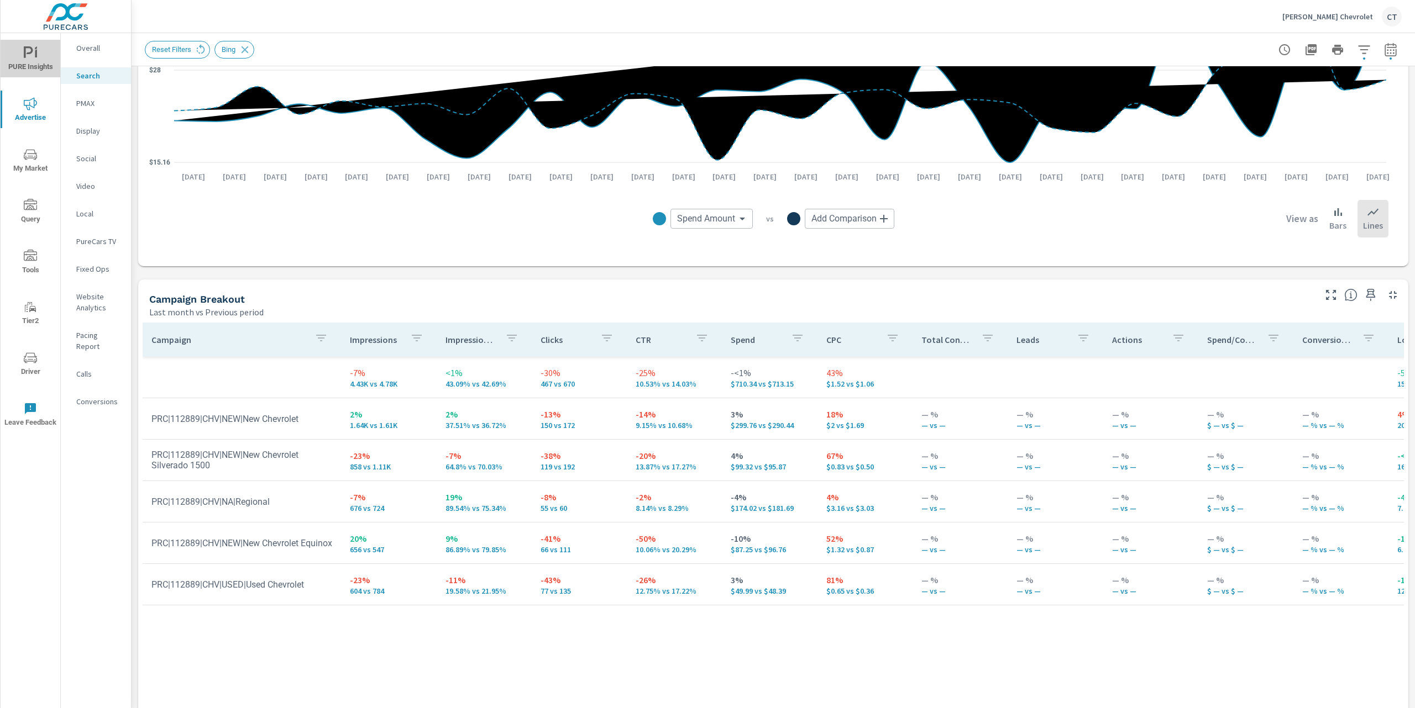
click at [36, 61] on span "PURE Insights" at bounding box center [30, 59] width 53 height 27
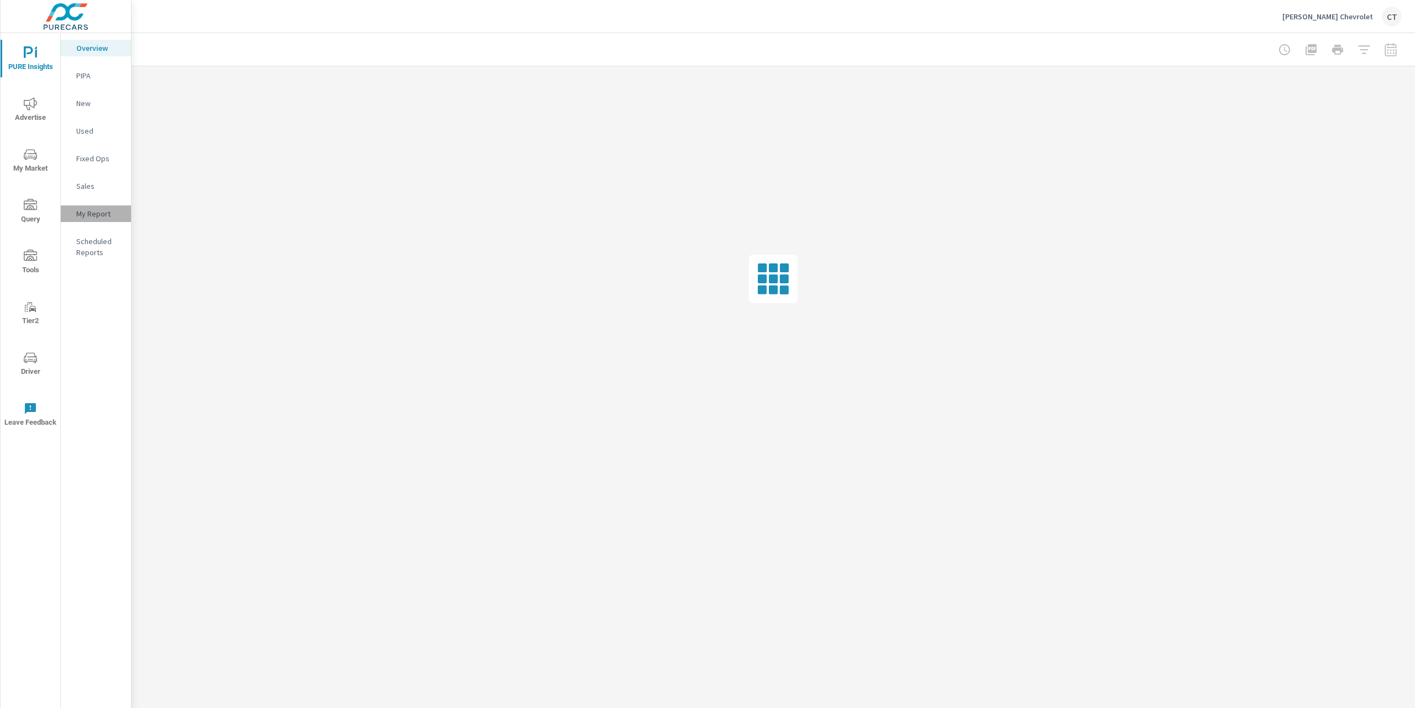
click at [103, 213] on p "My Report" at bounding box center [99, 213] width 46 height 11
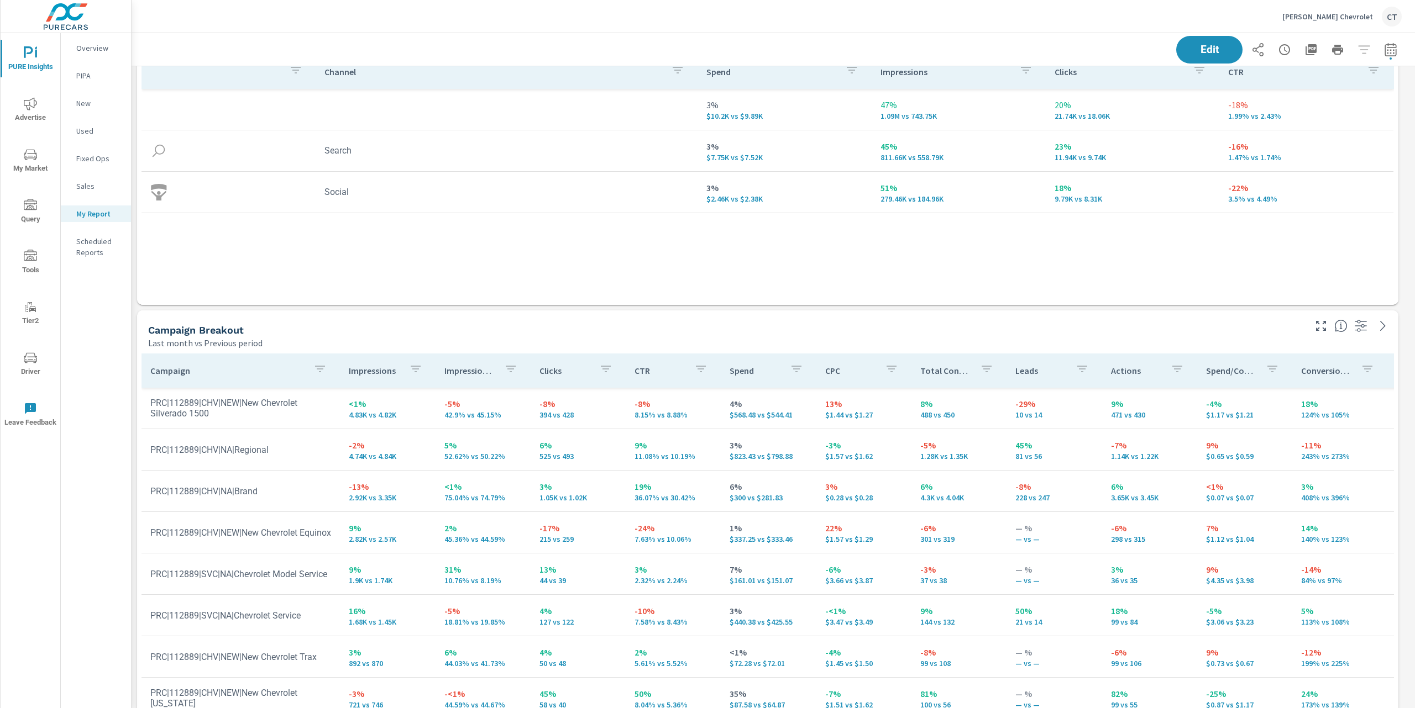
scroll to position [1296, 0]
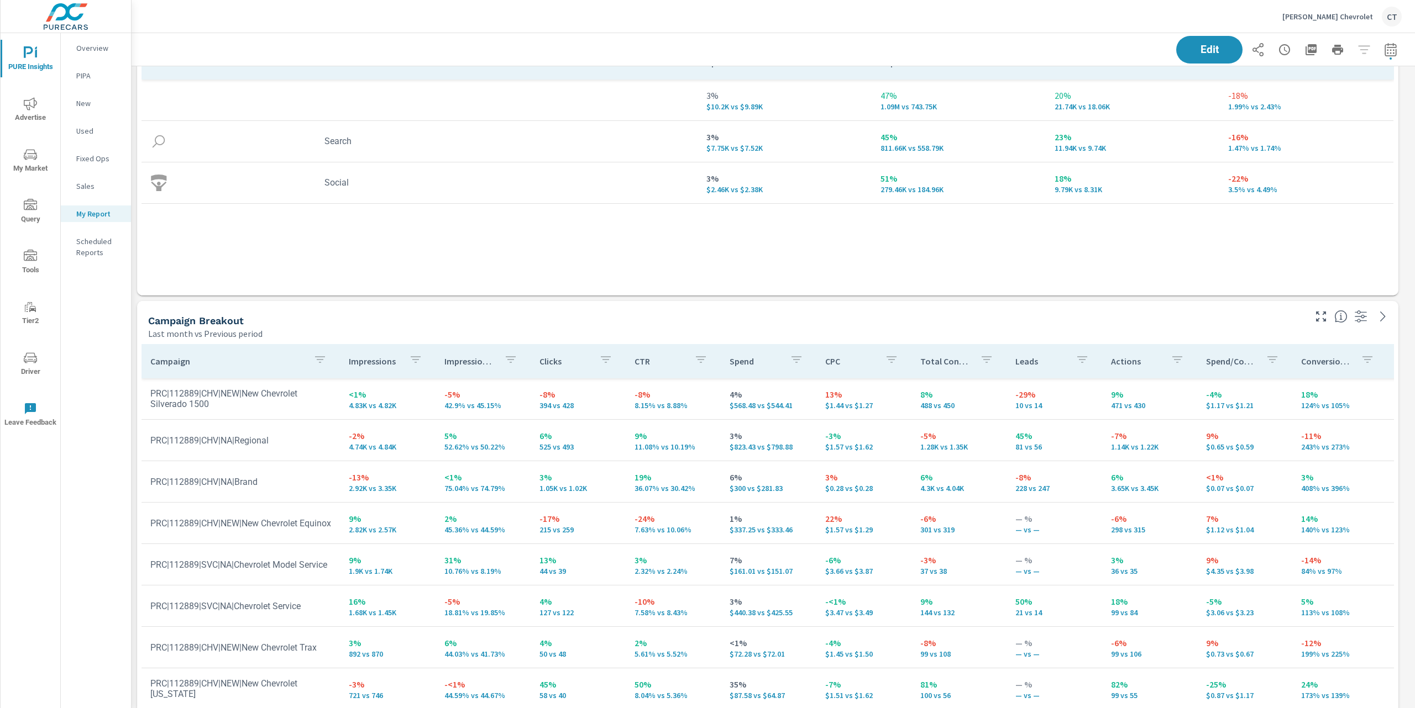
click at [520, 278] on div "Channel Spend Impressions Clicks CTR 3% $10.2K vs $9.89K 47% 1.09M vs 743.75K 2…" at bounding box center [767, 168] width 1252 height 246
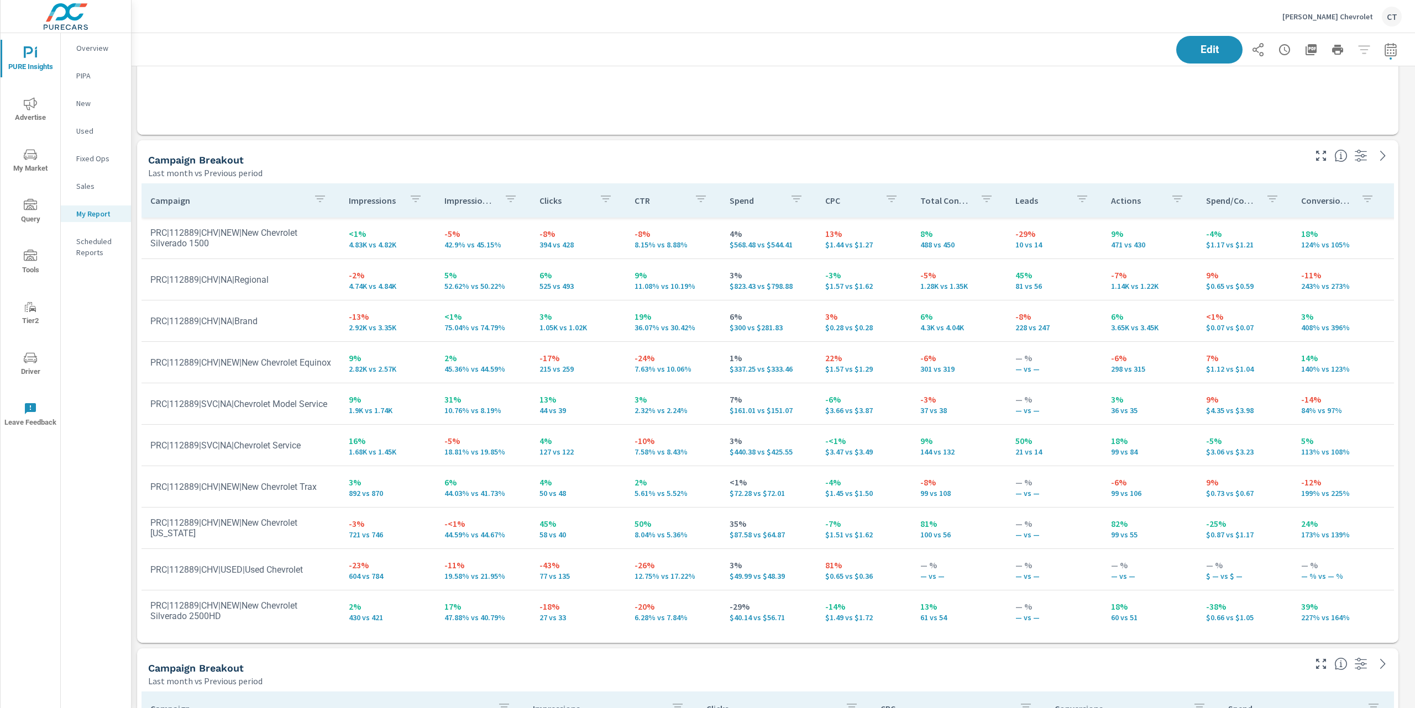
scroll to position [3079, 1295]
drag, startPoint x: 456, startPoint y: 324, endPoint x: 426, endPoint y: 325, distance: 30.4
click at [426, 325] on tr "PRC|112889|CHV|NA|Brand -13% 2.92K vs 3.35K <1% 75.04% vs 74.79% 3% 1.05K vs 1.…" at bounding box center [859, 321] width 1436 height 41
drag, startPoint x: 437, startPoint y: 290, endPoint x: 500, endPoint y: 288, distance: 62.5
click at [500, 288] on td "5% 52.62% vs 50.22%" at bounding box center [482, 280] width 95 height 40
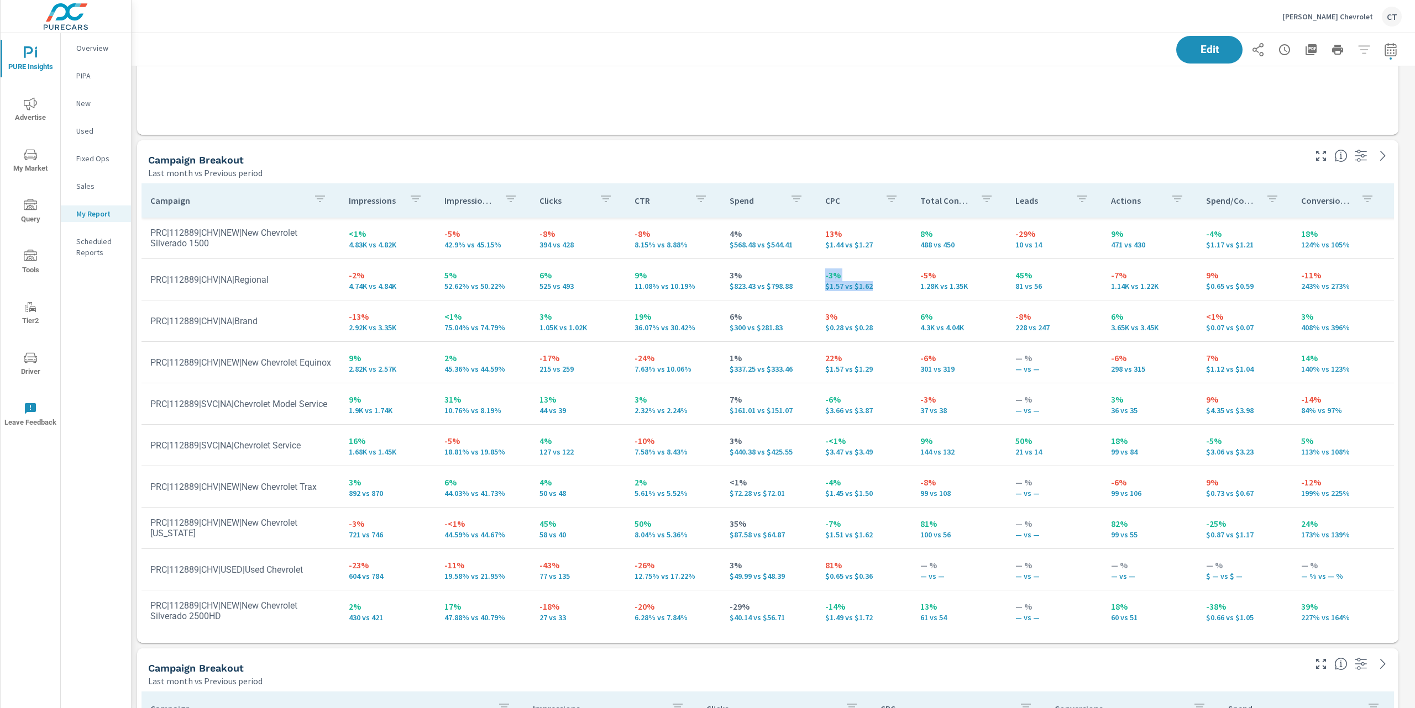
drag, startPoint x: 865, startPoint y: 289, endPoint x: 801, endPoint y: 285, distance: 63.7
click at [801, 285] on tr "PRC|112889|CHV|NA|Regional -2% 4.74K vs 4.84K 5% 52.62% vs 50.22% 6% 525 vs 493…" at bounding box center [859, 279] width 1436 height 41
drag, startPoint x: 787, startPoint y: 293, endPoint x: 722, endPoint y: 281, distance: 66.4
click at [722, 281] on td "3% $823.43 vs $798.88" at bounding box center [768, 280] width 95 height 40
drag, startPoint x: 501, startPoint y: 292, endPoint x: 430, endPoint y: 272, distance: 73.6
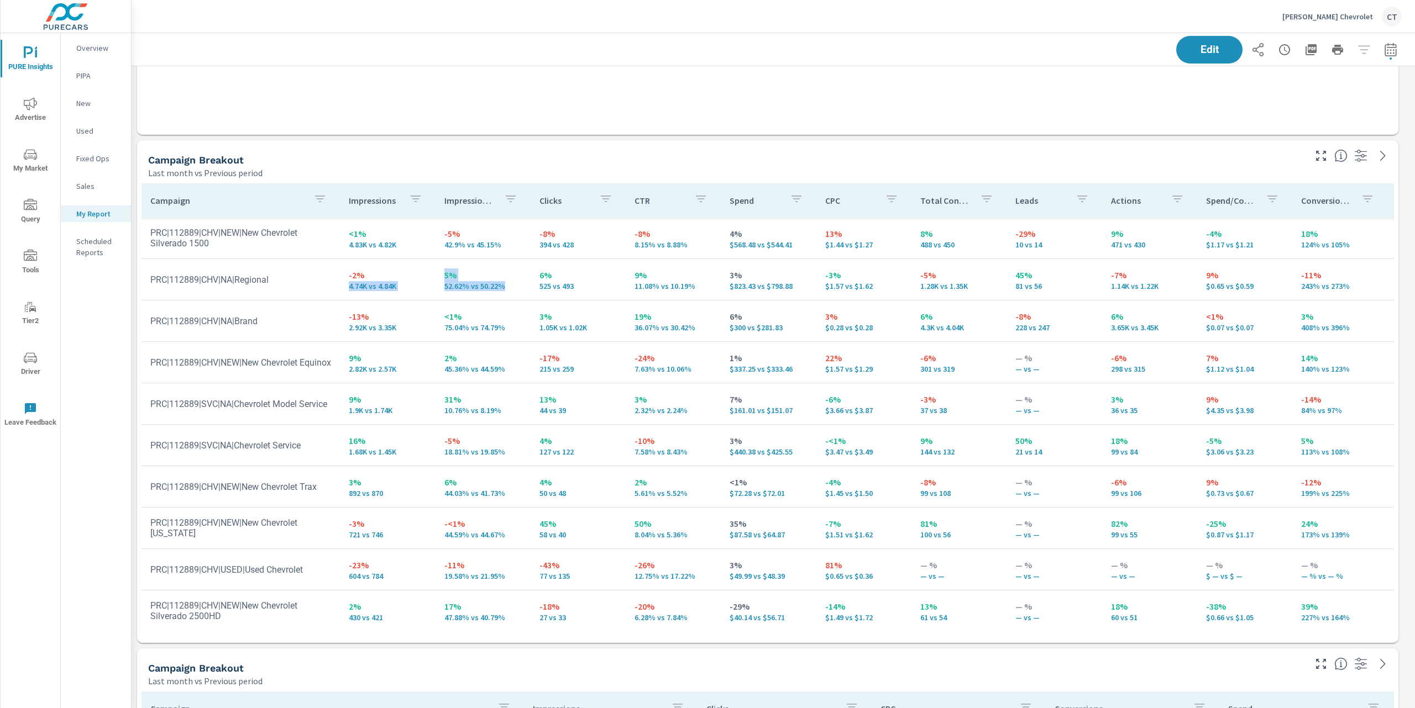
click at [435, 272] on td "5% 52.62% vs 50.22%" at bounding box center [482, 280] width 95 height 40
drag, startPoint x: 446, startPoint y: 295, endPoint x: 430, endPoint y: 298, distance: 15.7
click at [445, 295] on td "5% 52.62% vs 50.22%" at bounding box center [482, 280] width 95 height 40
drag, startPoint x: 392, startPoint y: 291, endPoint x: 334, endPoint y: 277, distance: 60.2
click at [334, 277] on tr "PRC|112889|CHV|NA|Regional -2% 4.74K vs 4.84K 5% 52.62% vs 50.22% 6% 525 vs 493…" at bounding box center [859, 279] width 1436 height 41
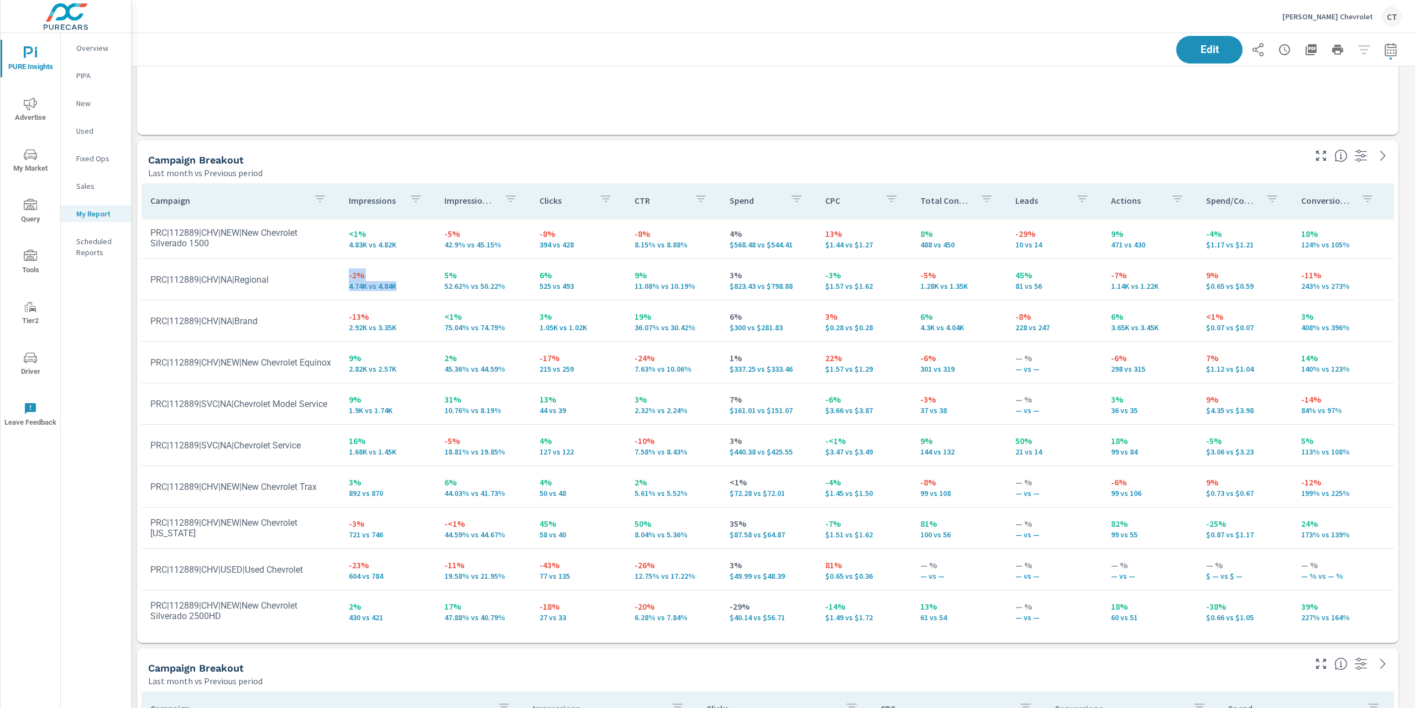
scroll to position [104, 0]
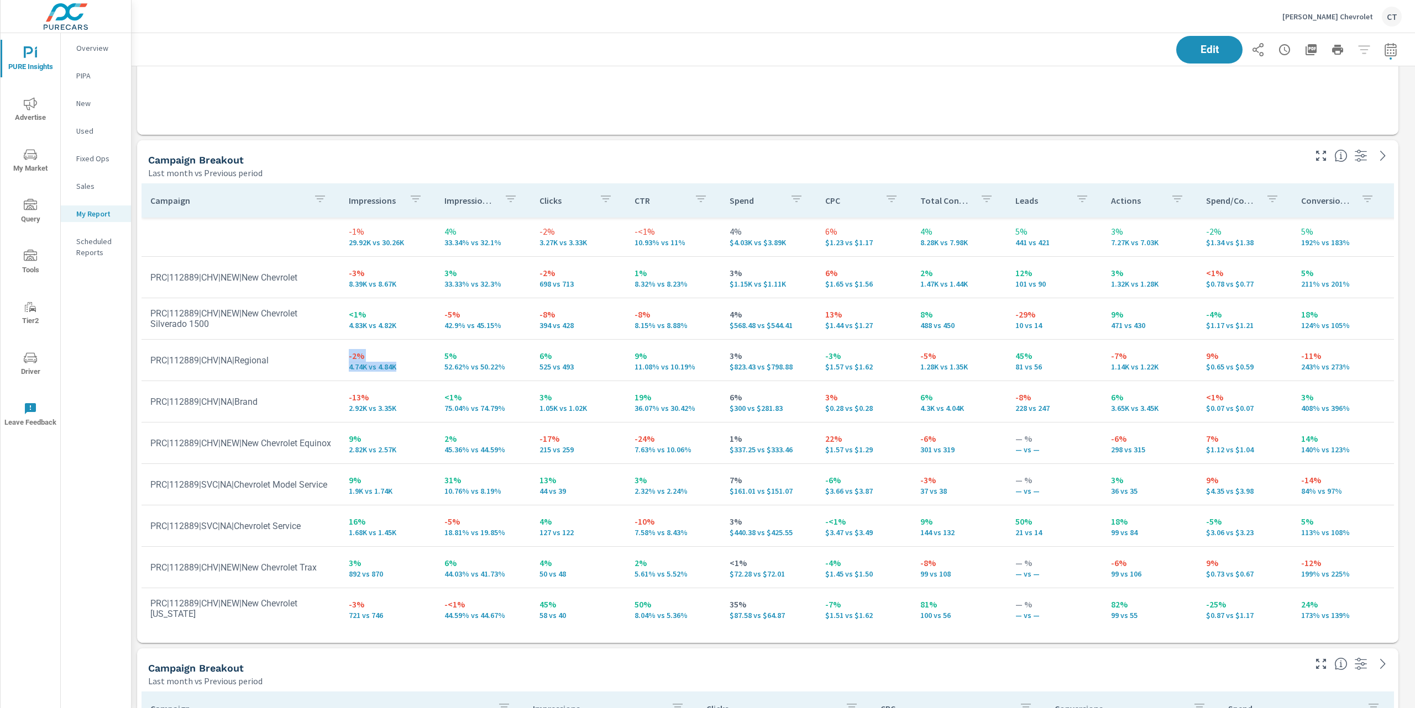
scroll to position [3079, 1295]
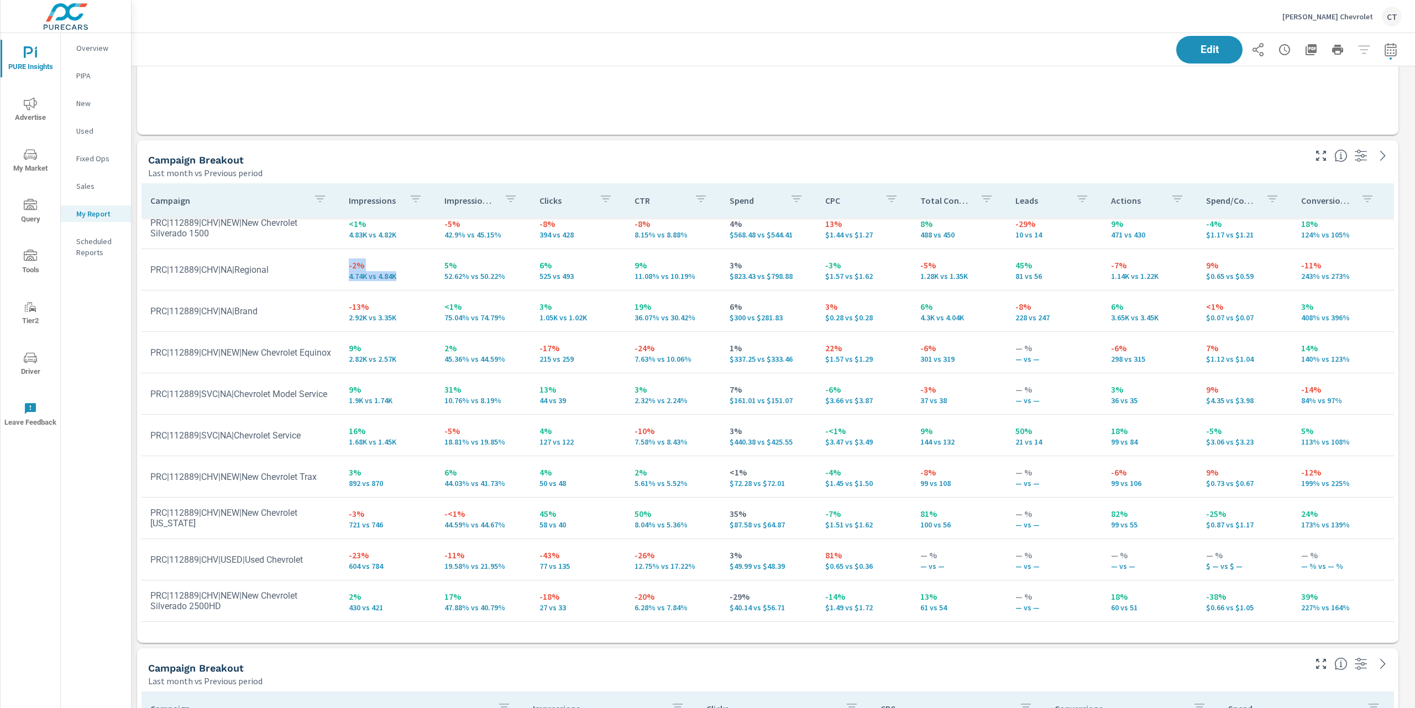
scroll to position [85, 0]
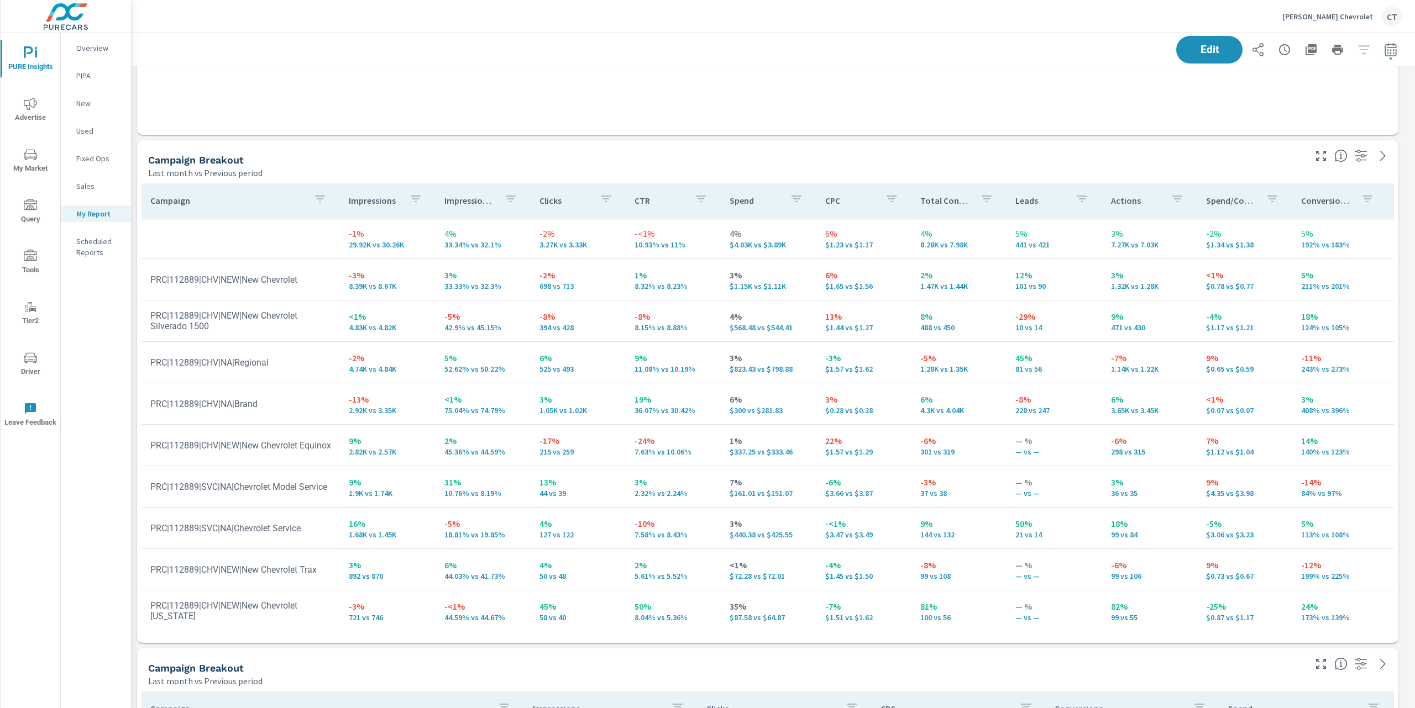
click at [330, 356] on td "PRC|112889|CHV|NA|Regional" at bounding box center [240, 363] width 198 height 28
drag, startPoint x: 505, startPoint y: 372, endPoint x: 452, endPoint y: 364, distance: 53.6
click at [452, 365] on p "52.62% vs 50.22%" at bounding box center [482, 369] width 77 height 9
click at [514, 365] on p "52.62% vs 50.22%" at bounding box center [482, 369] width 77 height 9
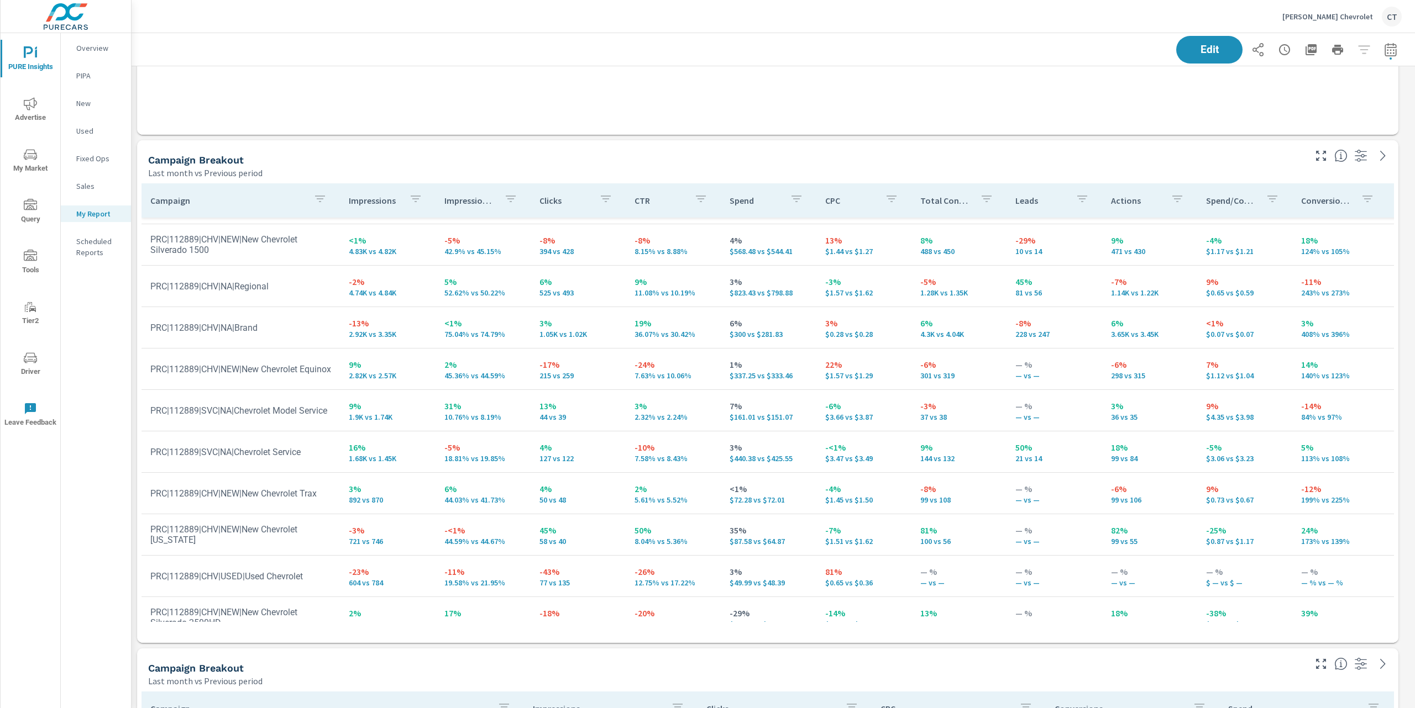
scroll to position [104, 0]
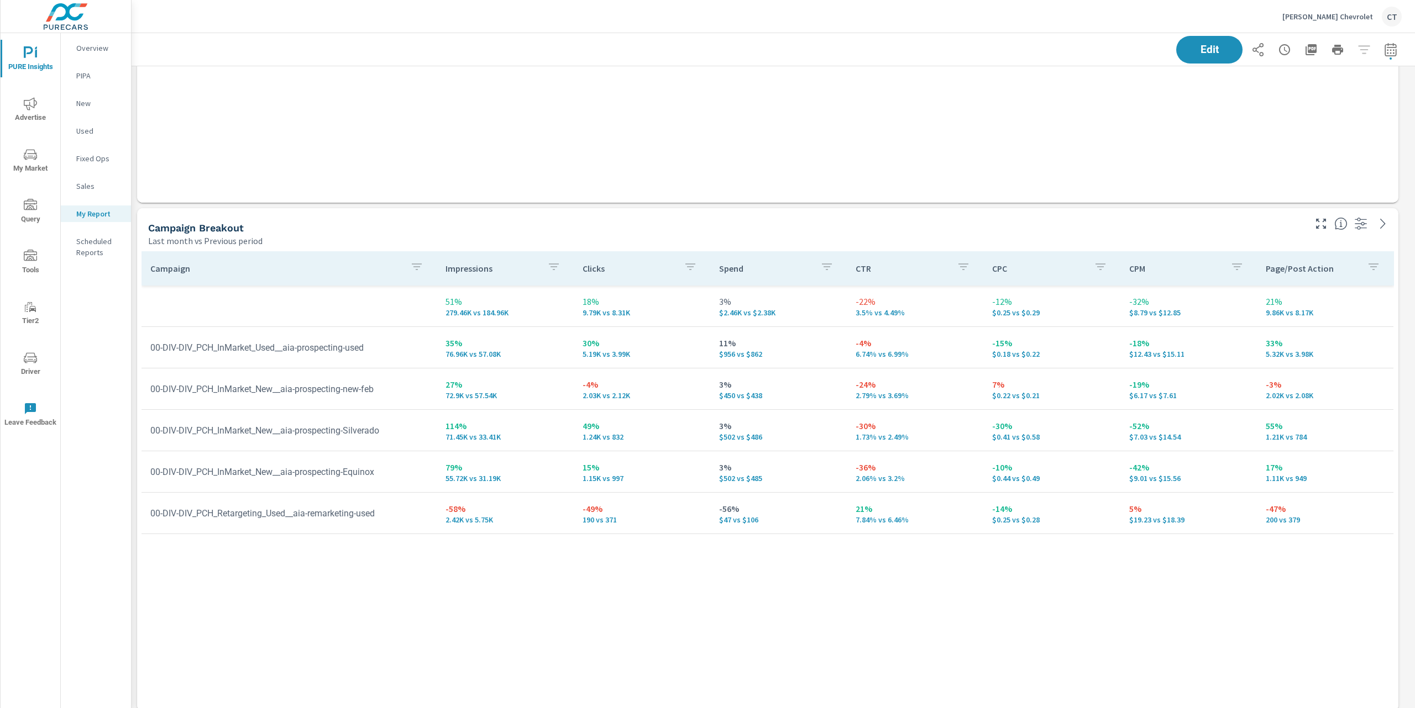
scroll to position [2414, 0]
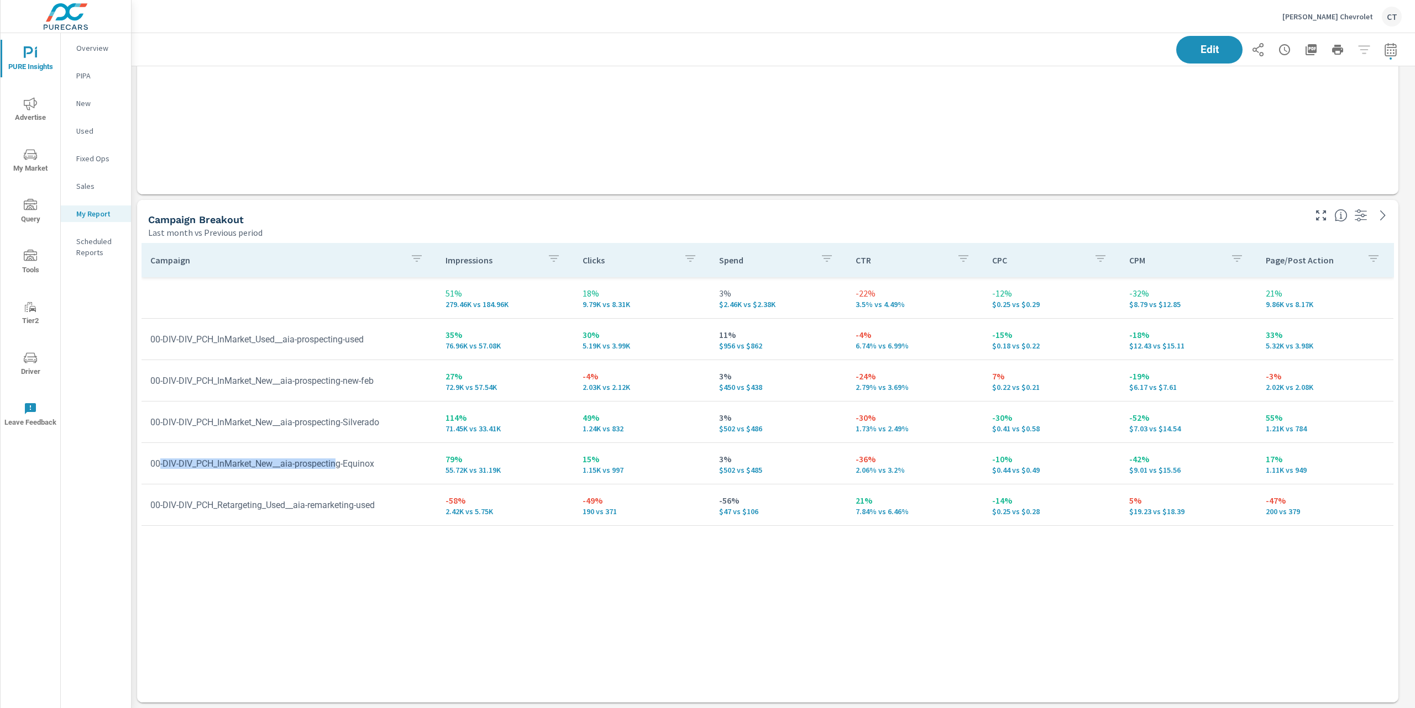
drag, startPoint x: 405, startPoint y: 464, endPoint x: 162, endPoint y: 461, distance: 243.1
click at [162, 461] on td "00-DIV-DIV_PCH_InMarket_New__aia-prospecting-Equinox" at bounding box center [288, 464] width 295 height 28
drag, startPoint x: 414, startPoint y: 538, endPoint x: 361, endPoint y: 461, distance: 93.3
click at [414, 538] on div "Campaign Impressions Clicks Spend CTR CPC CPM Page/Post Action 51% 279.46K vs 1…" at bounding box center [767, 462] width 1252 height 439
click at [670, 565] on div "Campaign Impressions Clicks Spend CTR CPC CPM Page/Post Action 51% 279.46K vs 1…" at bounding box center [767, 462] width 1252 height 439
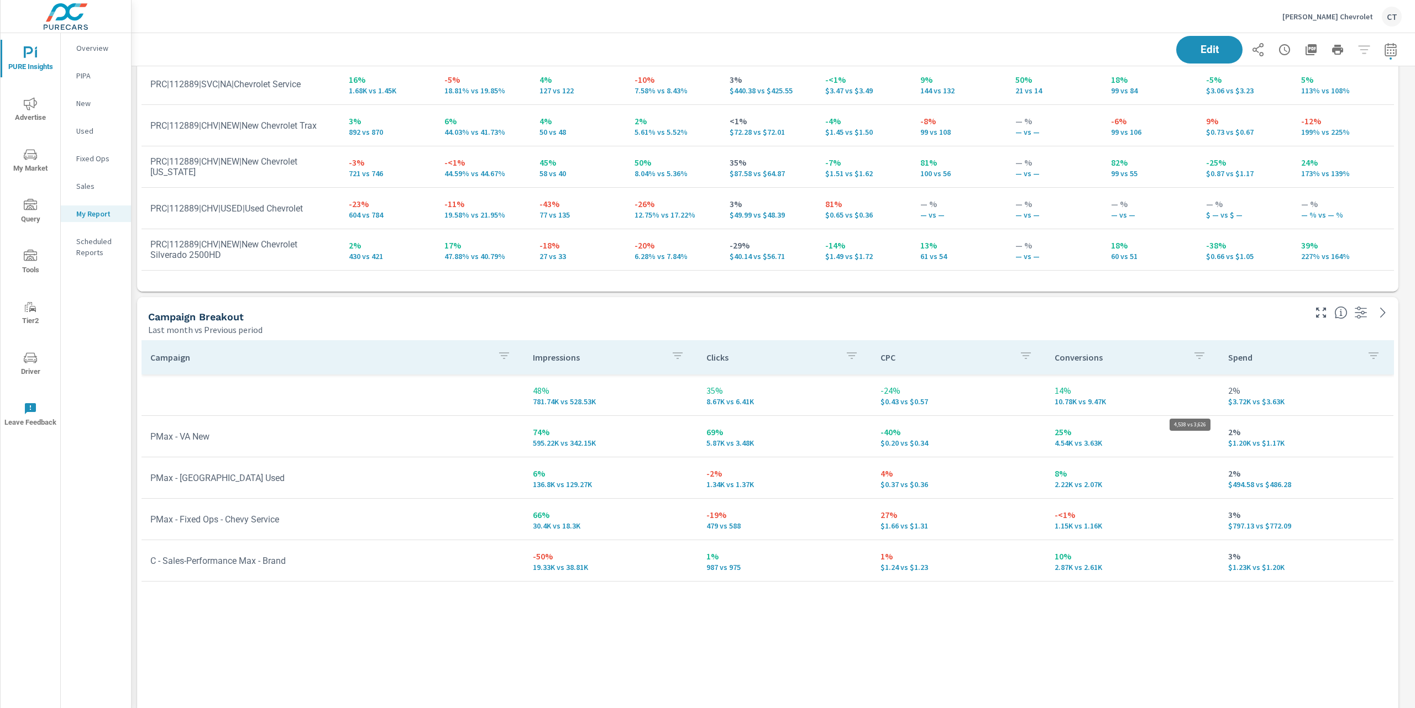
scroll to position [3079, 1295]
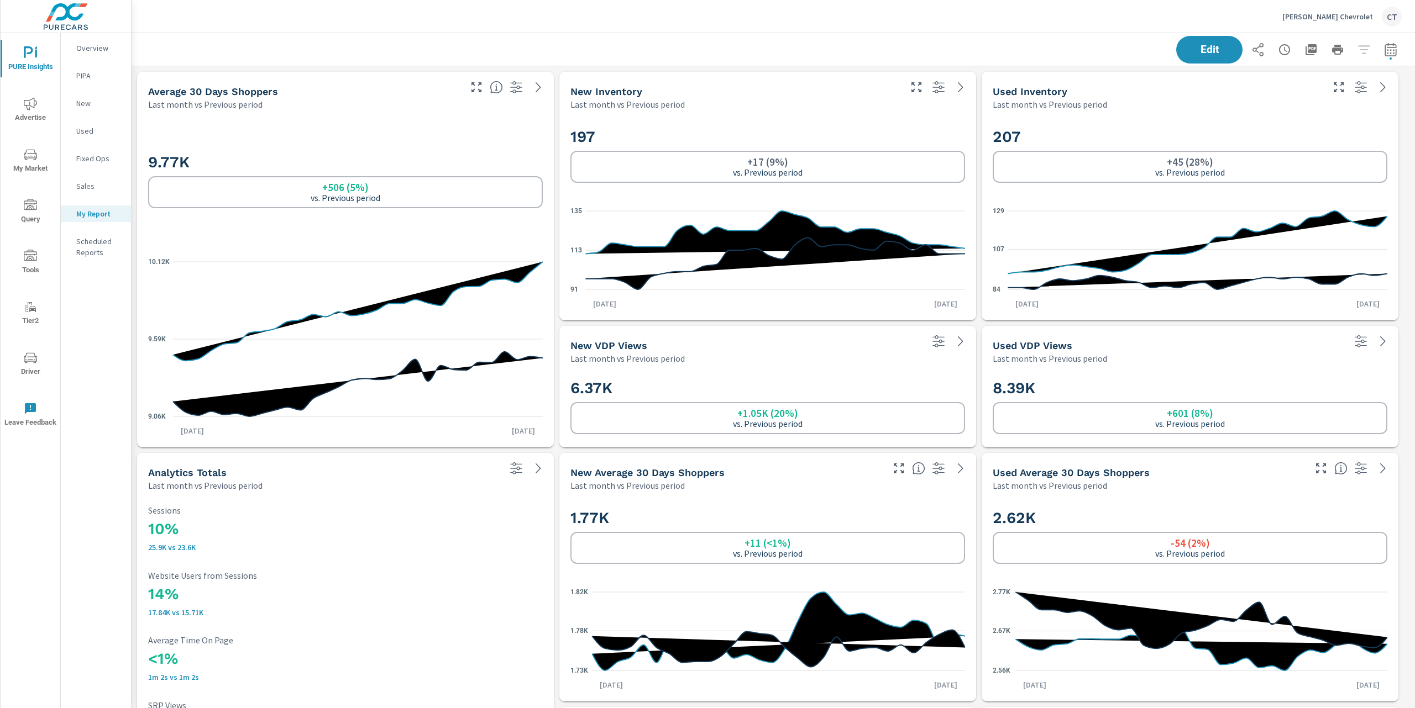
scroll to position [3079, 1295]
click at [29, 360] on icon "nav menu" at bounding box center [30, 357] width 13 height 13
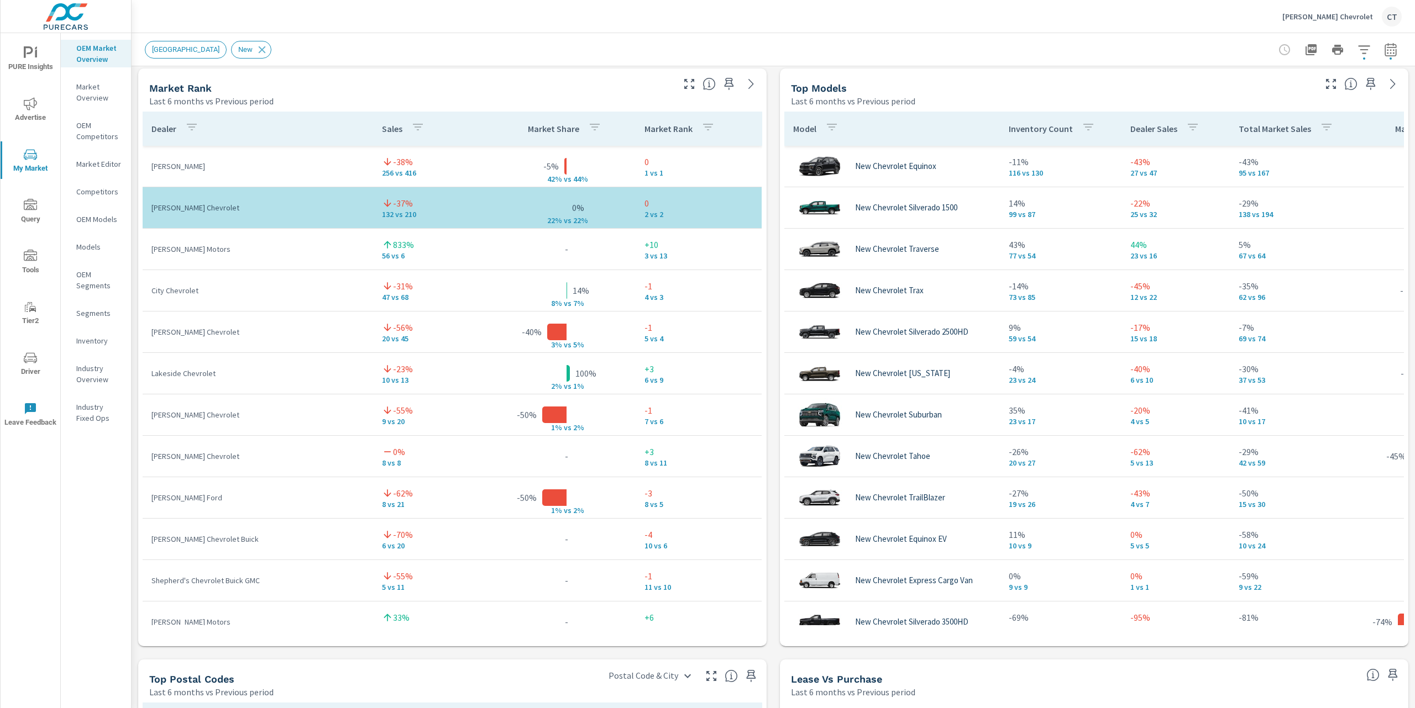
scroll to position [714, 0]
click at [1354, 27] on button "[PERSON_NAME] Chevrolet CT" at bounding box center [1342, 16] width 128 height 33
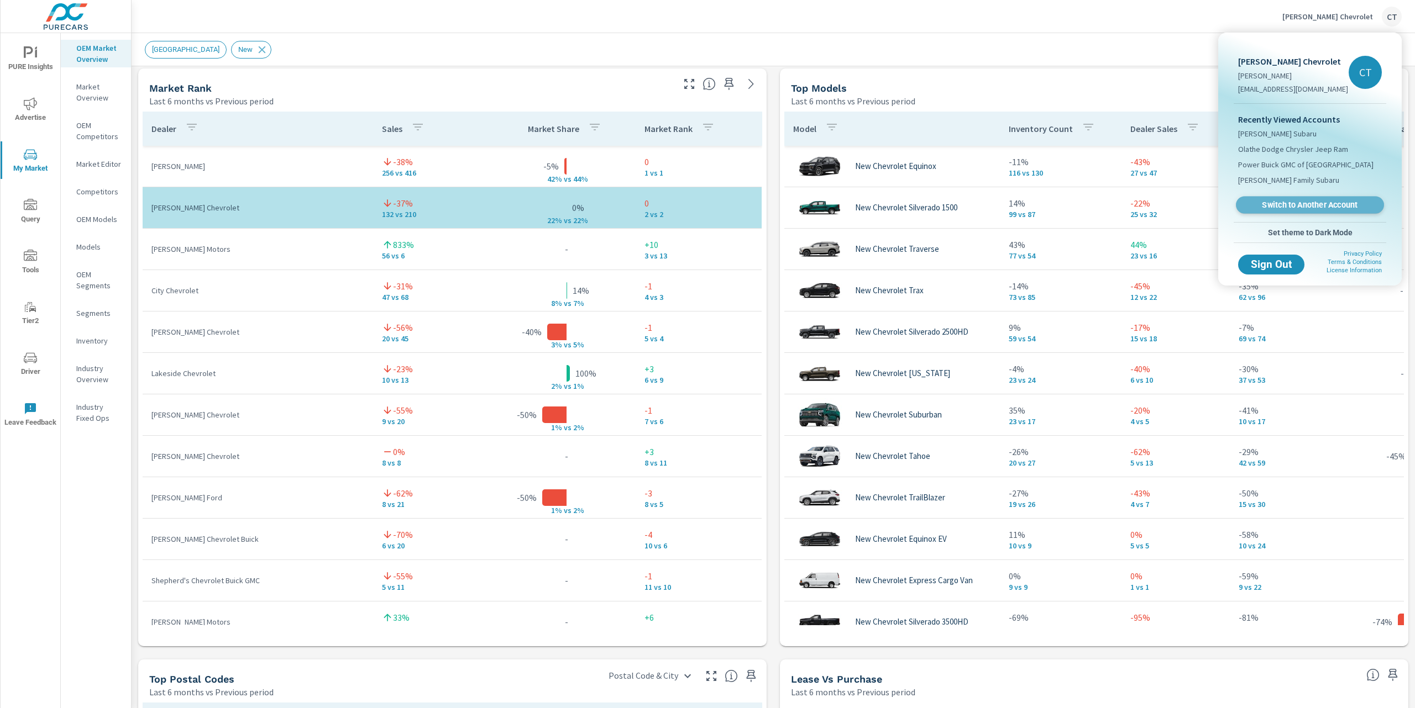
click at [1295, 203] on span "Switch to Another Account" at bounding box center [1309, 205] width 135 height 10
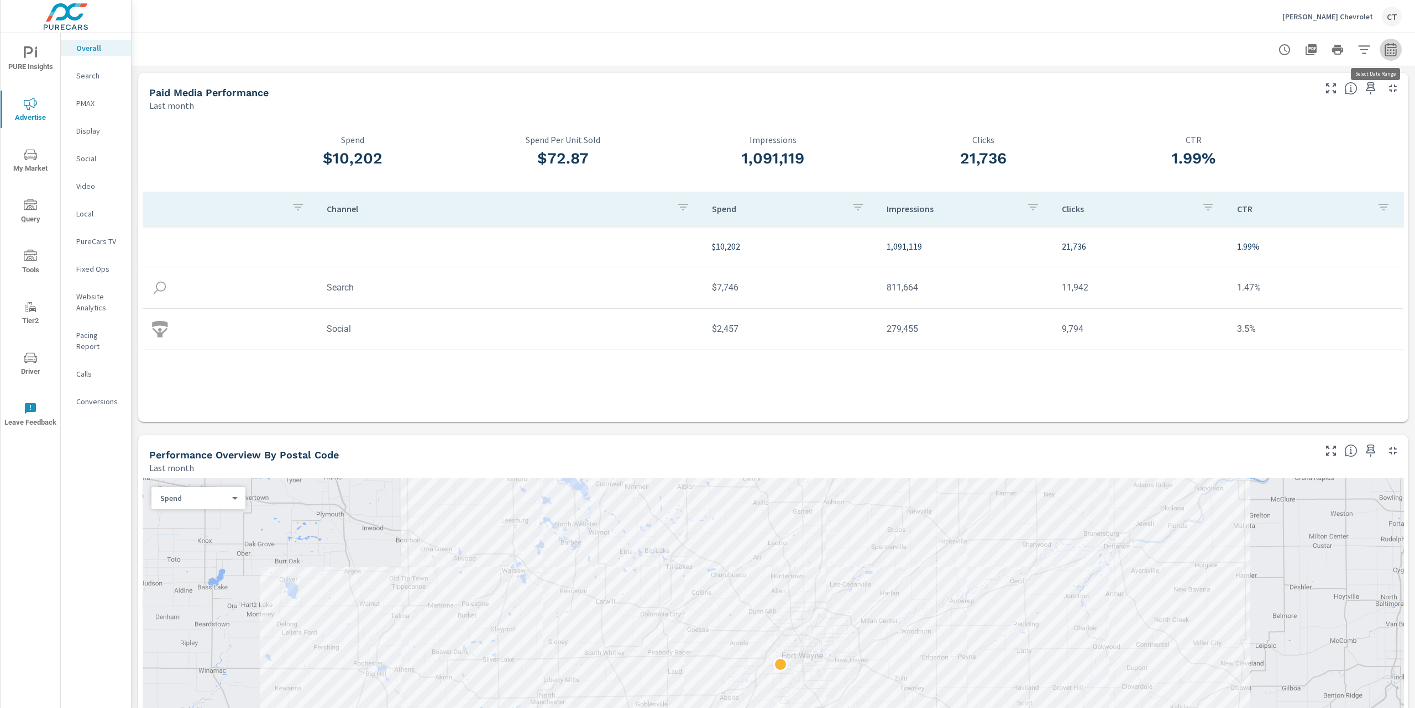
click at [1384, 53] on icon "button" at bounding box center [1390, 49] width 13 height 13
click at [1339, 83] on div "Custom Yesterday Last week Last 7 days Last 14 days Last 30 days Last 45 days L…" at bounding box center [1290, 95] width 119 height 31
click at [1341, 92] on select "Custom Yesterday Last week Last 7 days Last 14 days Last 30 days Last 45 days L…" at bounding box center [1291, 96] width 111 height 22
click at [1236, 85] on select "Custom Yesterday Last week Last 7 days Last 14 days Last 30 days Last 45 days L…" at bounding box center [1291, 96] width 111 height 22
select select "custom"
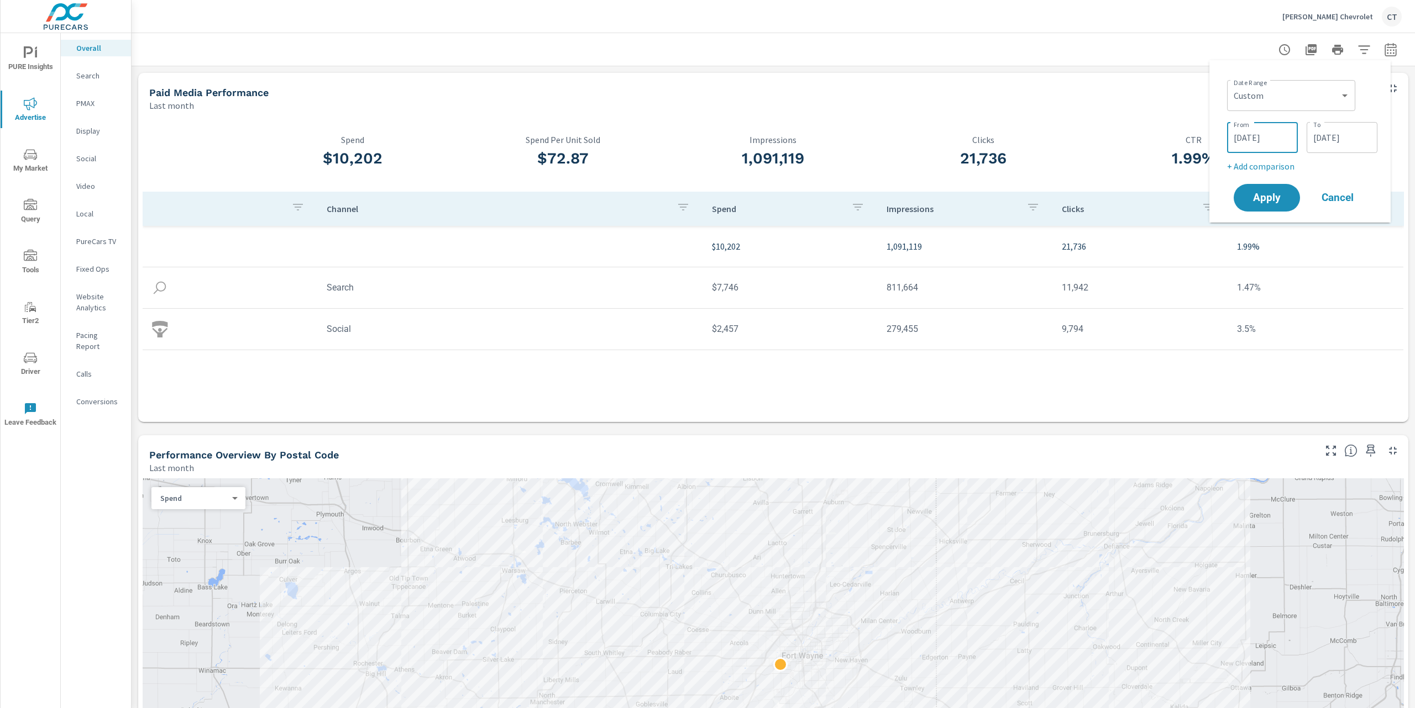
click at [1283, 135] on input "09/01/2025" at bounding box center [1262, 138] width 62 height 22
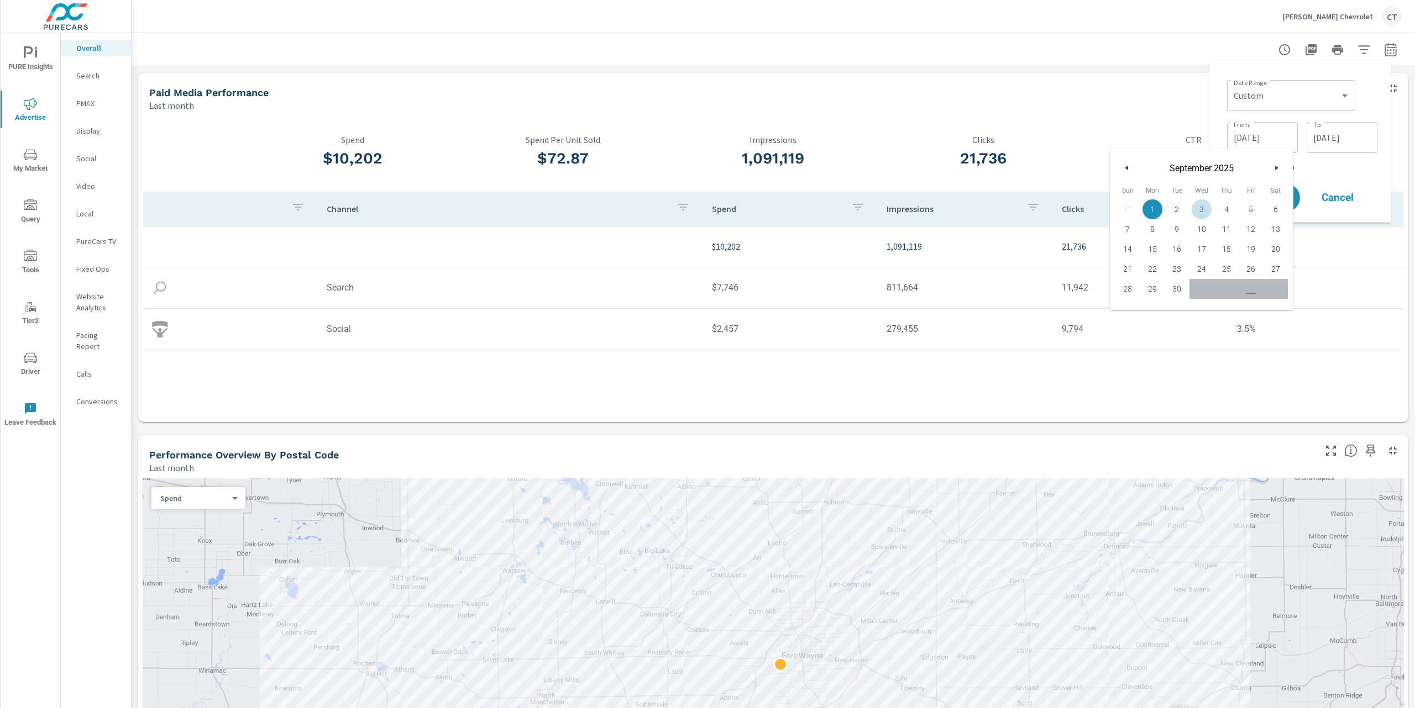
click at [1122, 171] on button "button" at bounding box center [1126, 167] width 13 height 13
click at [1122, 170] on button "button" at bounding box center [1126, 167] width 13 height 13
click at [1123, 170] on button "button" at bounding box center [1126, 167] width 13 height 13
click at [1123, 211] on span "1" at bounding box center [1127, 209] width 25 height 14
type input "06/01/2025"
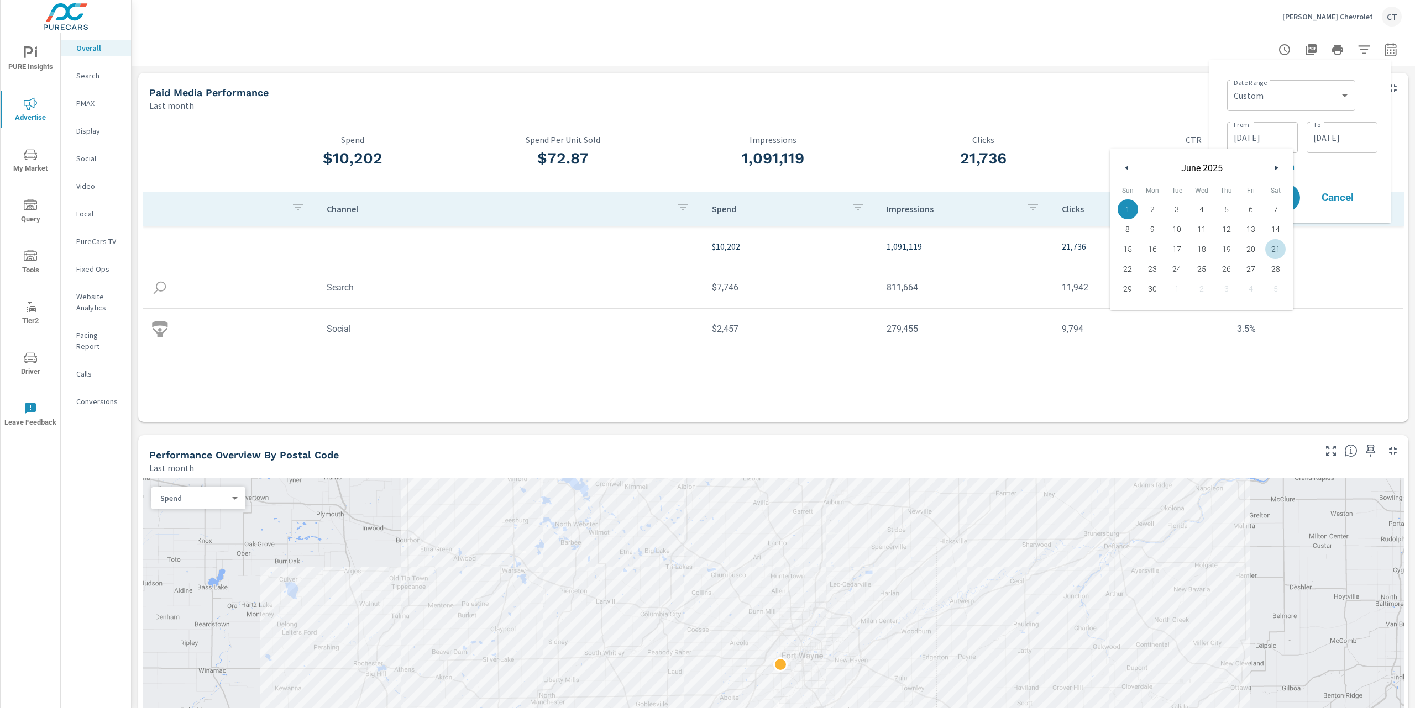
click at [1343, 135] on input "09/30/2025" at bounding box center [1342, 138] width 62 height 22
click at [1208, 170] on button "button" at bounding box center [1206, 167] width 13 height 13
click at [1236, 287] on span "30" at bounding box center [1232, 289] width 25 height 14
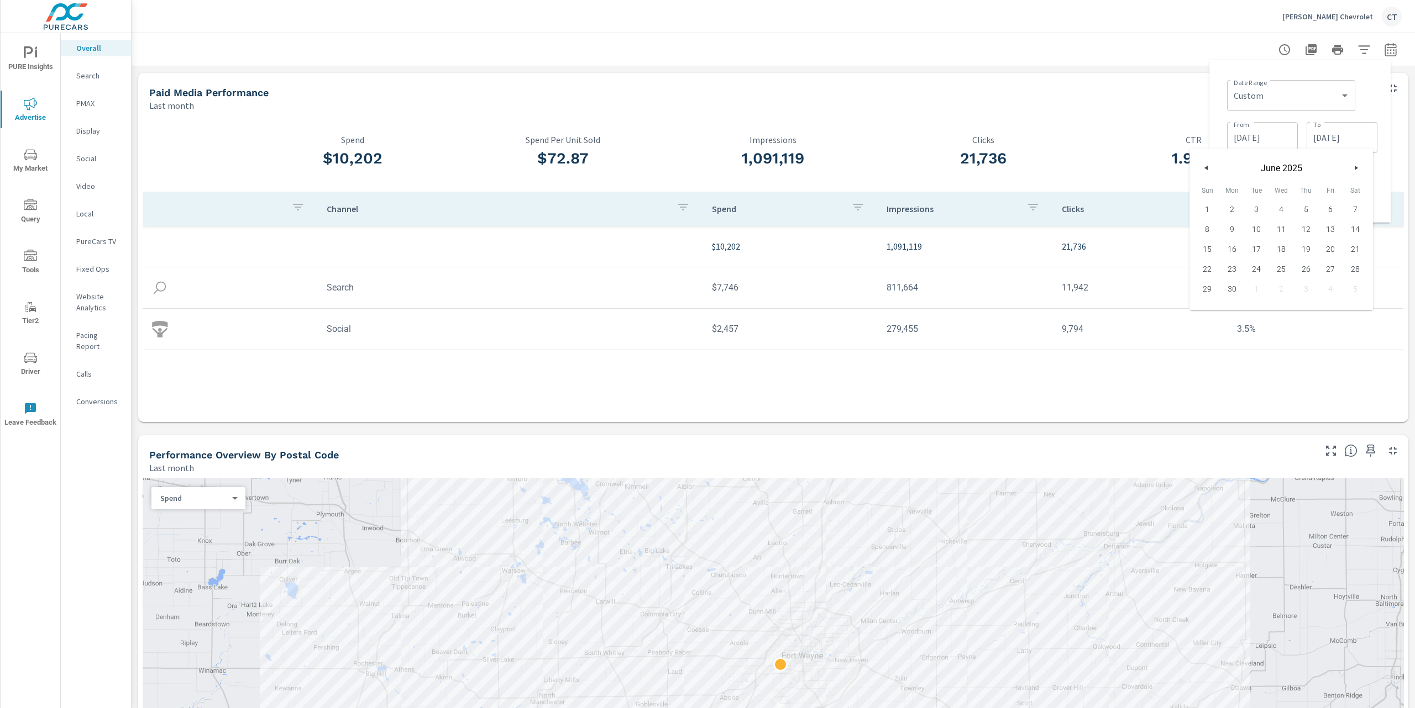
type input "06/30/2025"
click at [1377, 109] on div "Date Range Custom Yesterday Last week Last 7 days Last 14 days Last 30 days Las…" at bounding box center [1300, 141] width 164 height 145
click at [1281, 196] on span "Apply" at bounding box center [1266, 198] width 45 height 10
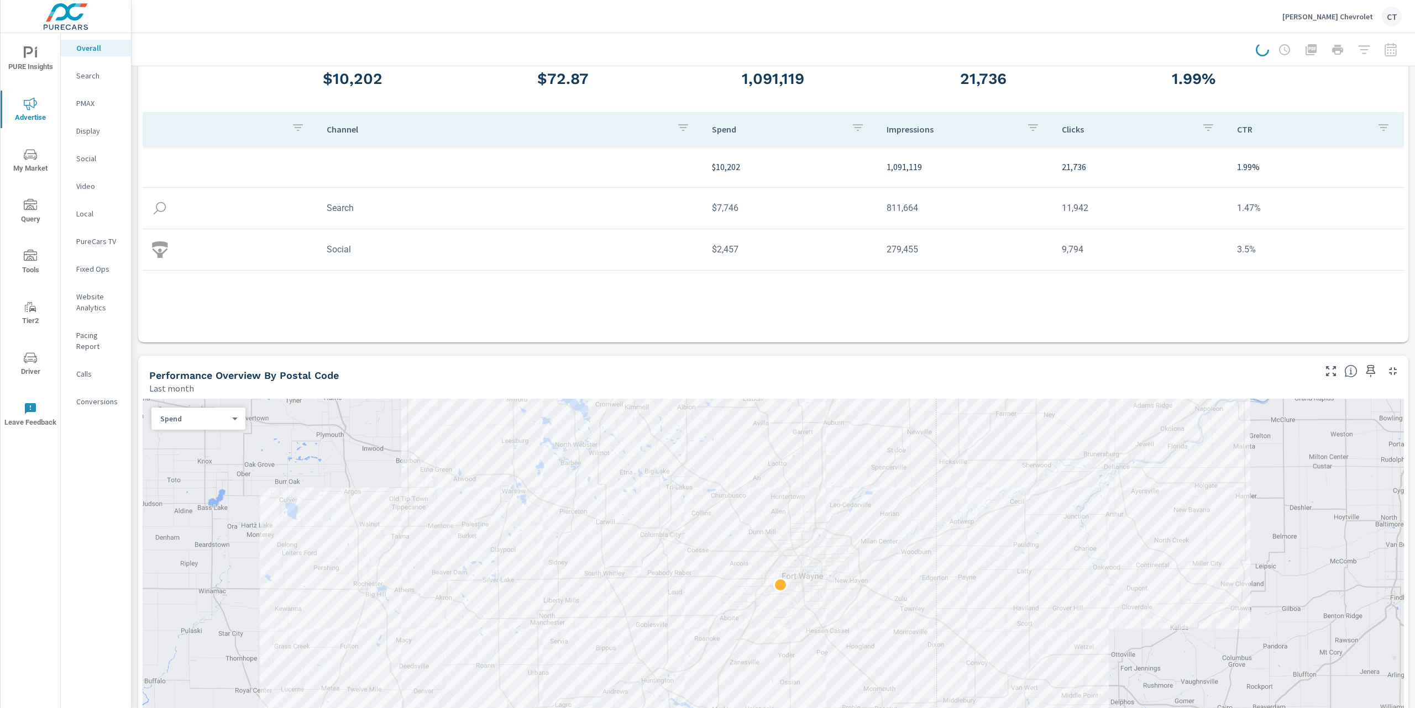
scroll to position [87, 0]
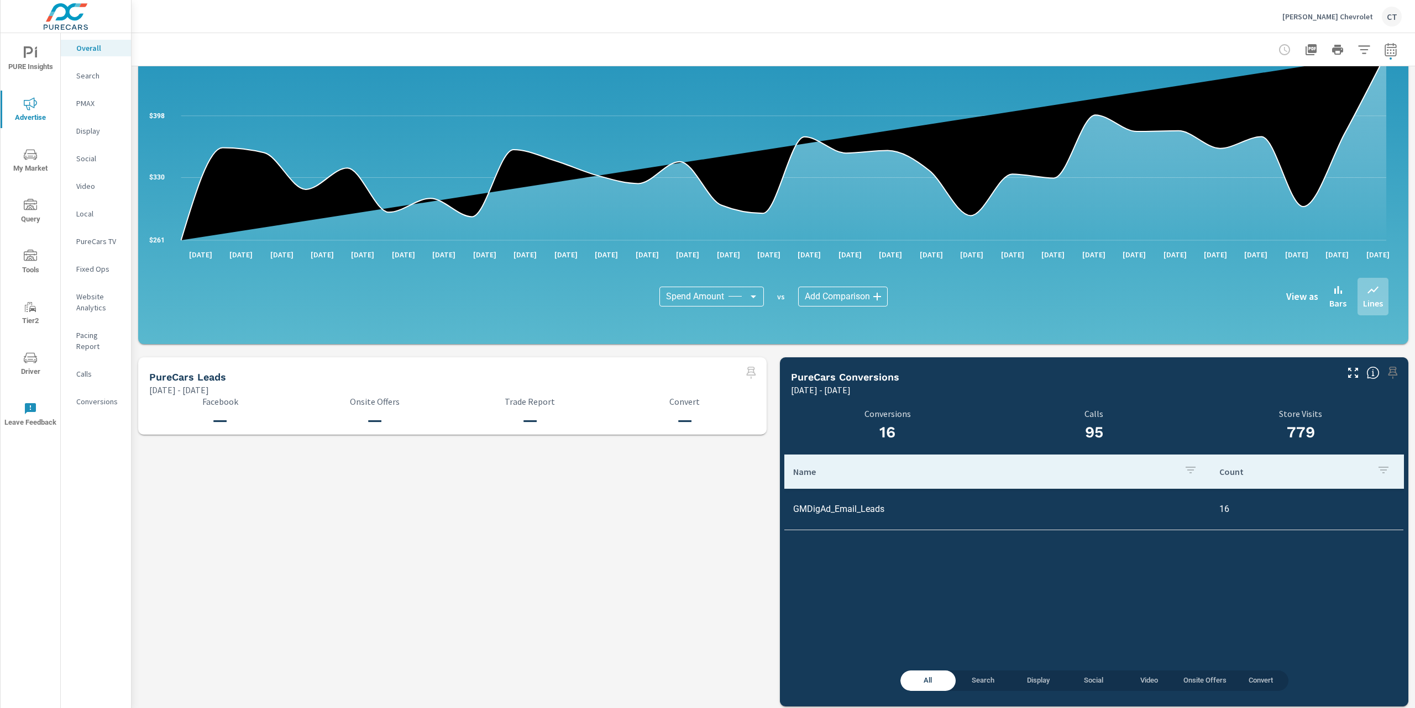
scroll to position [898, 0]
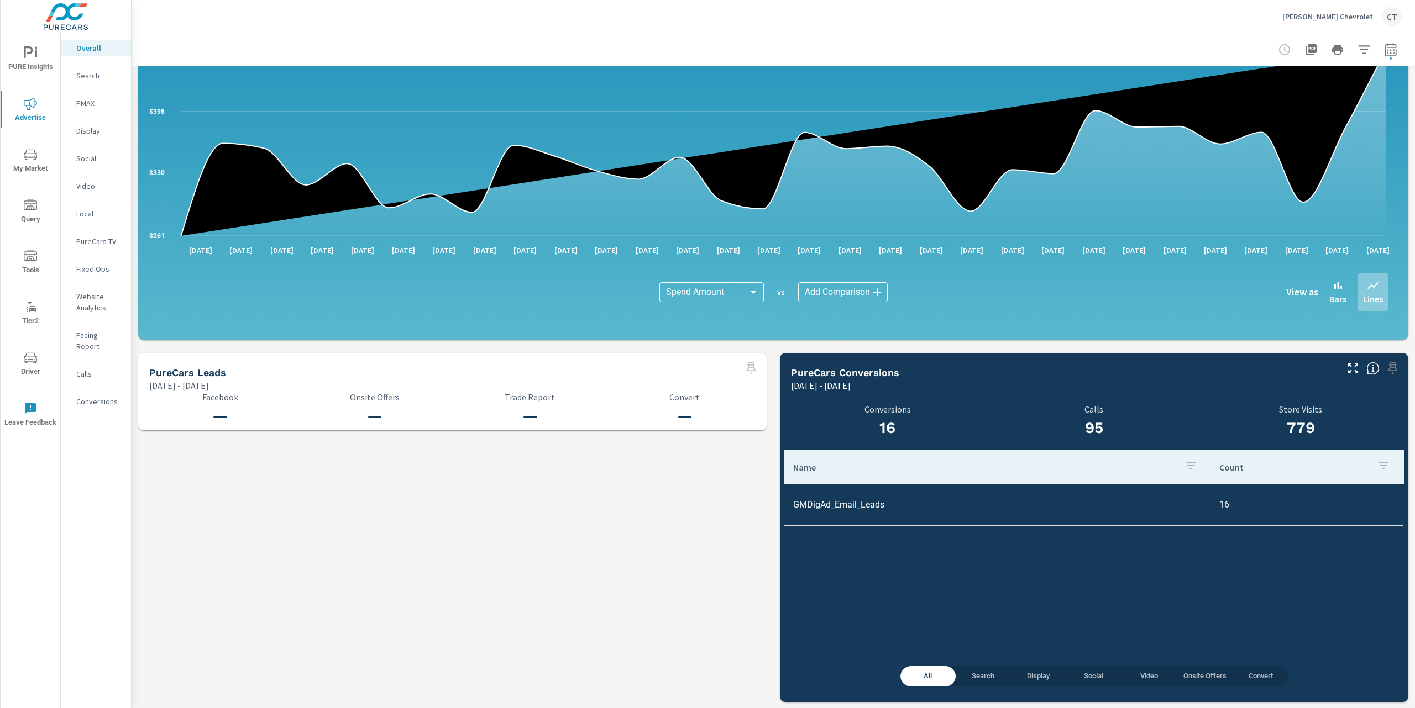
click at [97, 70] on div "Search" at bounding box center [96, 75] width 70 height 17
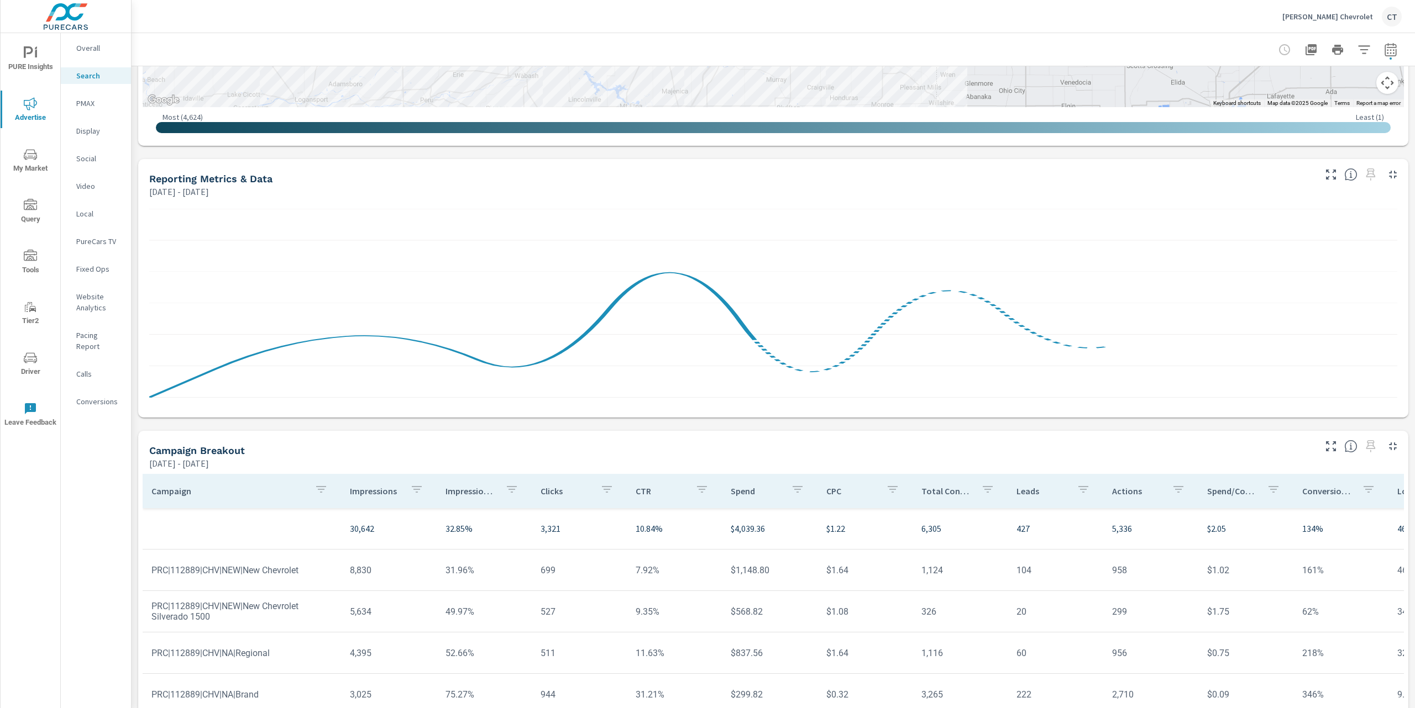
scroll to position [477, 0]
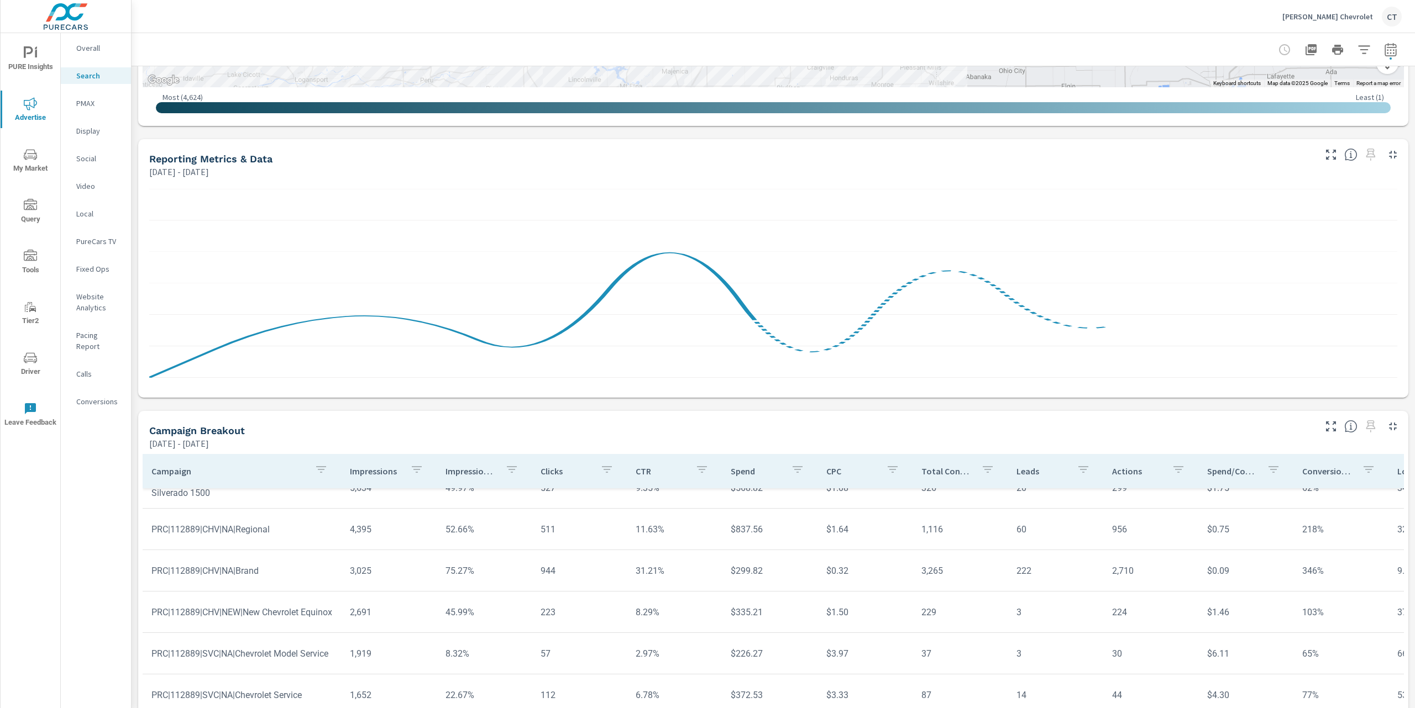
scroll to position [106, 0]
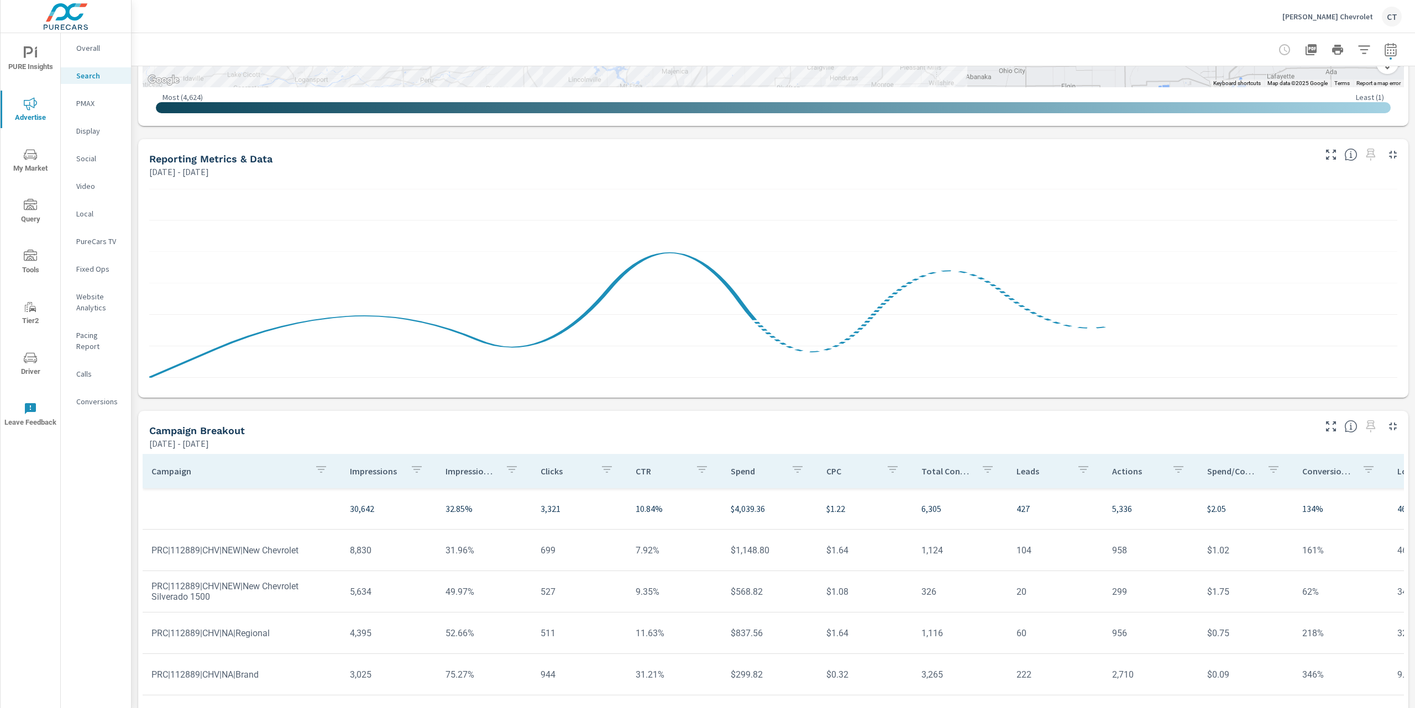
scroll to position [535, 0]
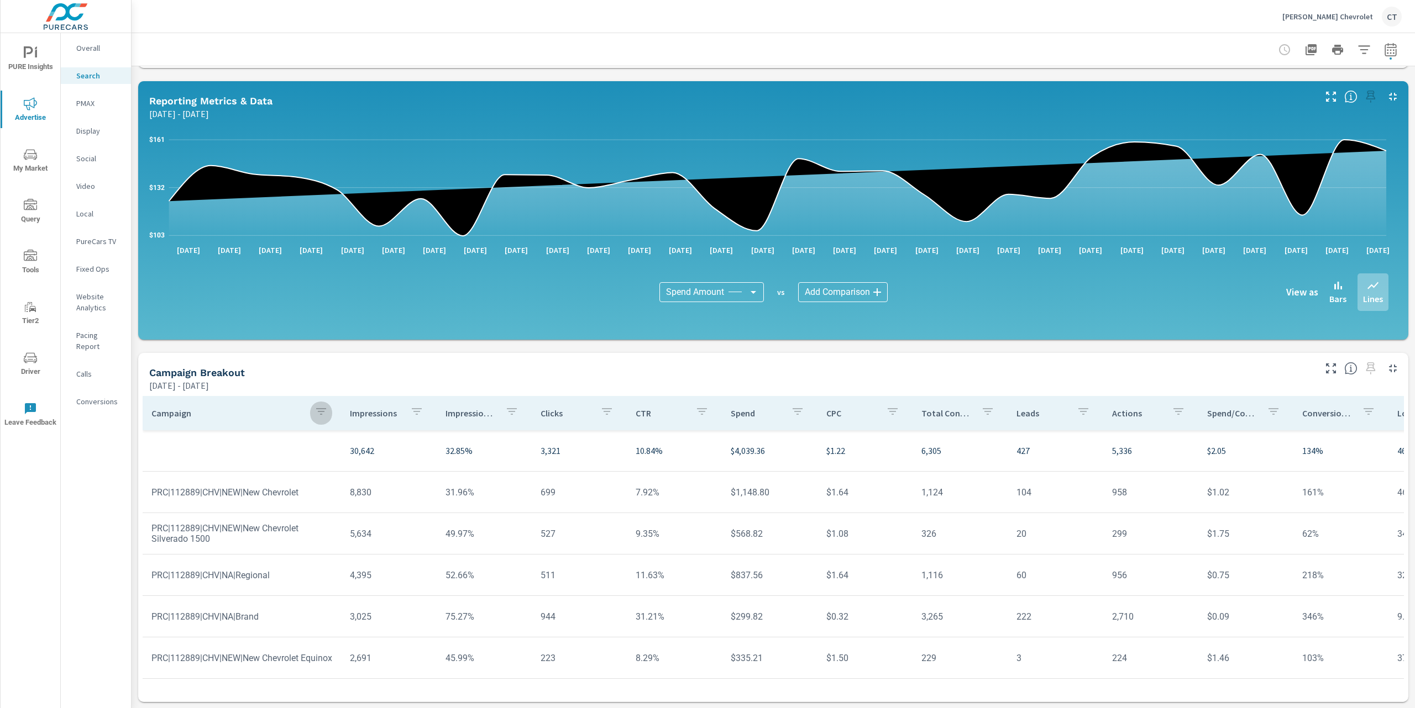
click at [323, 410] on icon "button" at bounding box center [320, 411] width 13 height 13
click at [292, 484] on input "Search" at bounding box center [321, 488] width 127 height 22
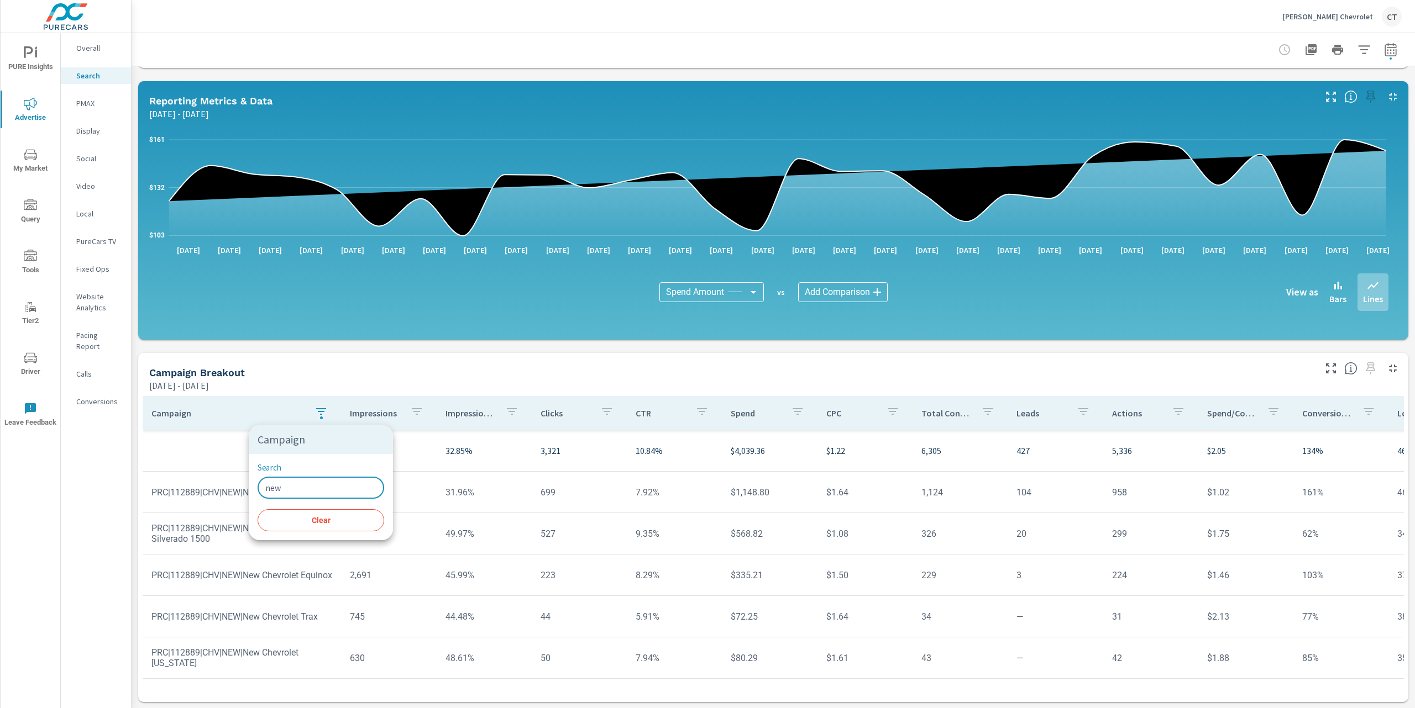
type input "new"
click at [319, 371] on div at bounding box center [707, 354] width 1415 height 708
click at [318, 407] on icon "button" at bounding box center [320, 411] width 13 height 13
click at [309, 491] on input "new" at bounding box center [321, 488] width 127 height 22
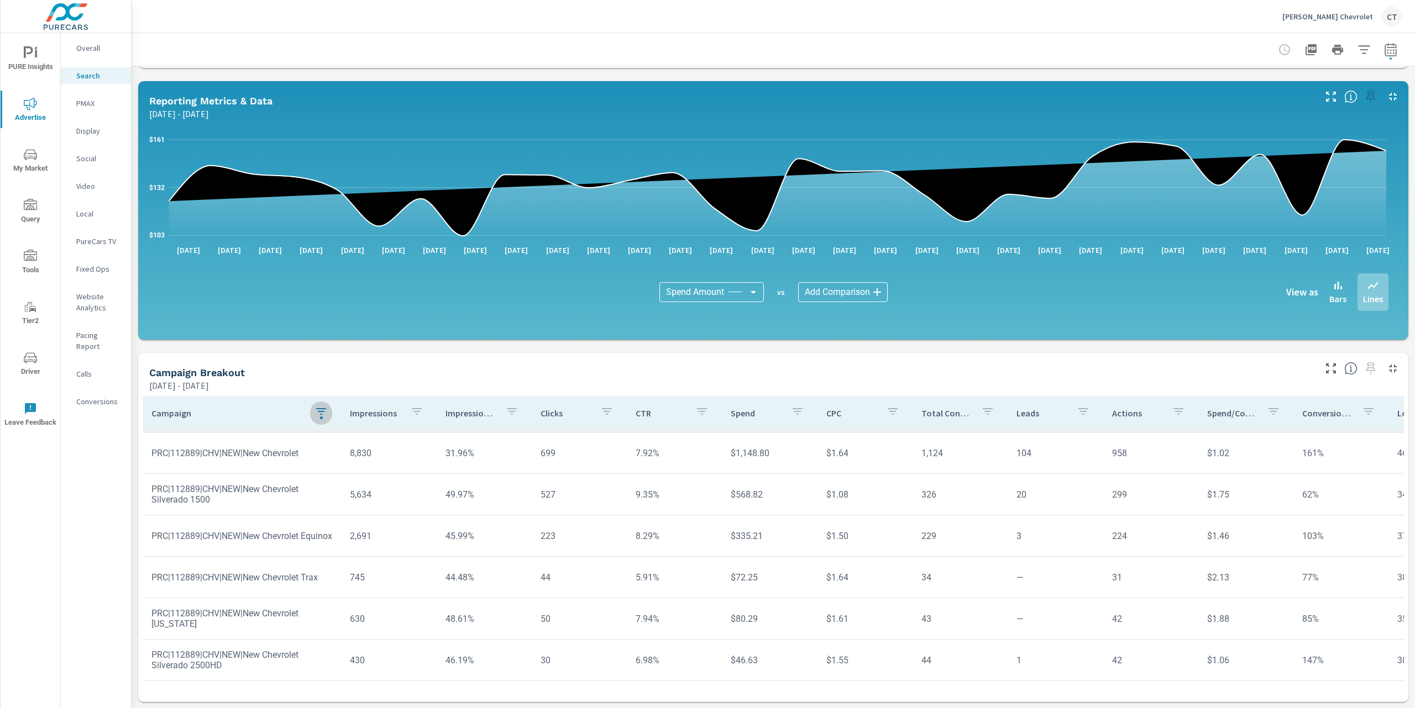
scroll to position [50, 0]
click at [505, 367] on div "Campaign Breakout" at bounding box center [731, 372] width 1164 height 13
click at [1343, 18] on p "DeHaven Chevrolet" at bounding box center [1327, 17] width 91 height 10
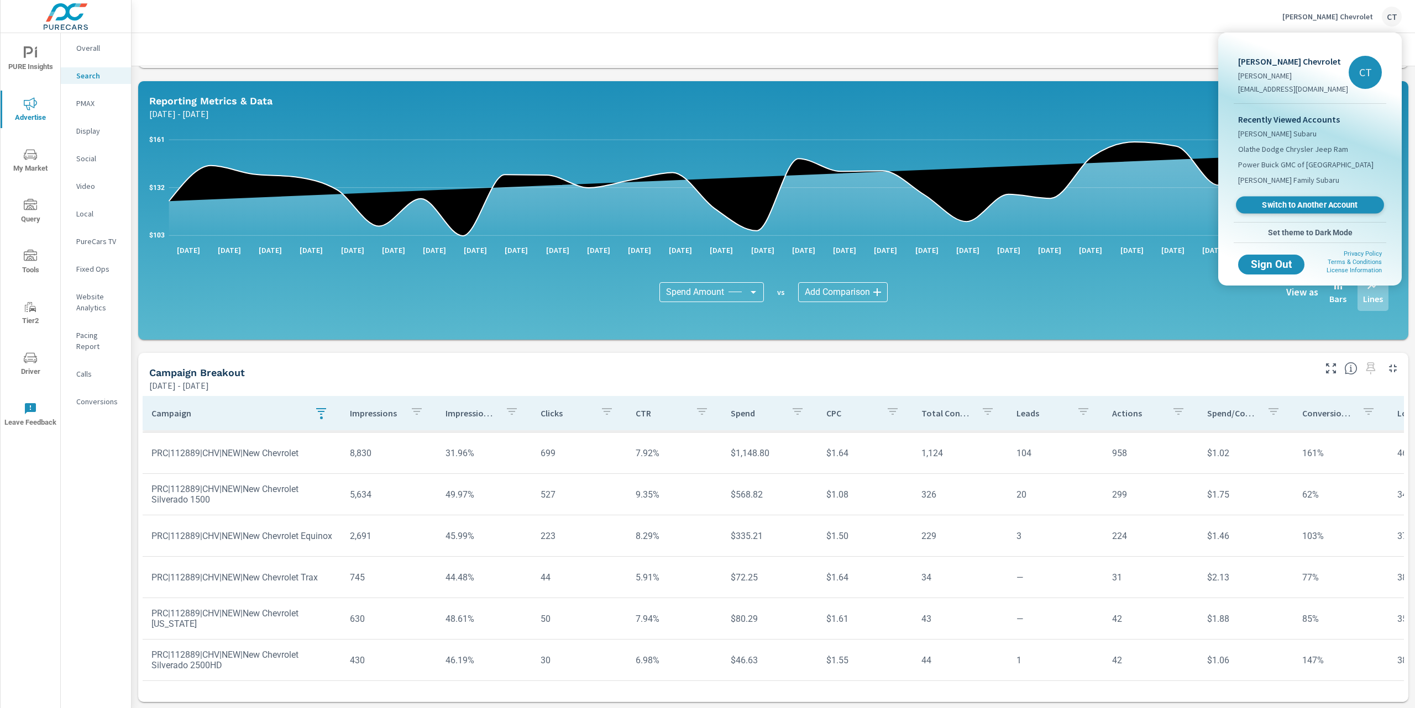
click at [1299, 203] on span "Switch to Another Account" at bounding box center [1309, 205] width 135 height 10
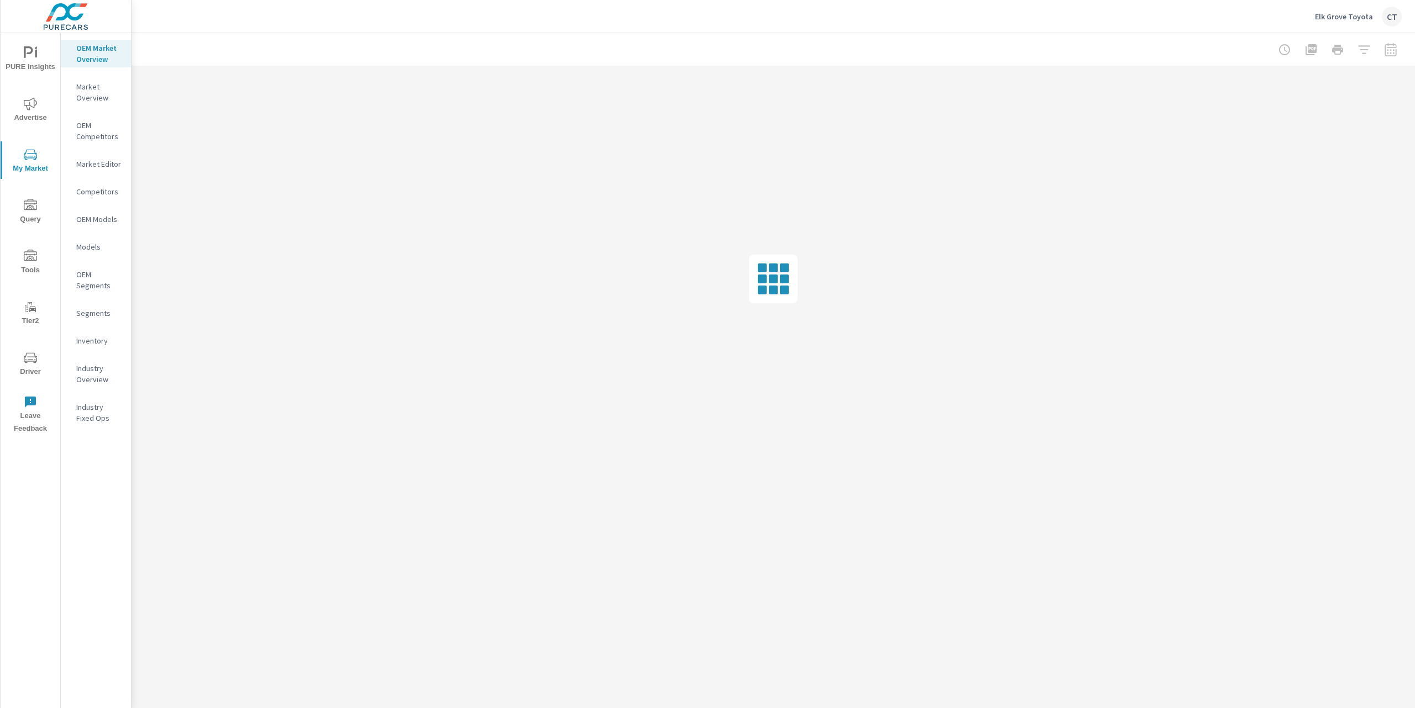
click at [24, 369] on span "Driver" at bounding box center [30, 364] width 53 height 27
click at [24, 423] on span "Driver" at bounding box center [30, 415] width 53 height 27
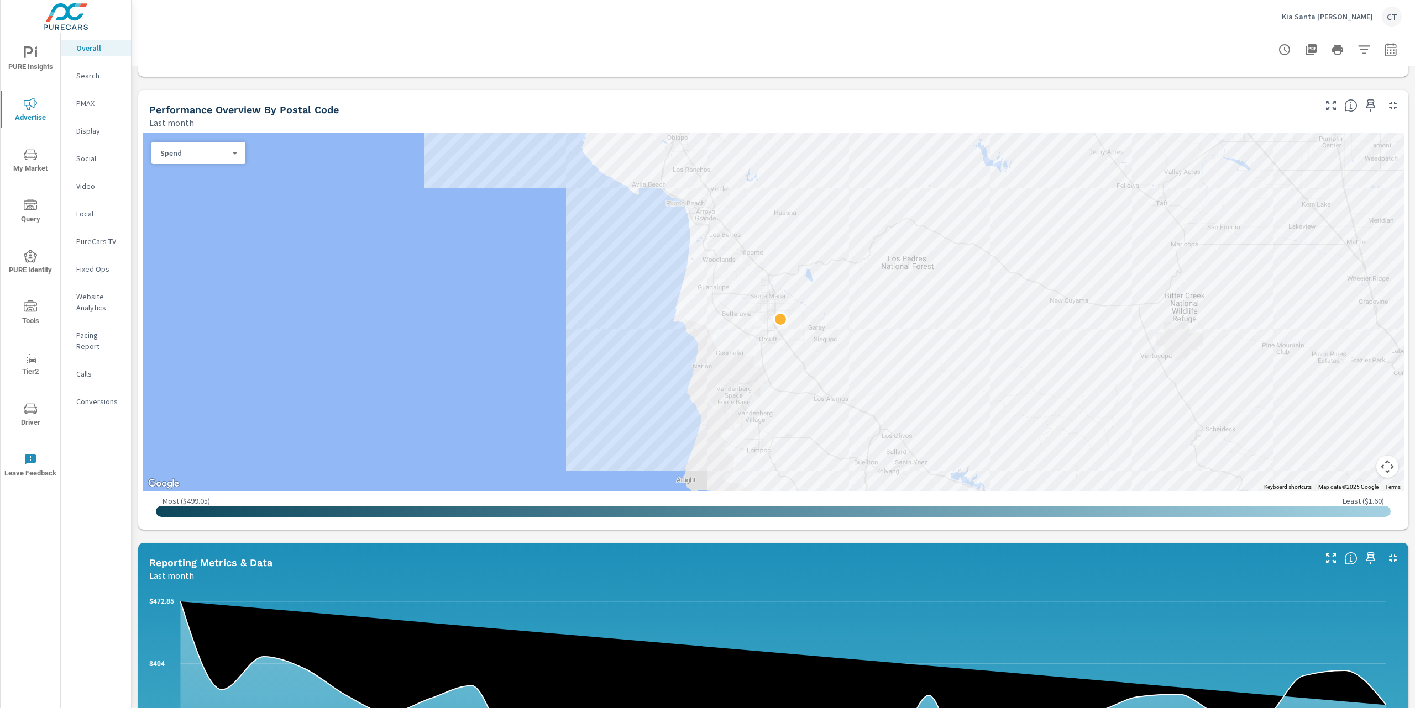
scroll to position [340, 0]
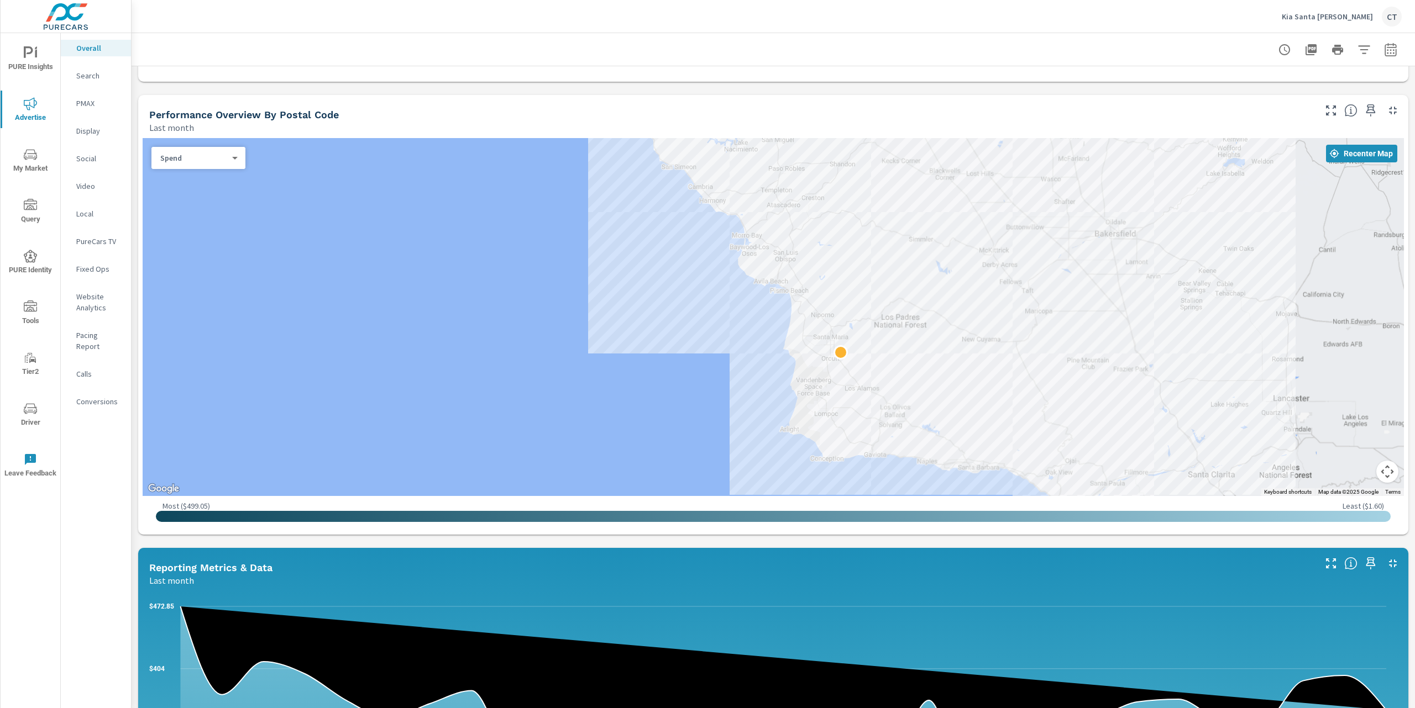
drag, startPoint x: 1016, startPoint y: 367, endPoint x: 941, endPoint y: 370, distance: 74.6
click at [941, 370] on div at bounding box center [1239, 618] width 1061 height 597
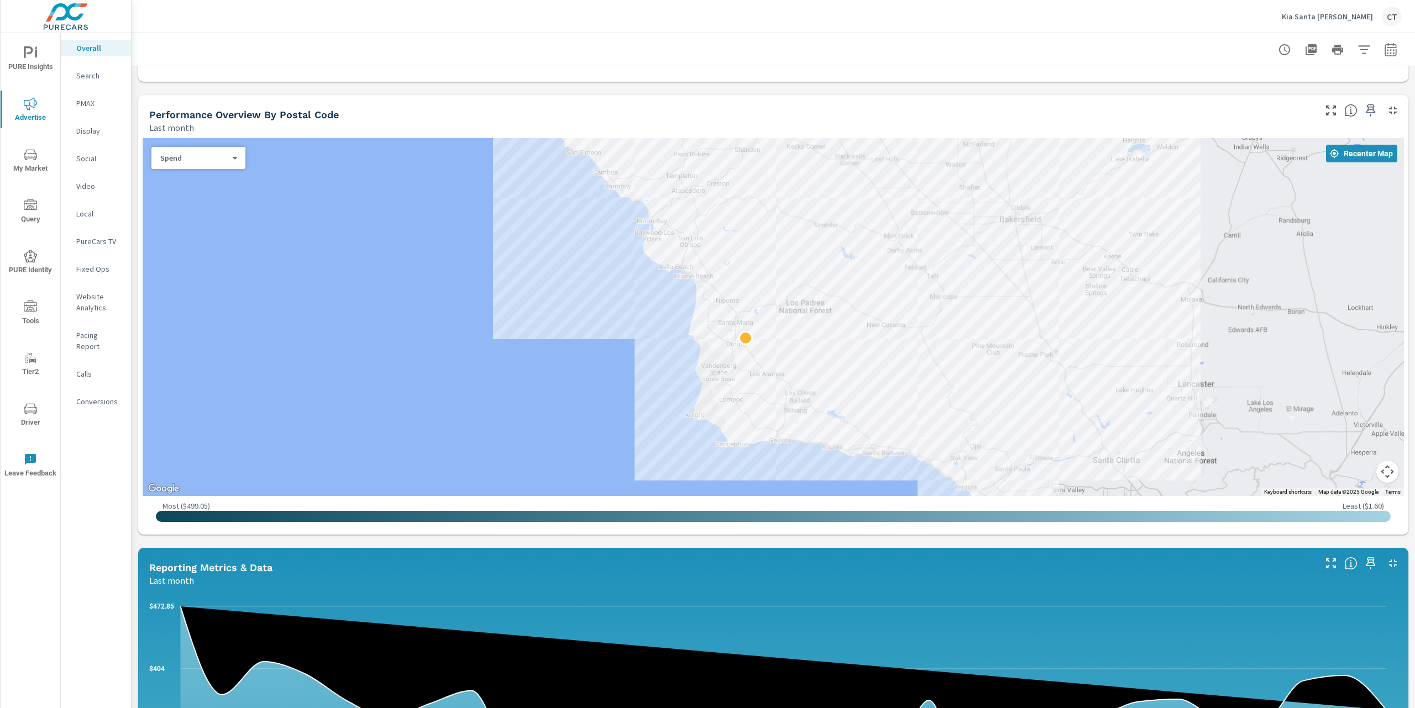
drag, startPoint x: 953, startPoint y: 387, endPoint x: 861, endPoint y: 371, distance: 93.0
click at [861, 371] on div at bounding box center [1229, 601] width 1061 height 597
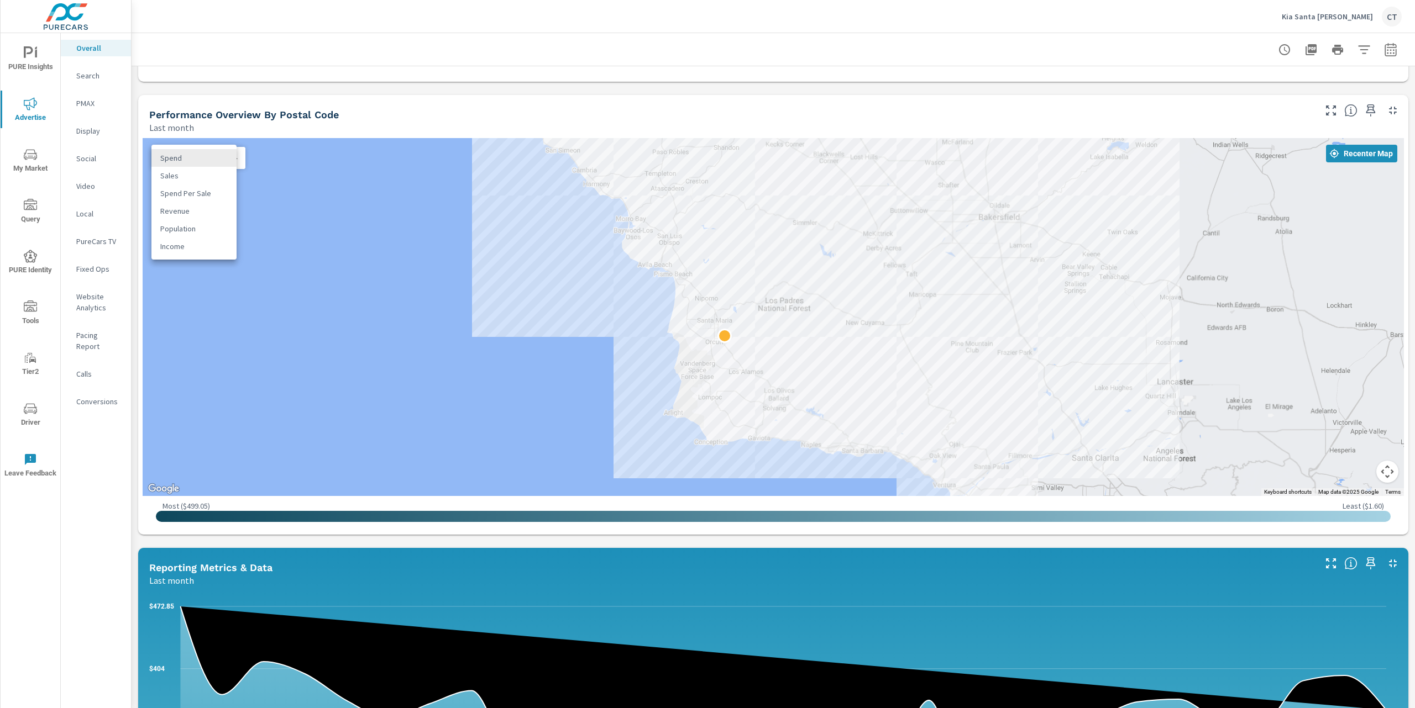
click at [212, 156] on body "PURE Insights Advertise My Market Query PURE Identity Tools Tier2 Driver Leave …" at bounding box center [707, 354] width 1415 height 708
drag, startPoint x: 473, startPoint y: 365, endPoint x: 490, endPoint y: 345, distance: 26.3
click at [474, 364] on div at bounding box center [707, 354] width 1415 height 708
drag, startPoint x: 546, startPoint y: 313, endPoint x: 497, endPoint y: 380, distance: 82.9
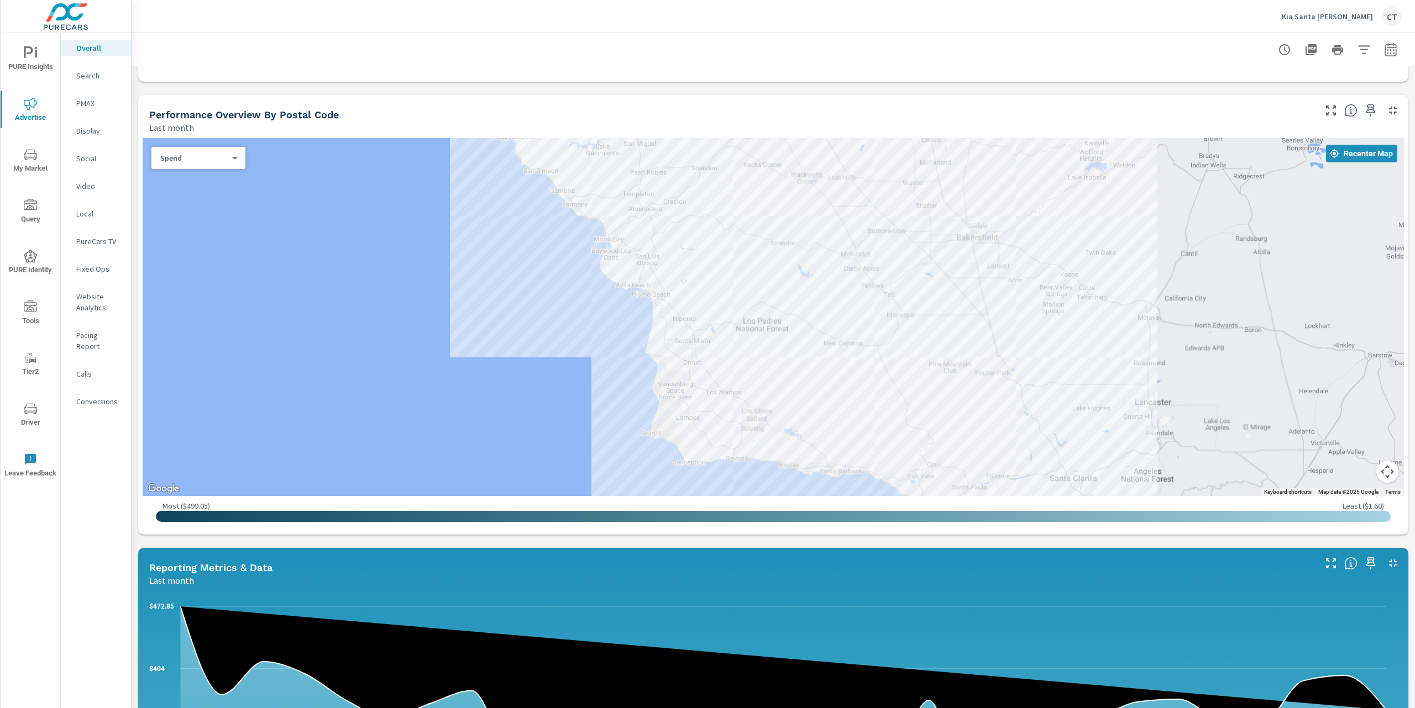
drag, startPoint x: 590, startPoint y: 320, endPoint x: 560, endPoint y: 346, distance: 39.2
click at [560, 346] on div at bounding box center [773, 317] width 1261 height 358
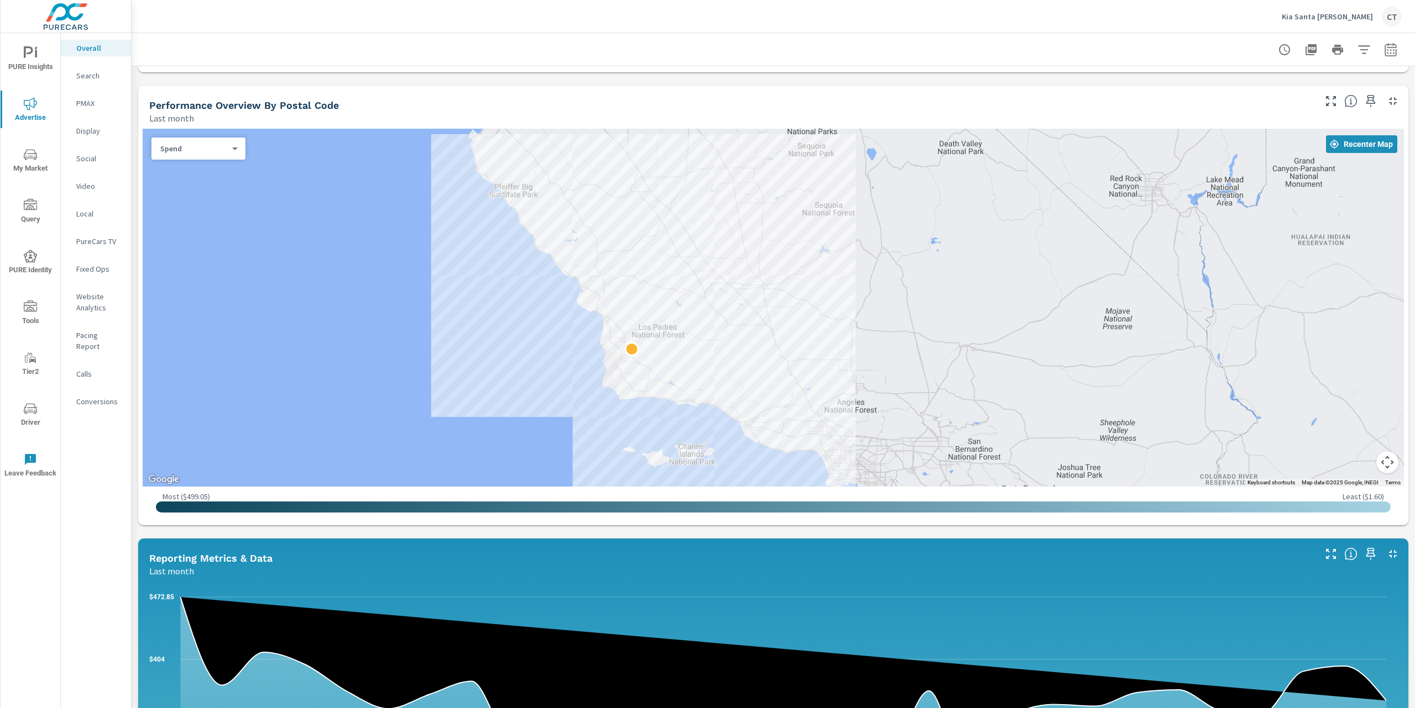
scroll to position [329, 0]
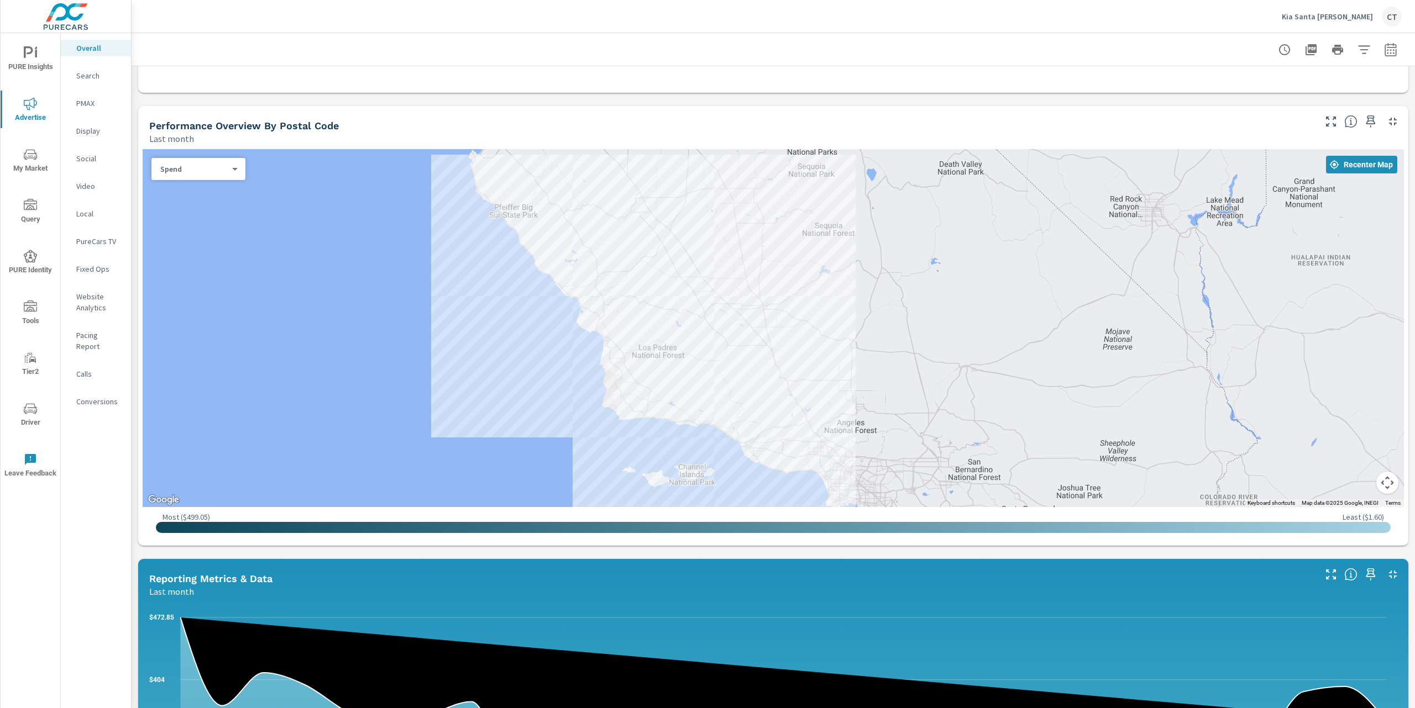
click at [1285, 106] on div "Performance Overview By Postal Code Last month" at bounding box center [727, 125] width 1179 height 39
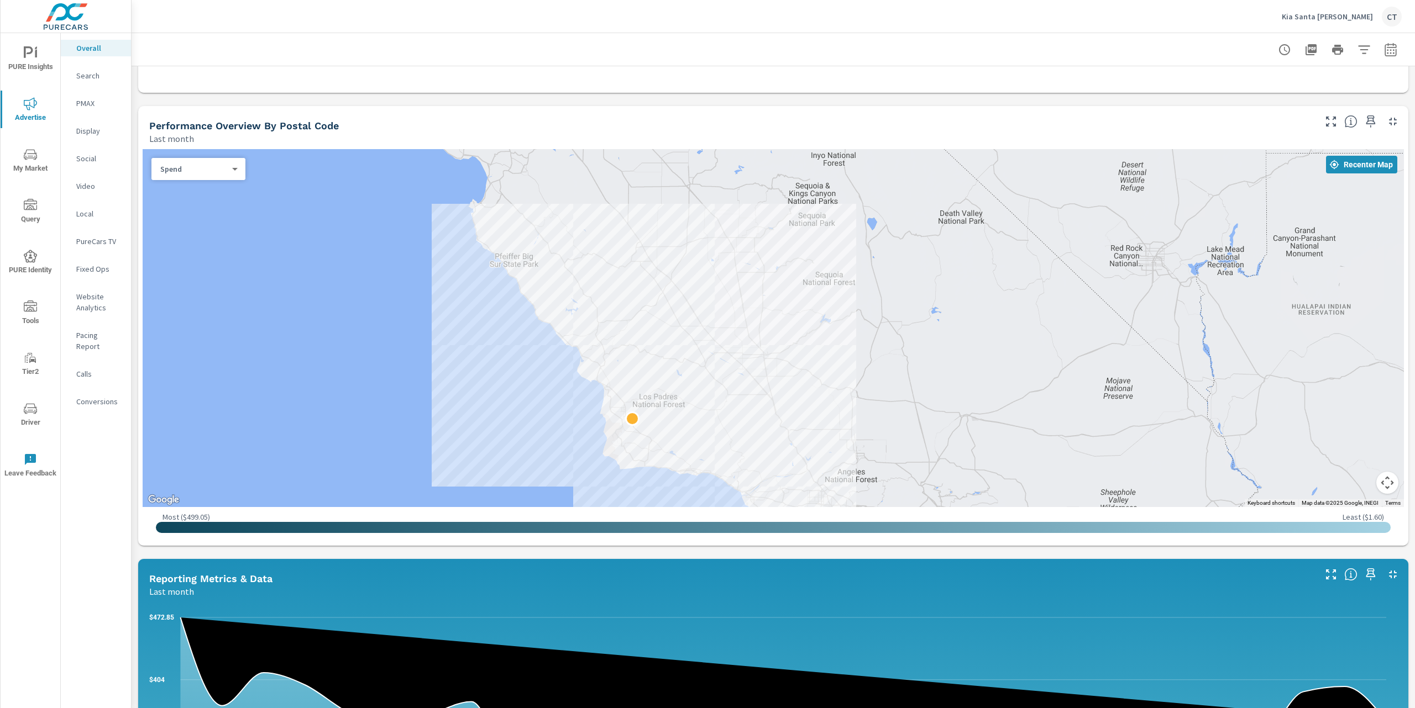
drag, startPoint x: 542, startPoint y: 341, endPoint x: 543, endPoint y: 397, distance: 55.8
click at [543, 397] on div at bounding box center [773, 328] width 1261 height 358
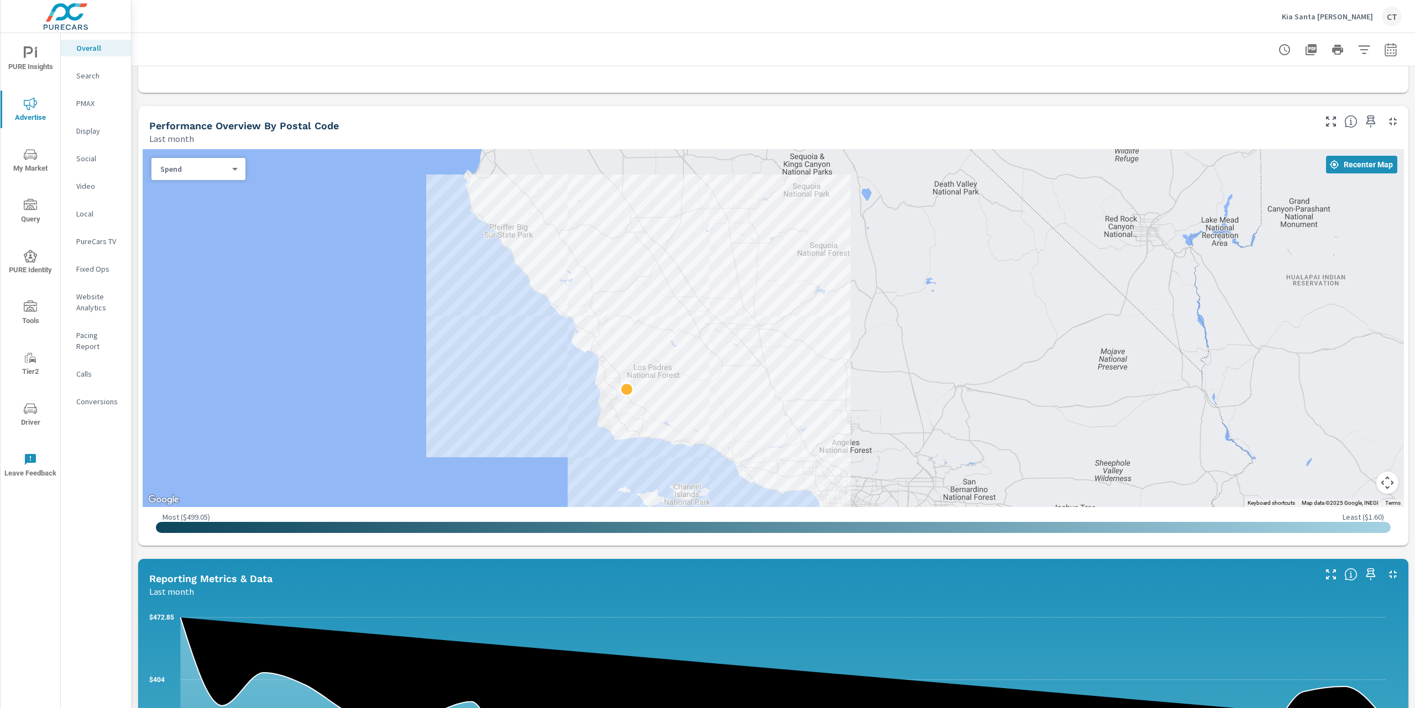
drag, startPoint x: 937, startPoint y: 404, endPoint x: 932, endPoint y: 373, distance: 31.3
click at [932, 373] on div at bounding box center [1298, 597] width 1061 height 597
